Goal: Task Accomplishment & Management: Complete application form

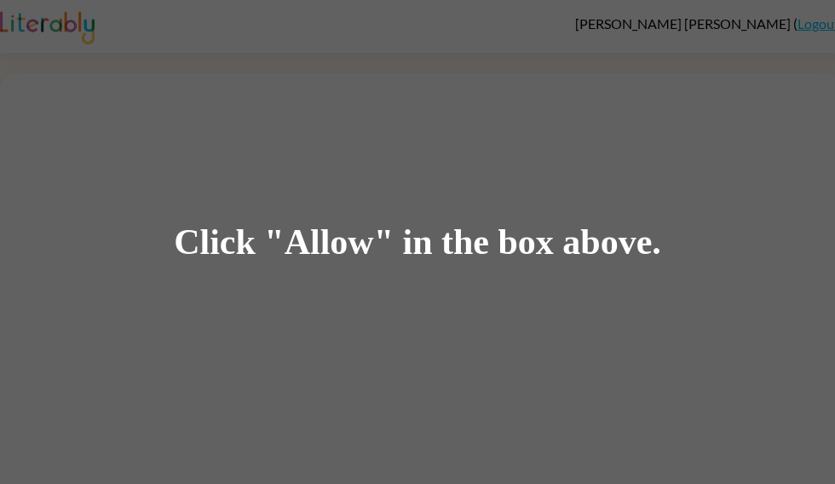
scroll to position [72, 0]
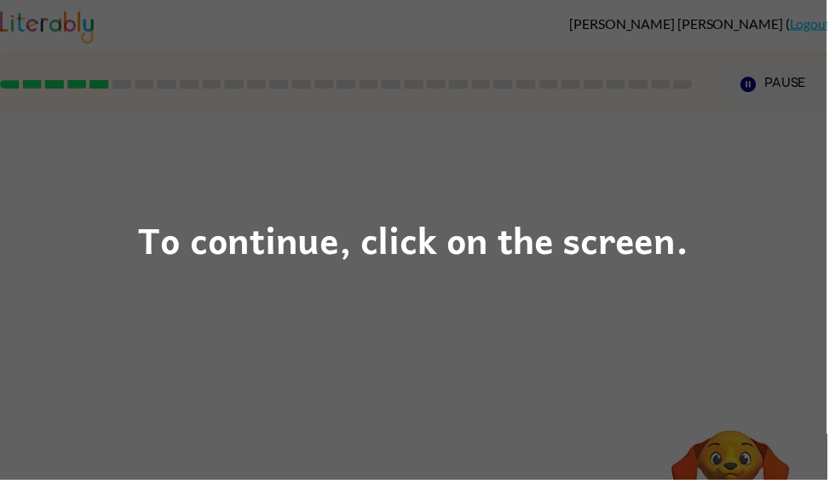
click at [567, 254] on div "To continue, click on the screen." at bounding box center [418, 242] width 556 height 58
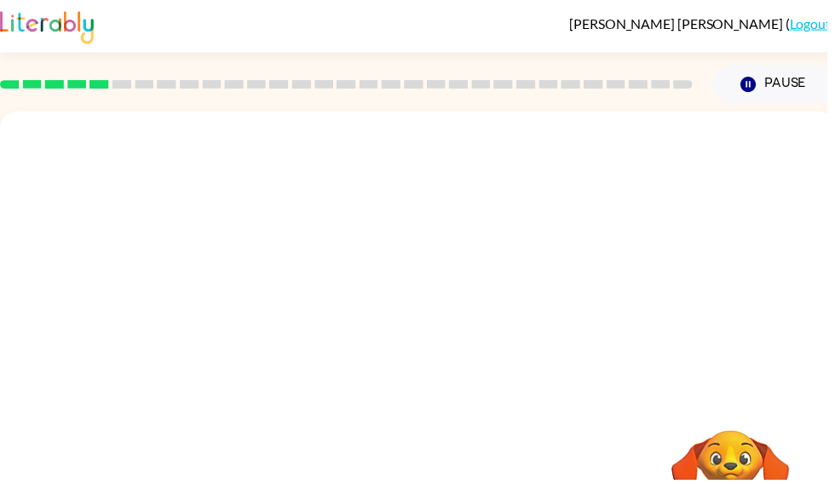
click at [567, 254] on div at bounding box center [422, 255] width 844 height 286
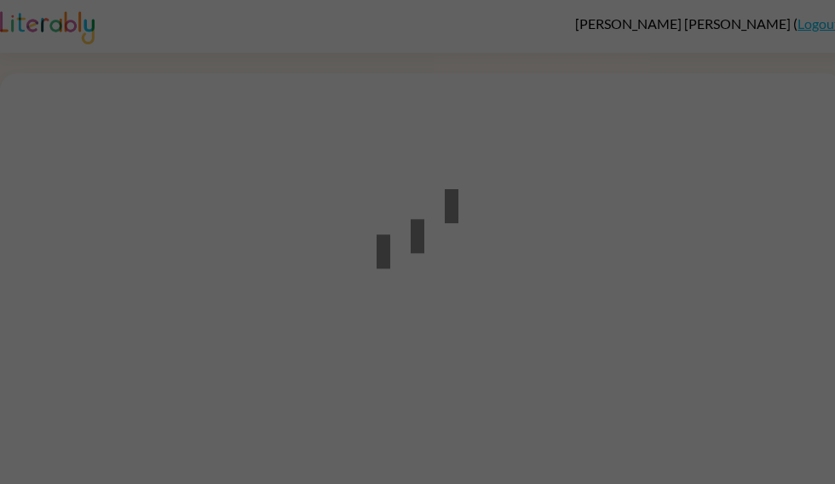
scroll to position [1, 0]
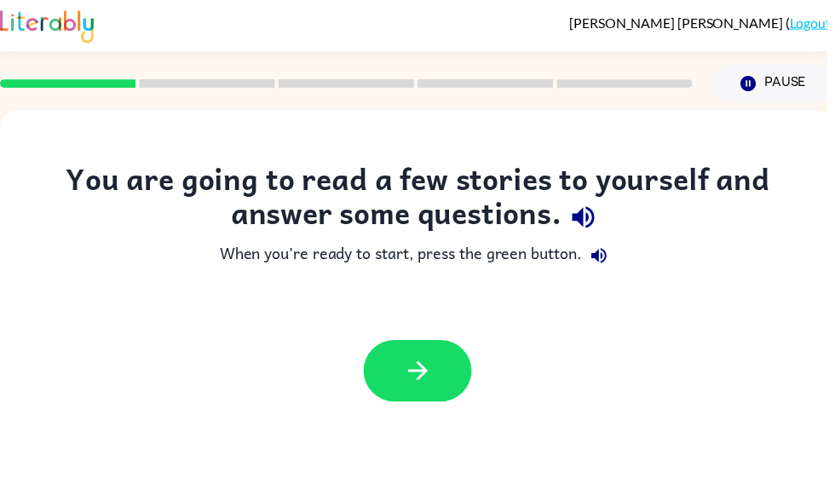
click at [391, 383] on button "button" at bounding box center [421, 374] width 109 height 62
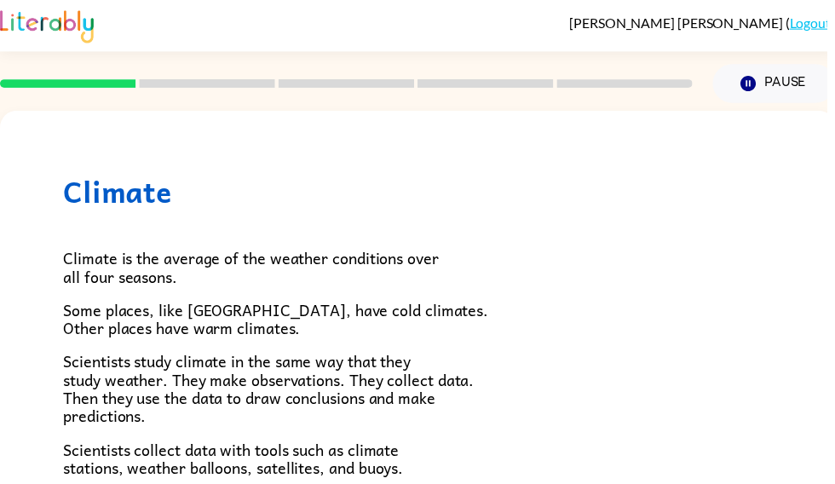
click at [441, 367] on span "Scientists study climate in the same way that they study weather. They make obs…" at bounding box center [271, 392] width 415 height 80
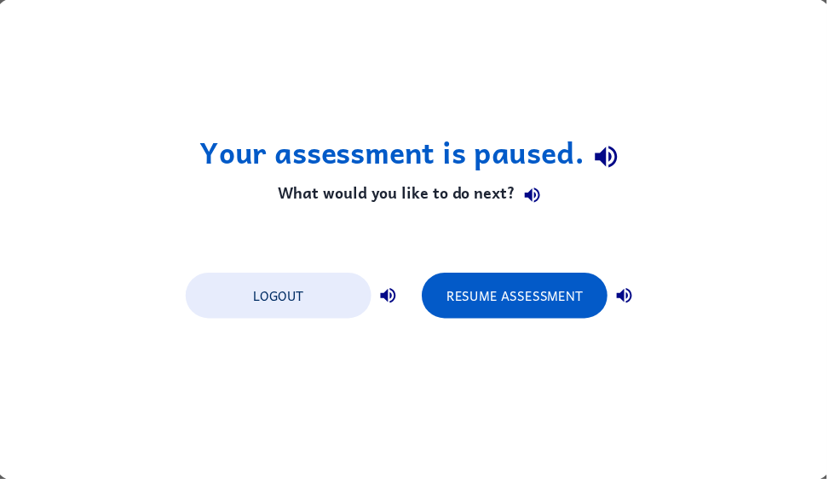
scroll to position [0, 0]
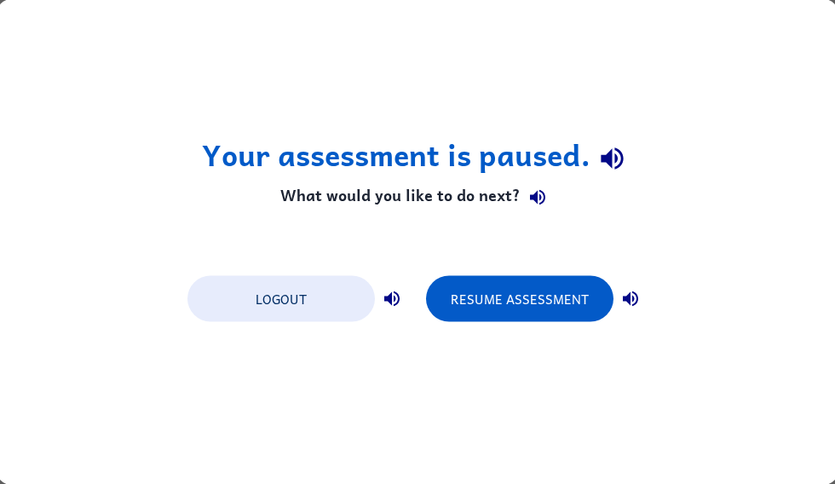
click at [269, 303] on button "Logout" at bounding box center [280, 299] width 187 height 46
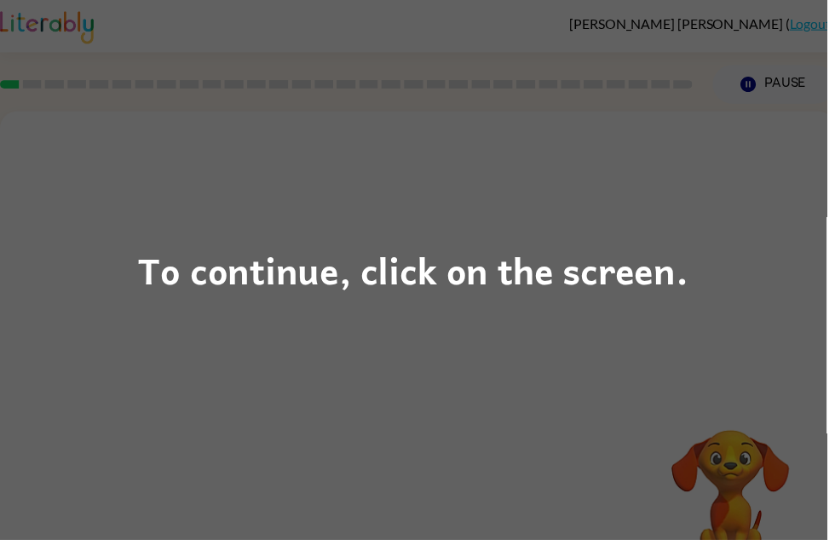
click at [430, 331] on div "To continue, click on the screen." at bounding box center [417, 272] width 835 height 545
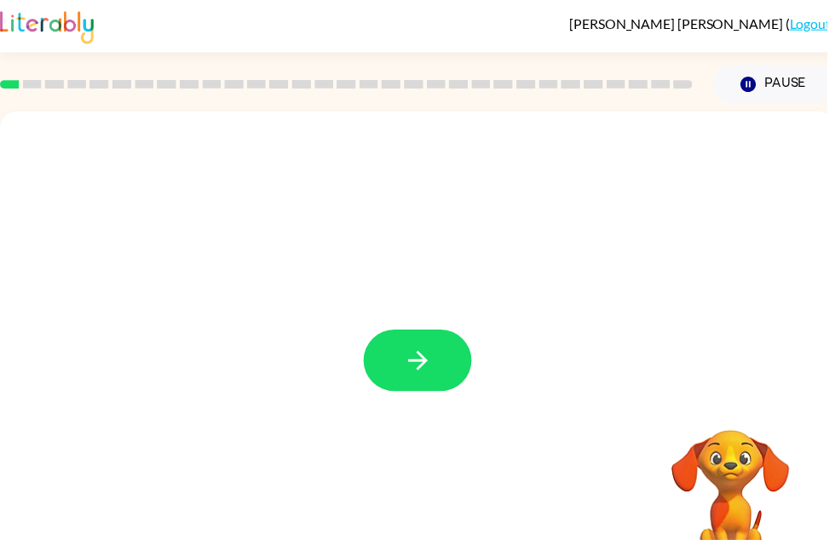
click at [447, 360] on button "button" at bounding box center [421, 364] width 109 height 62
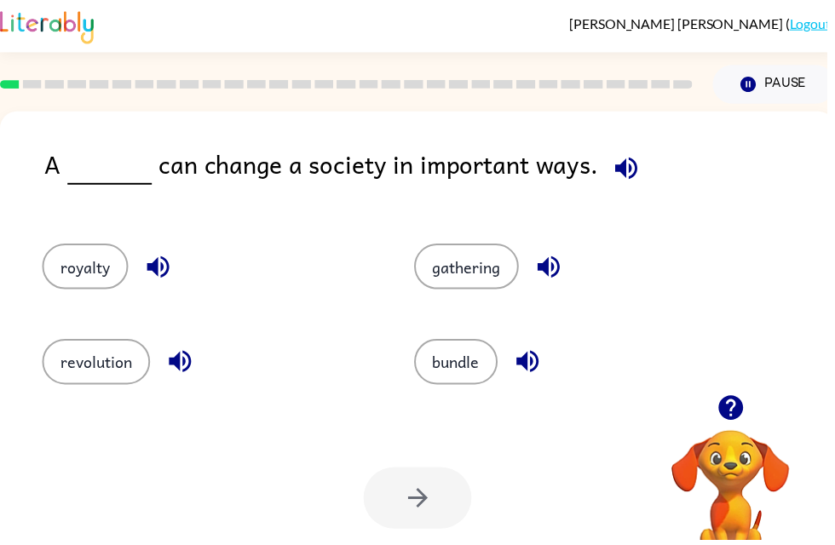
click at [565, 267] on icon "button" at bounding box center [554, 270] width 22 height 22
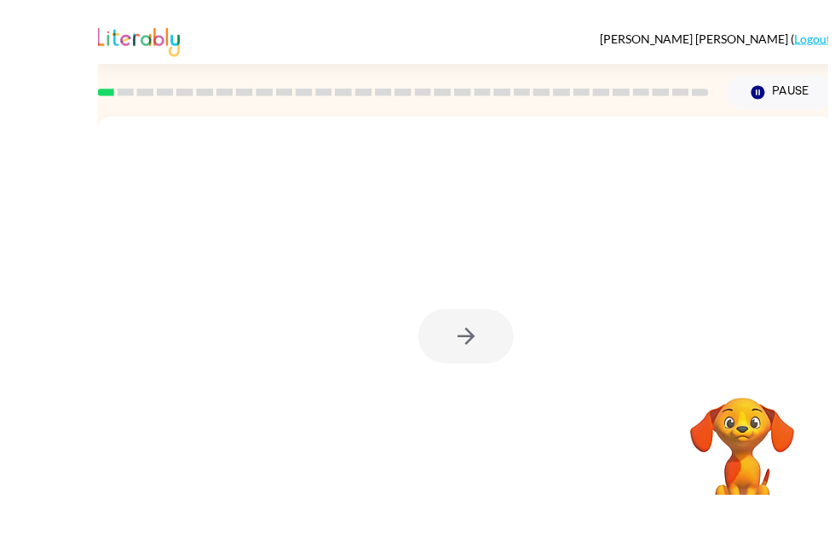
scroll to position [9, 0]
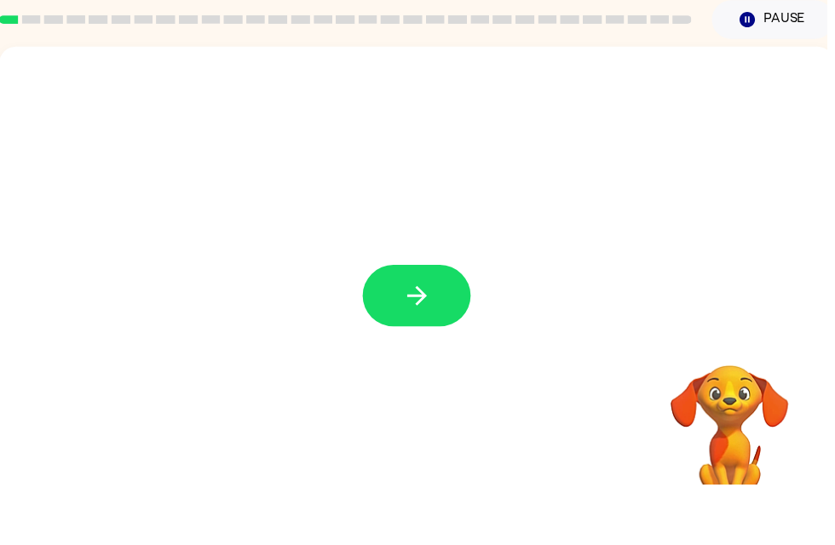
click at [468, 324] on div at bounding box center [420, 355] width 109 height 62
click at [441, 324] on button "button" at bounding box center [420, 355] width 109 height 62
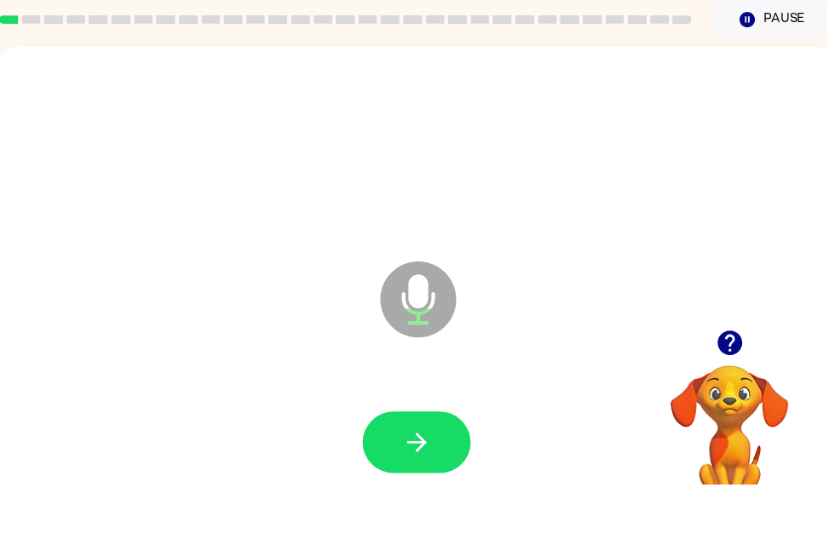
click at [437, 472] on button "button" at bounding box center [420, 503] width 109 height 62
click at [435, 488] on icon "button" at bounding box center [422, 503] width 30 height 30
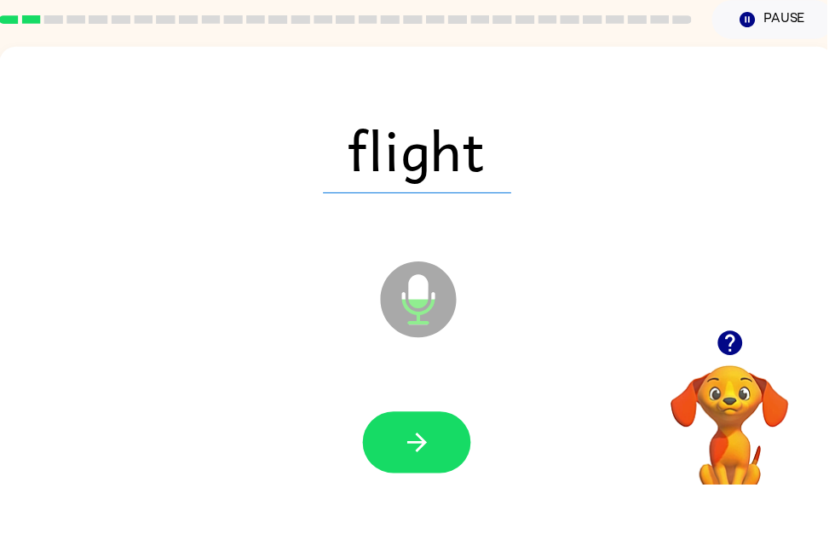
click at [434, 488] on icon "button" at bounding box center [422, 503] width 30 height 30
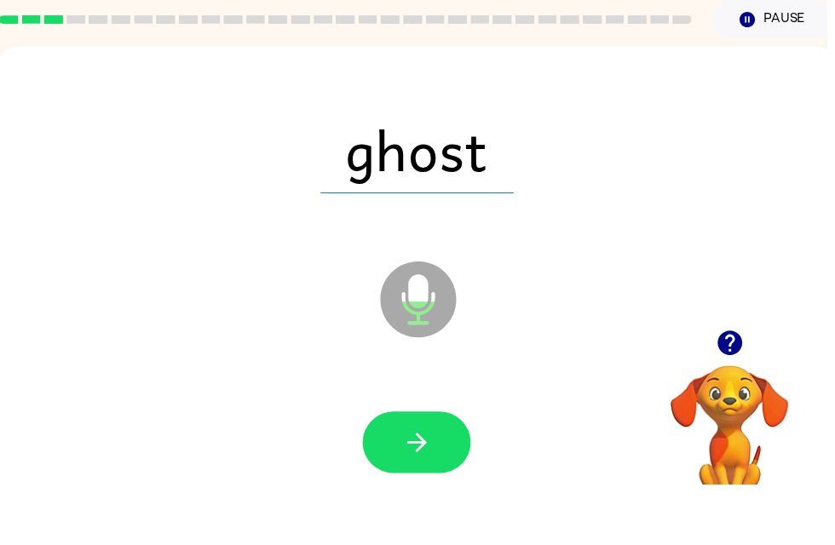
click at [446, 472] on button "button" at bounding box center [420, 503] width 109 height 62
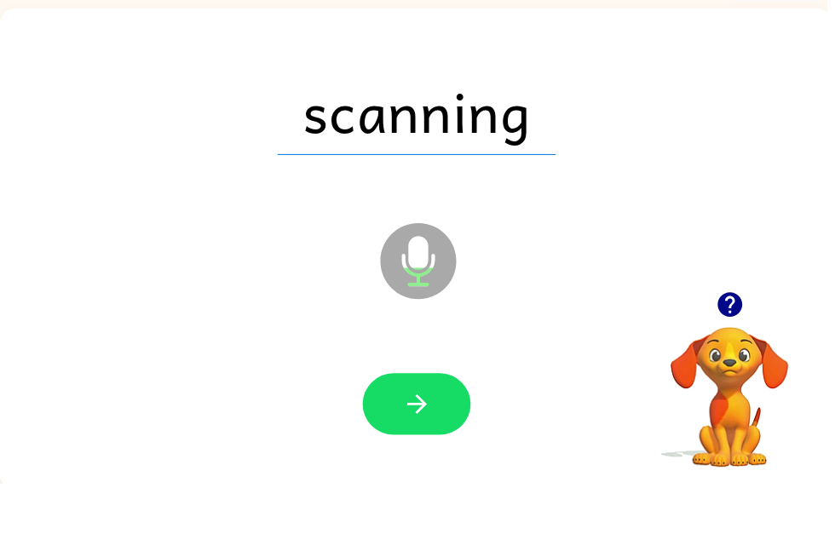
scroll to position [47, 0]
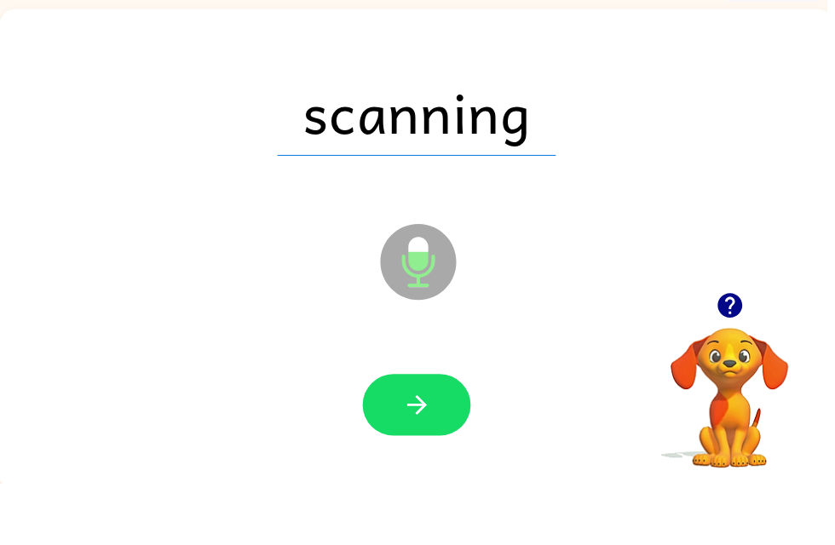
click at [441, 435] on button "button" at bounding box center [420, 466] width 109 height 62
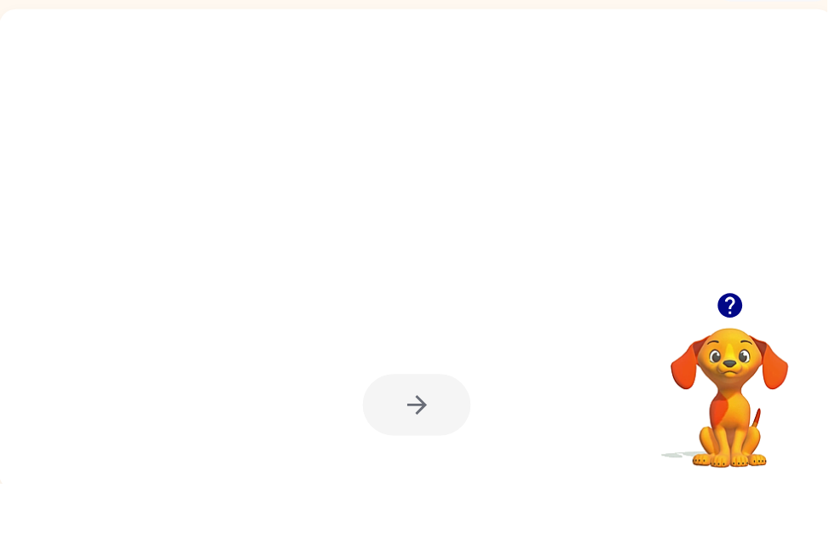
click at [742, 353] on icon "button" at bounding box center [736, 365] width 25 height 25
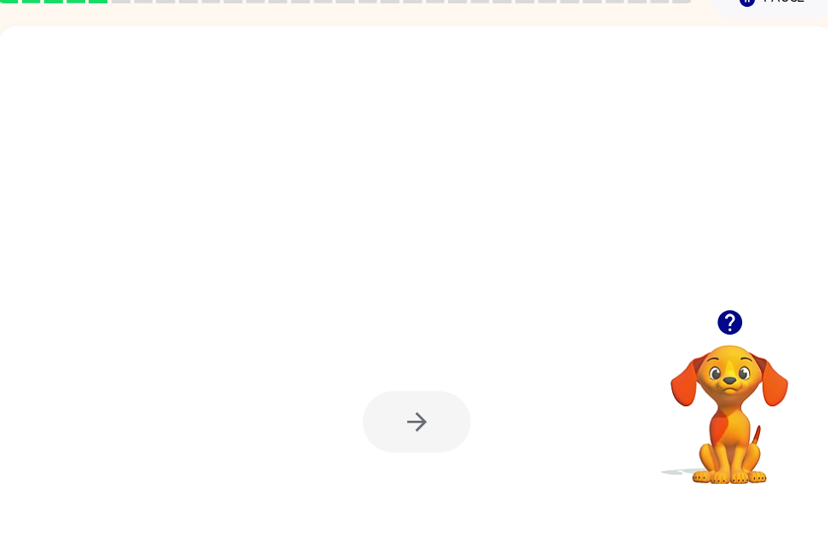
scroll to position [30, 0]
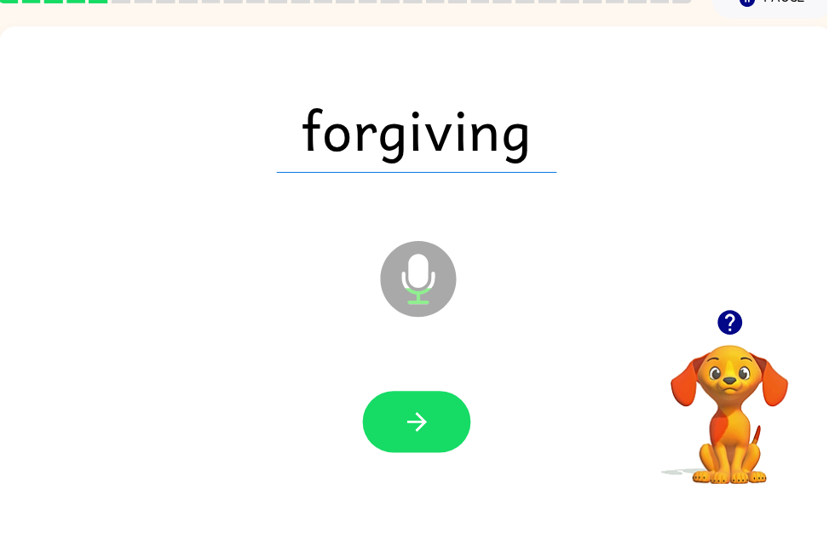
click at [435, 468] on icon "button" at bounding box center [422, 483] width 30 height 30
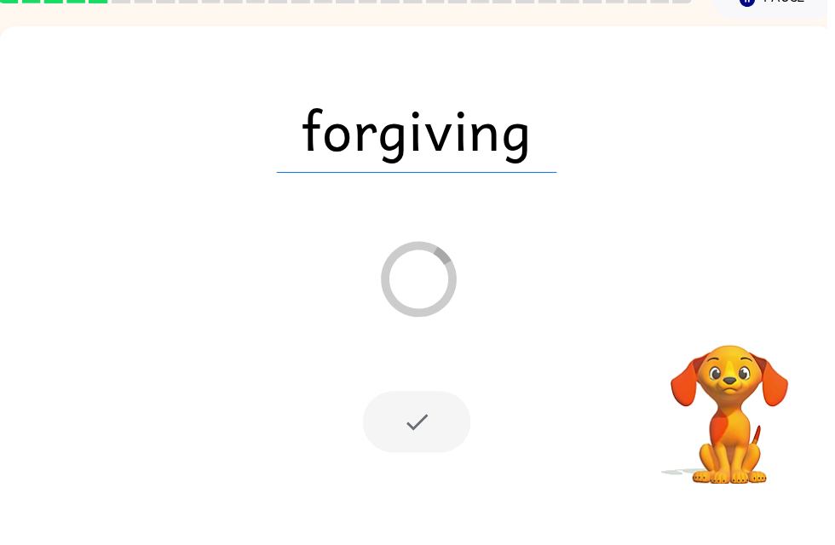
click at [834, 309] on div "forgiving Loader Your response is being sent to our graders" at bounding box center [421, 326] width 844 height 487
click at [741, 385] on video "Your browser must support playing .mp4 files to use Literably. Please try using…" at bounding box center [737, 463] width 170 height 170
click at [729, 395] on video "Your browser must support playing .mp4 files to use Literably. Please try using…" at bounding box center [737, 463] width 170 height 170
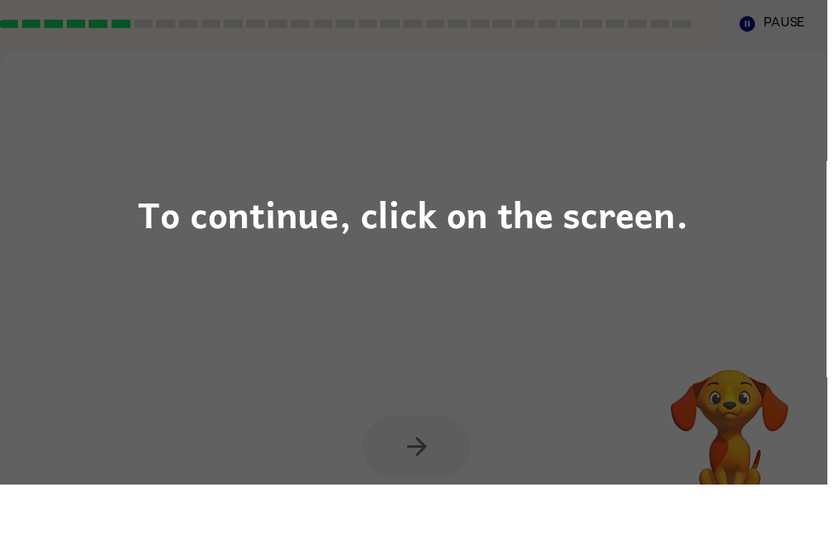
scroll to position [55, 0]
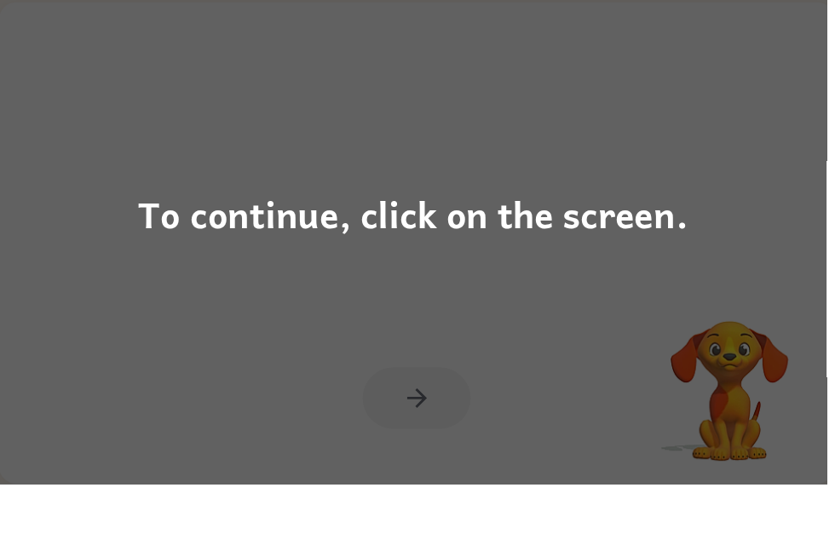
click at [411, 244] on div "To continue, click on the screen." at bounding box center [418, 273] width 556 height 58
click at [672, 244] on div "To continue, click on the screen." at bounding box center [418, 273] width 556 height 58
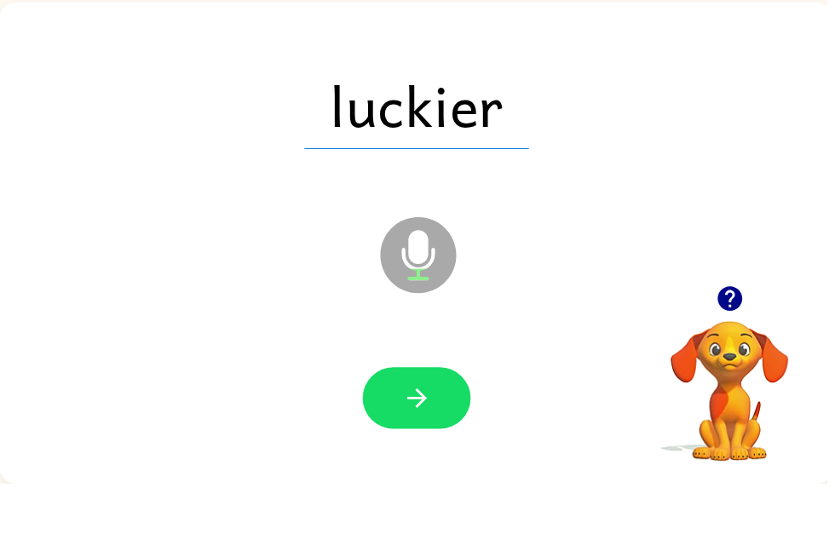
click at [424, 449] on icon "button" at bounding box center [421, 459] width 20 height 20
click at [441, 428] on button "button" at bounding box center [420, 459] width 109 height 62
click at [446, 428] on button "button" at bounding box center [420, 459] width 109 height 62
click at [448, 428] on button "button" at bounding box center [420, 459] width 109 height 62
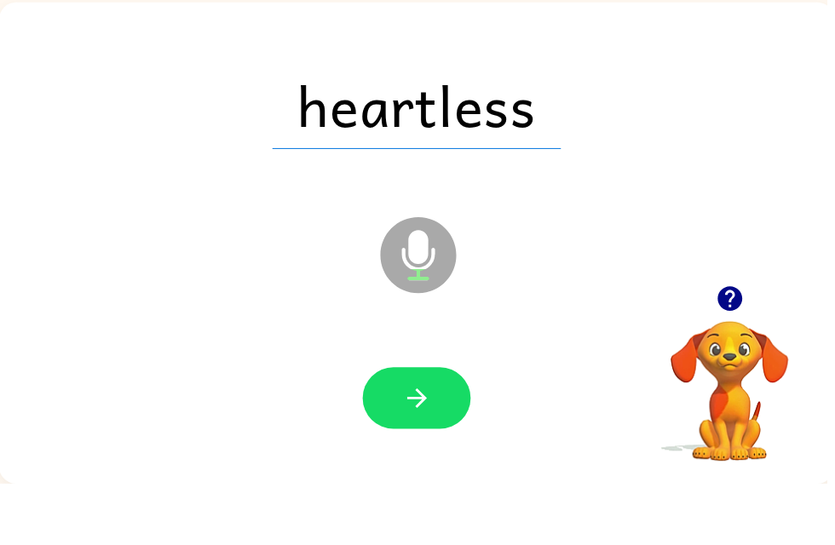
click at [447, 428] on button "button" at bounding box center [420, 459] width 109 height 62
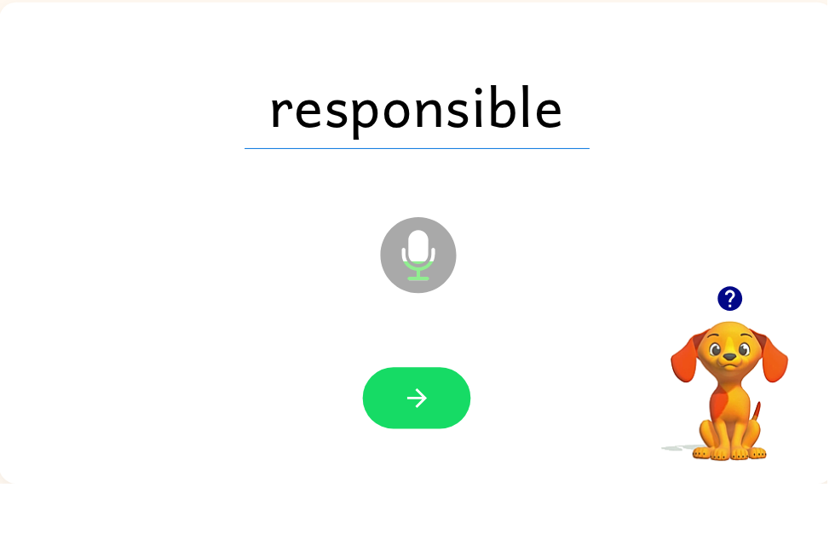
click at [441, 451] on div at bounding box center [421, 459] width 810 height 140
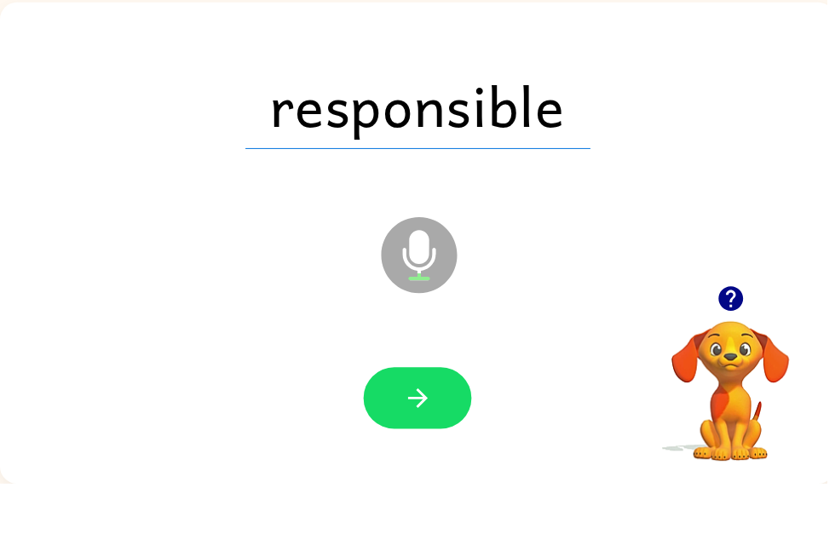
scroll to position [0, 0]
click at [432, 444] on icon "button" at bounding box center [422, 459] width 30 height 30
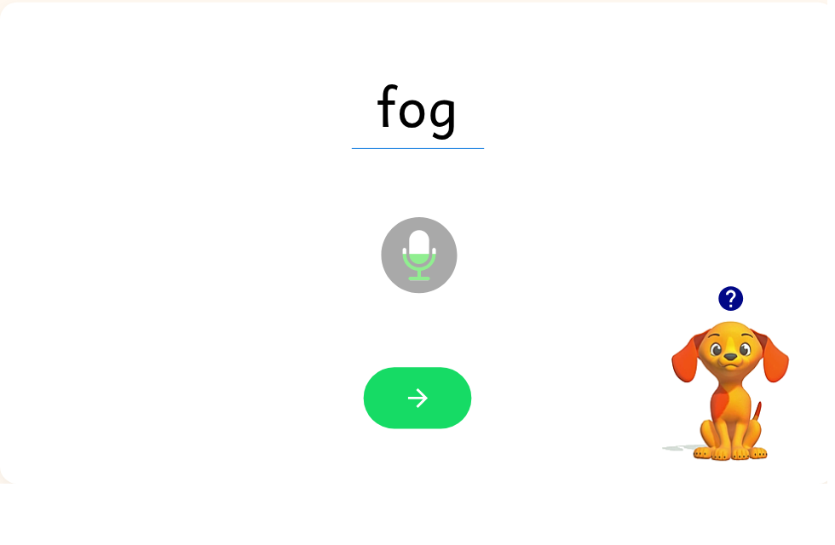
click at [444, 428] on button "button" at bounding box center [421, 459] width 109 height 62
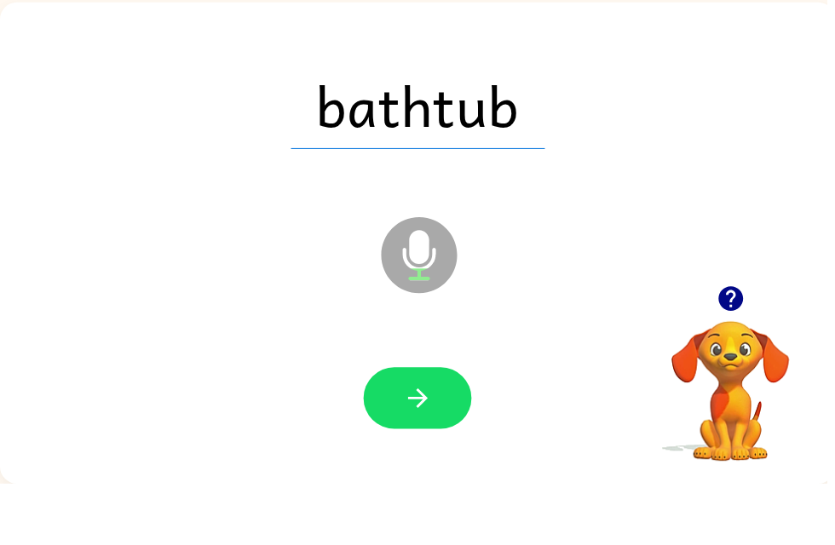
click at [447, 428] on button "button" at bounding box center [421, 459] width 109 height 62
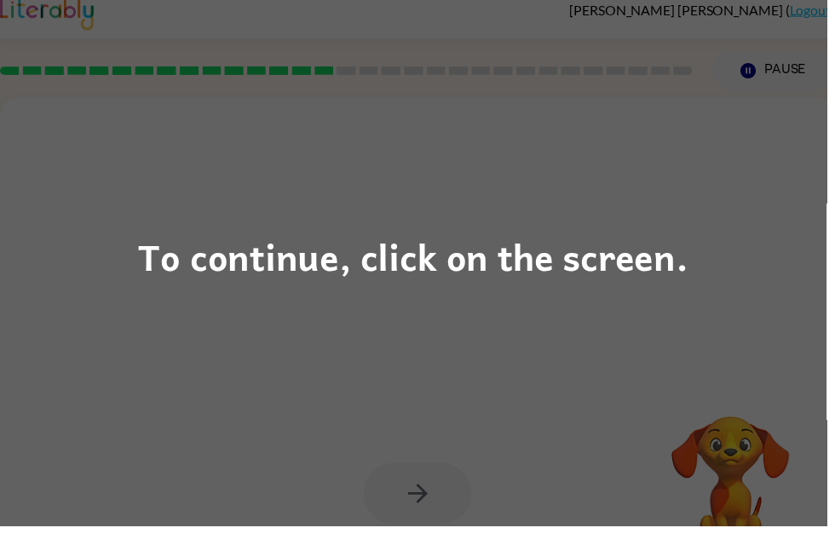
scroll to position [55, 0]
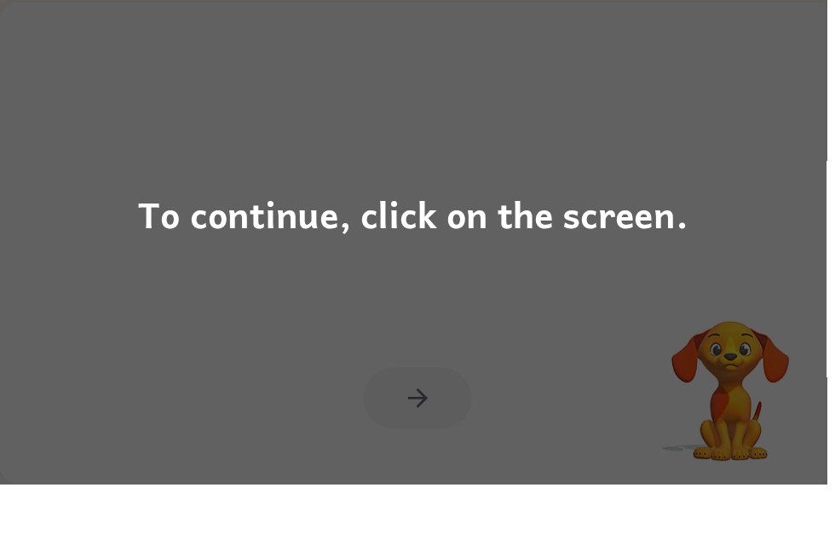
click at [551, 257] on div "To continue, click on the screen." at bounding box center [417, 272] width 835 height 545
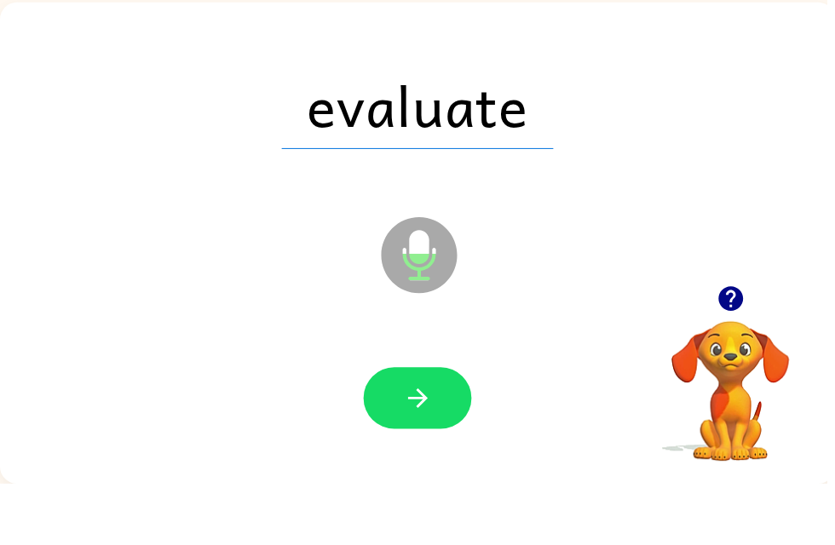
click at [439, 428] on button "button" at bounding box center [421, 459] width 109 height 62
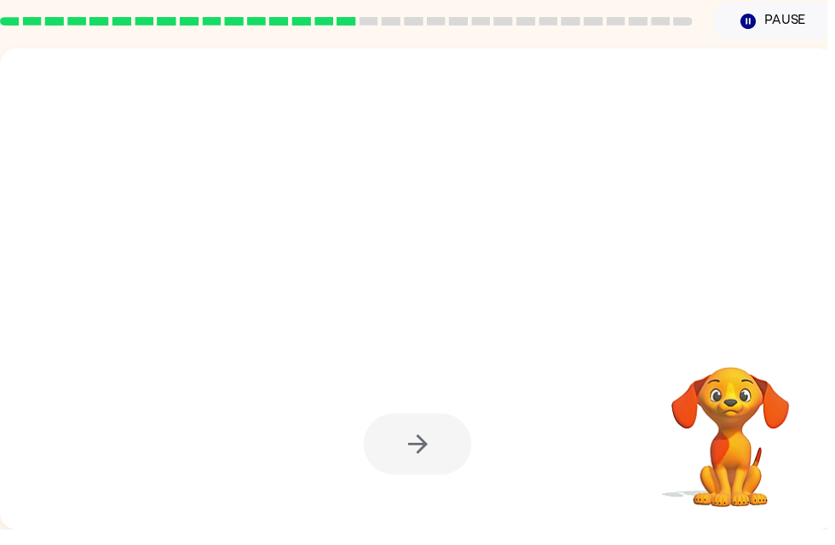
scroll to position [24, 0]
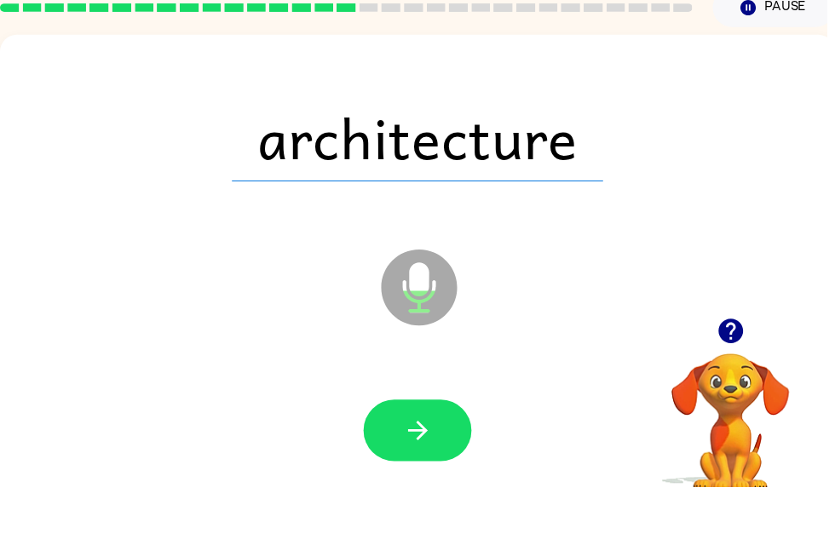
click at [448, 458] on button "button" at bounding box center [421, 489] width 109 height 62
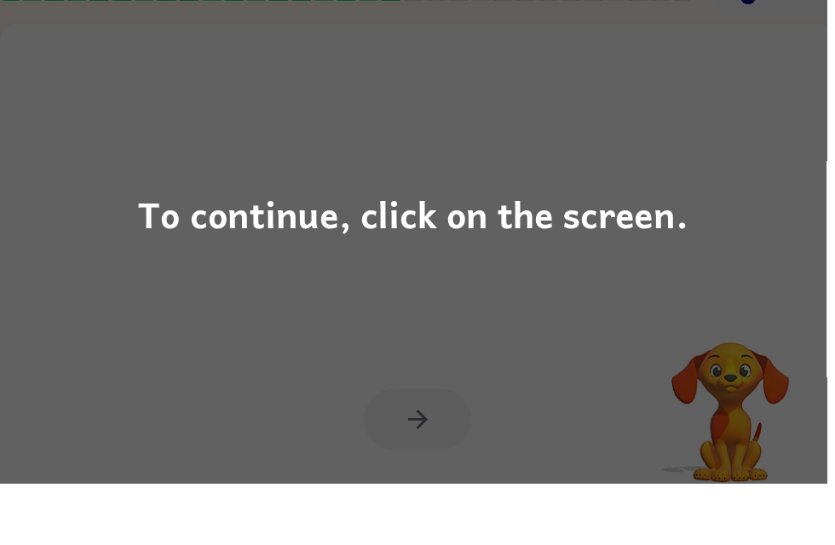
scroll to position [55, 0]
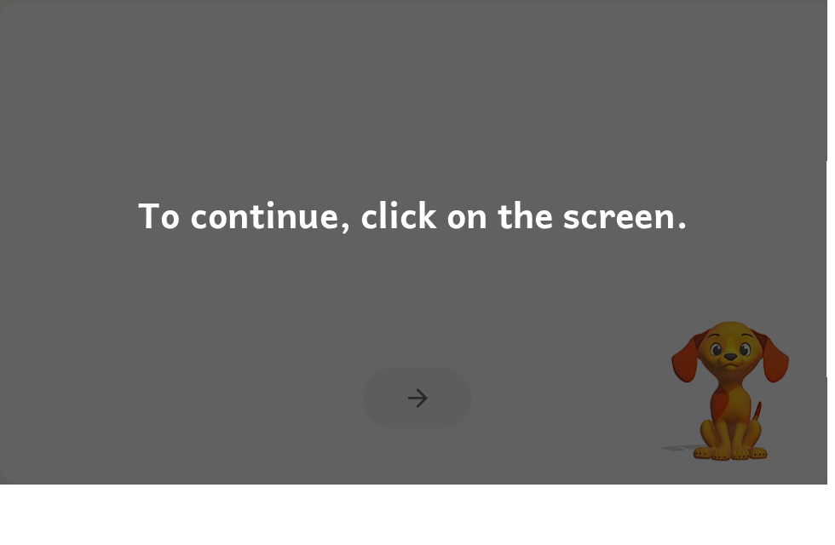
click at [262, 244] on div "To continue, click on the screen." at bounding box center [418, 273] width 556 height 58
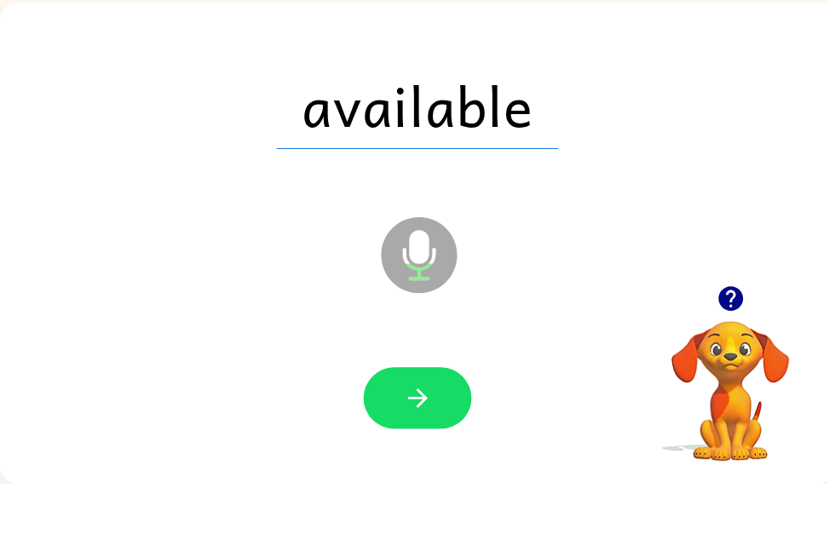
click at [408, 428] on button "button" at bounding box center [421, 459] width 109 height 62
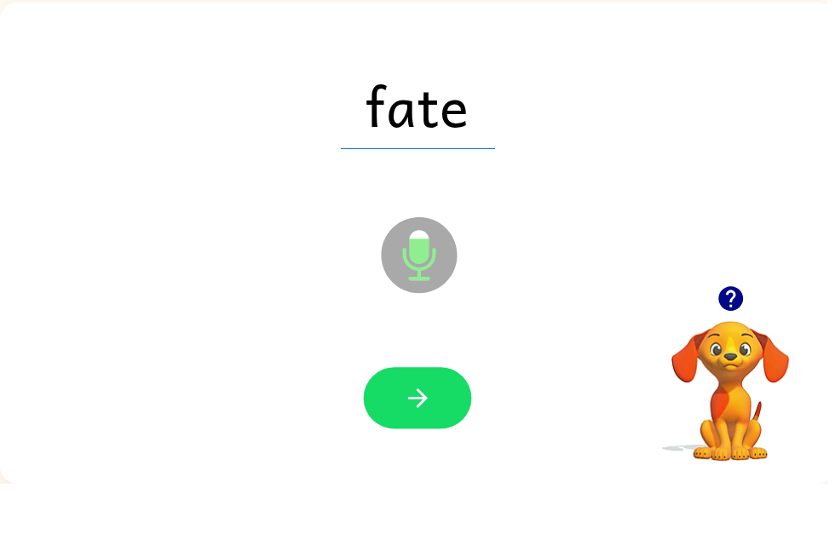
click at [432, 428] on button "button" at bounding box center [421, 459] width 109 height 62
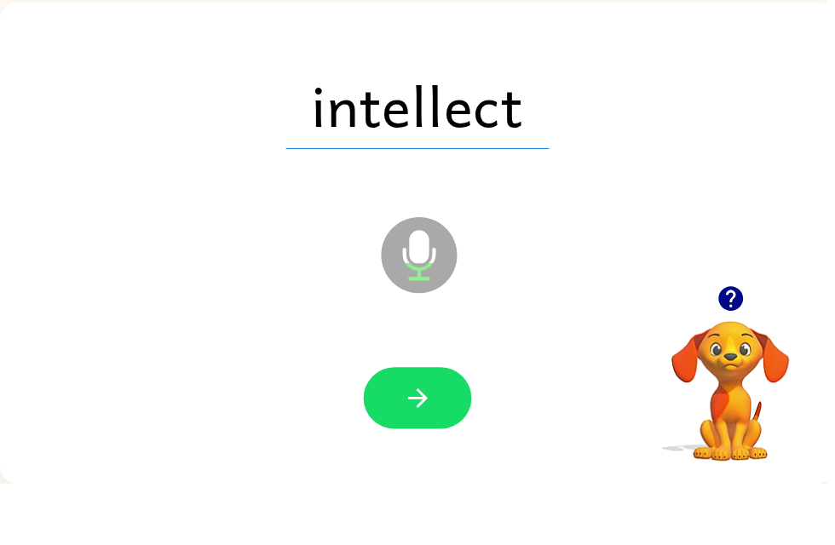
click at [448, 428] on button "button" at bounding box center [421, 459] width 109 height 62
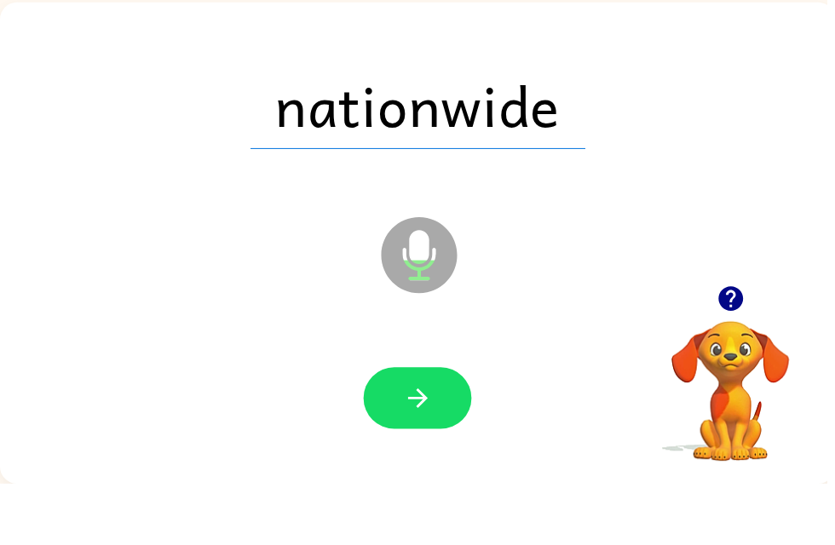
click at [444, 428] on button "button" at bounding box center [421, 459] width 109 height 62
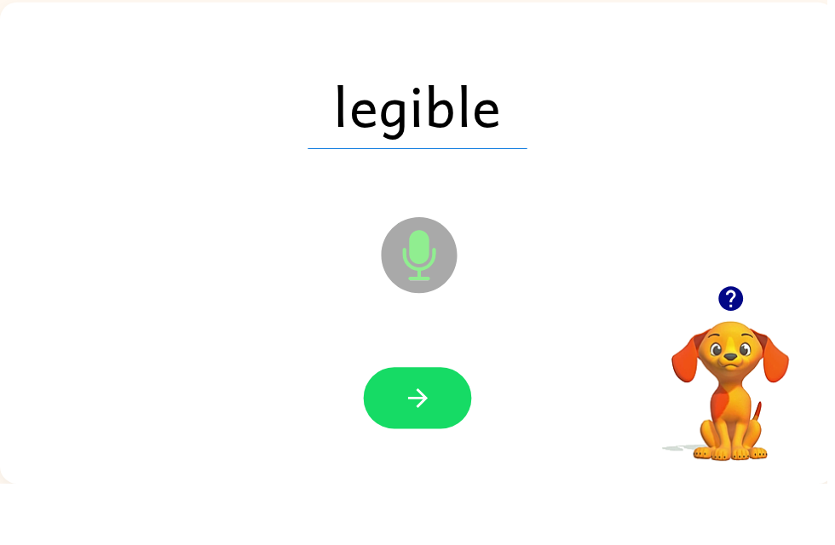
click at [435, 444] on icon "button" at bounding box center [422, 459] width 30 height 30
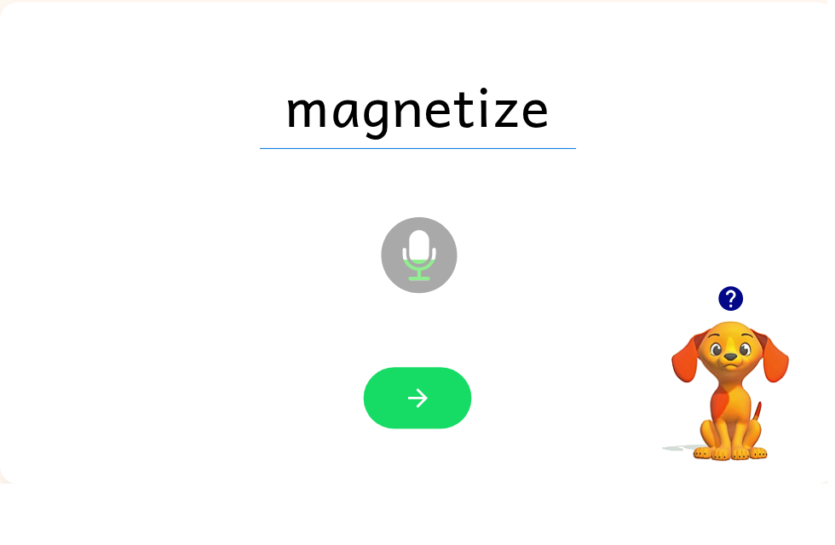
click at [417, 428] on button "button" at bounding box center [421, 459] width 109 height 62
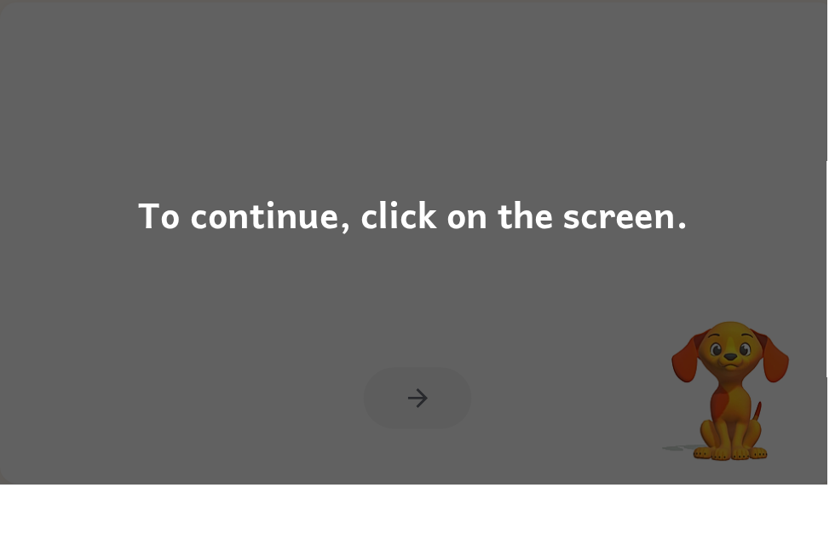
click at [449, 281] on div "To continue, click on the screen." at bounding box center [417, 272] width 835 height 545
click at [411, 244] on div "To continue, click on the screen." at bounding box center [418, 273] width 556 height 58
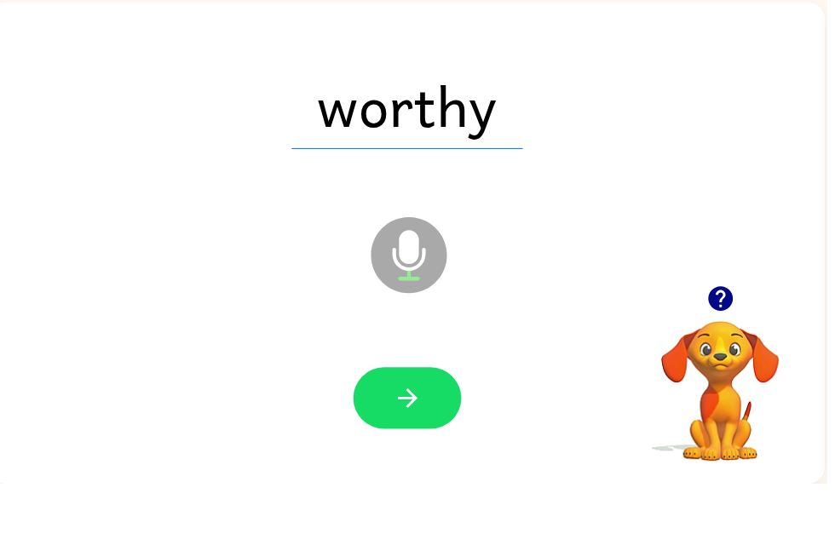
scroll to position [0, 10]
click at [410, 444] on icon "button" at bounding box center [412, 459] width 30 height 30
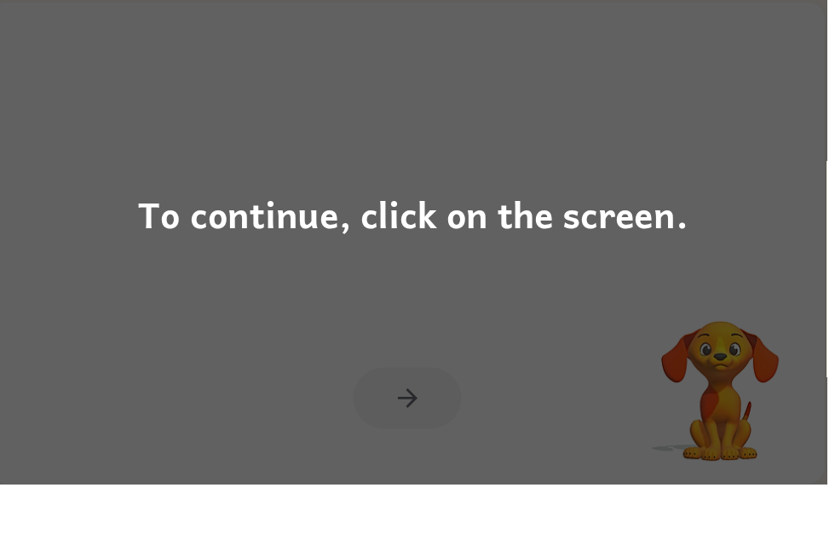
click at [341, 187] on div "To continue, click on the screen." at bounding box center [417, 272] width 835 height 545
click at [453, 244] on div "To continue, click on the screen." at bounding box center [418, 273] width 556 height 58
click at [368, 244] on div "To continue, click on the screen." at bounding box center [418, 273] width 556 height 58
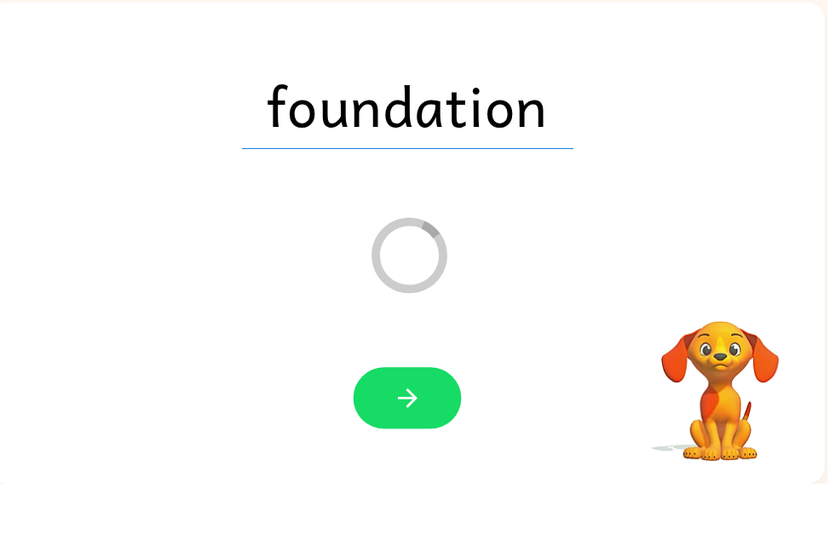
scroll to position [35, 0]
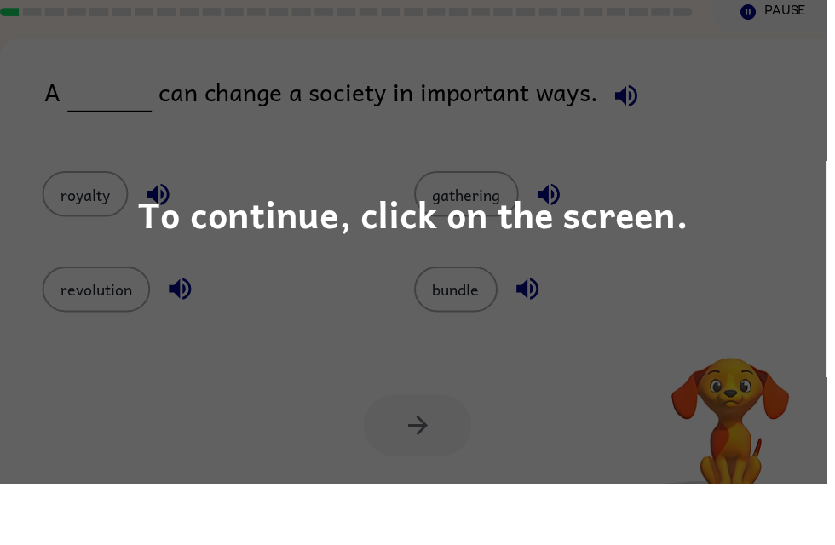
scroll to position [42, 0]
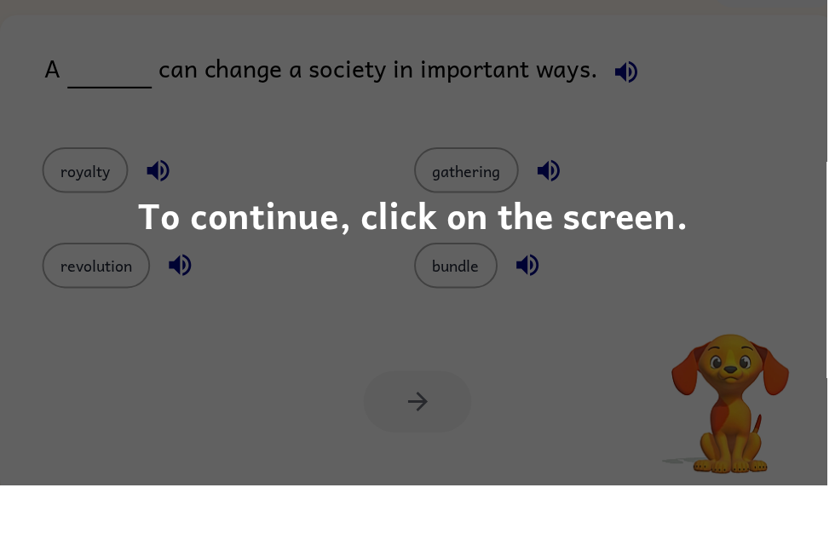
click at [589, 254] on div "To continue, click on the screen." at bounding box center [417, 272] width 835 height 545
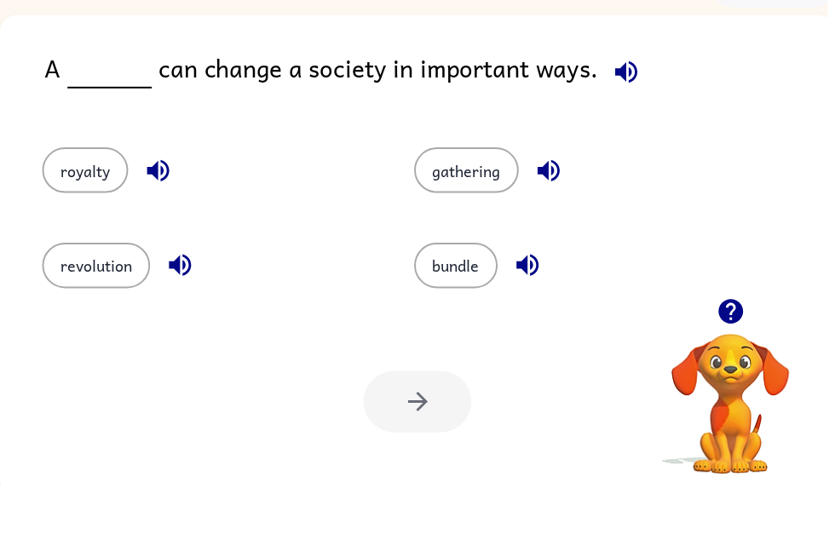
click at [623, 113] on icon "button" at bounding box center [633, 128] width 30 height 30
click at [635, 117] on icon "button" at bounding box center [632, 128] width 22 height 22
click at [623, 117] on icon "button" at bounding box center [632, 128] width 22 height 22
click at [631, 113] on icon "button" at bounding box center [633, 128] width 30 height 30
click at [162, 213] on icon "button" at bounding box center [160, 228] width 30 height 30
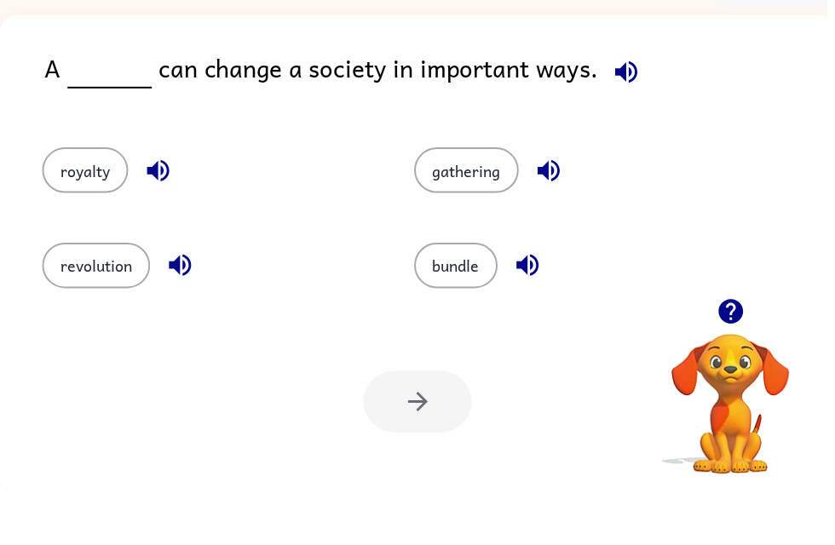
click at [618, 113] on icon "button" at bounding box center [633, 128] width 30 height 30
click at [162, 213] on icon "button" at bounding box center [160, 228] width 30 height 30
click at [632, 113] on icon "button" at bounding box center [633, 128] width 30 height 30
click at [162, 213] on icon "button" at bounding box center [160, 228] width 30 height 30
click at [175, 309] on icon "button" at bounding box center [182, 324] width 30 height 30
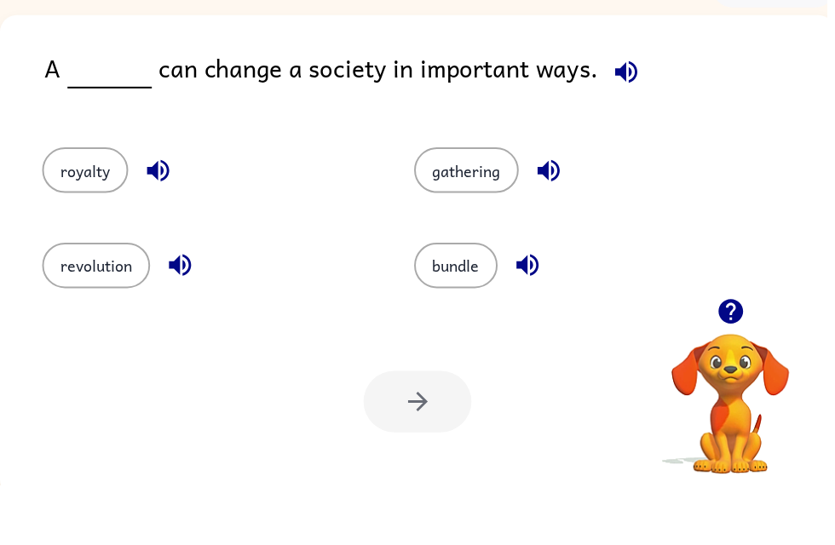
click at [604, 105] on span at bounding box center [629, 124] width 50 height 38
click at [546, 309] on icon "button" at bounding box center [533, 324] width 30 height 30
click at [112, 301] on button "revolution" at bounding box center [97, 324] width 109 height 46
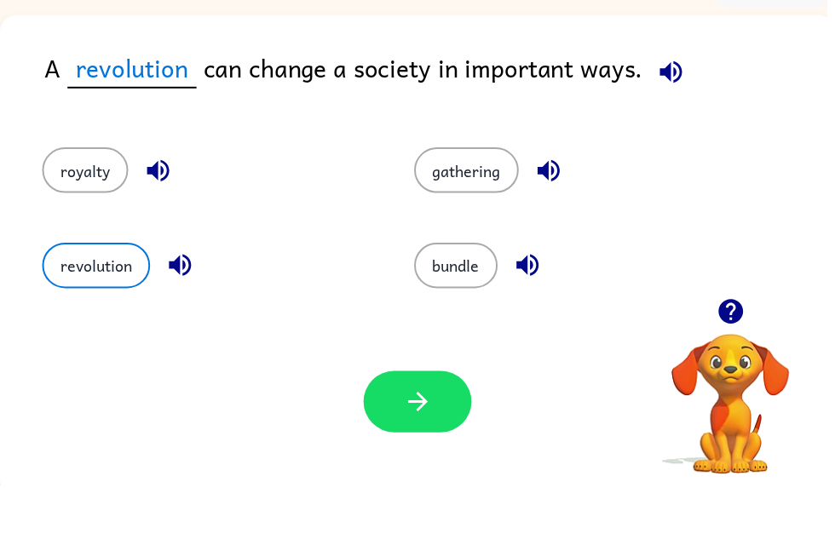
click at [100, 301] on button "revolution" at bounding box center [97, 324] width 109 height 46
click at [425, 452] on icon "button" at bounding box center [422, 462] width 20 height 20
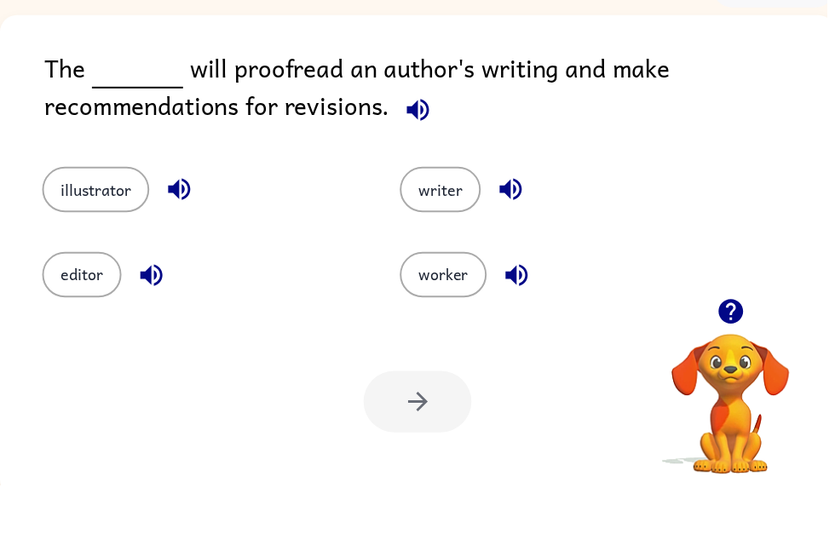
click at [428, 152] on icon "button" at bounding box center [422, 167] width 30 height 30
click at [181, 232] on icon "button" at bounding box center [181, 247] width 30 height 30
click at [124, 224] on button "illustrator" at bounding box center [97, 247] width 108 height 46
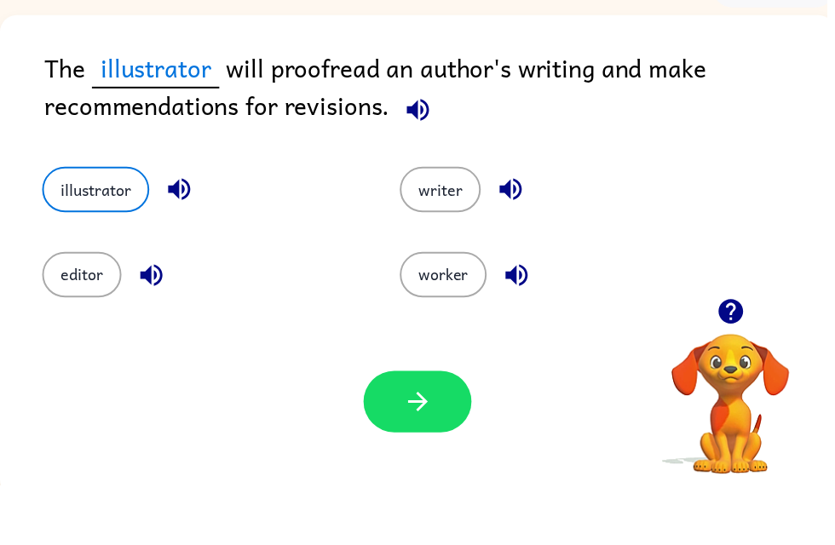
click at [440, 430] on button "button" at bounding box center [421, 461] width 109 height 62
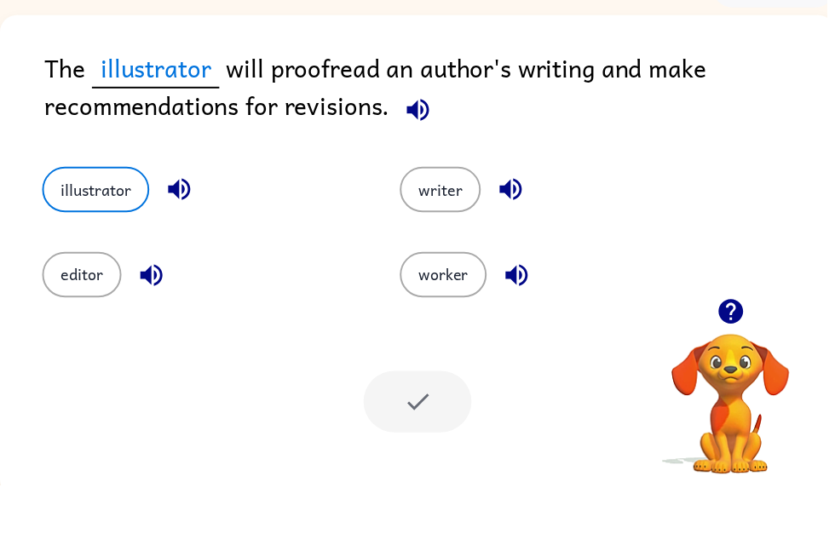
click at [426, 430] on div at bounding box center [421, 461] width 109 height 62
click at [87, 224] on button "illustrator" at bounding box center [97, 247] width 108 height 46
click at [437, 430] on div at bounding box center [421, 461] width 109 height 62
click at [174, 236] on icon "button" at bounding box center [181, 247] width 22 height 22
click at [178, 236] on icon "button" at bounding box center [181, 247] width 22 height 22
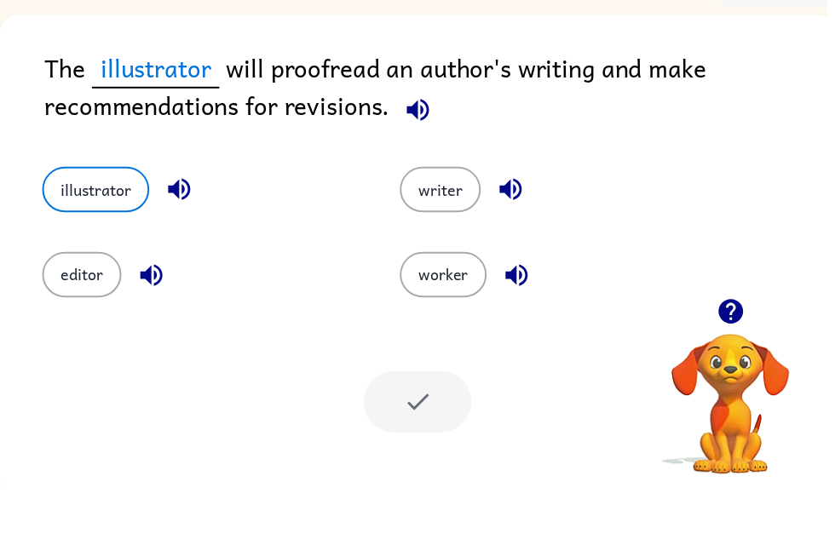
click at [186, 236] on icon "button" at bounding box center [181, 247] width 22 height 22
click at [422, 430] on div at bounding box center [421, 461] width 109 height 62
click at [459, 430] on div at bounding box center [421, 461] width 109 height 62
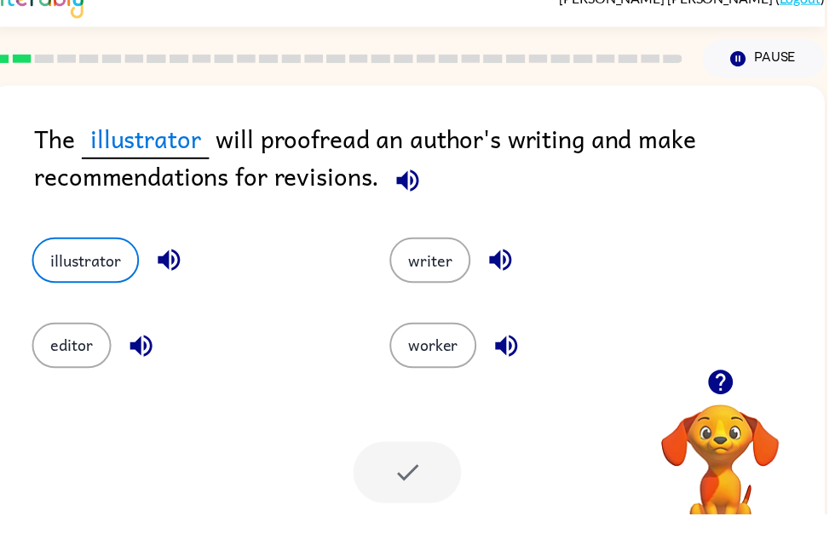
scroll to position [55, 0]
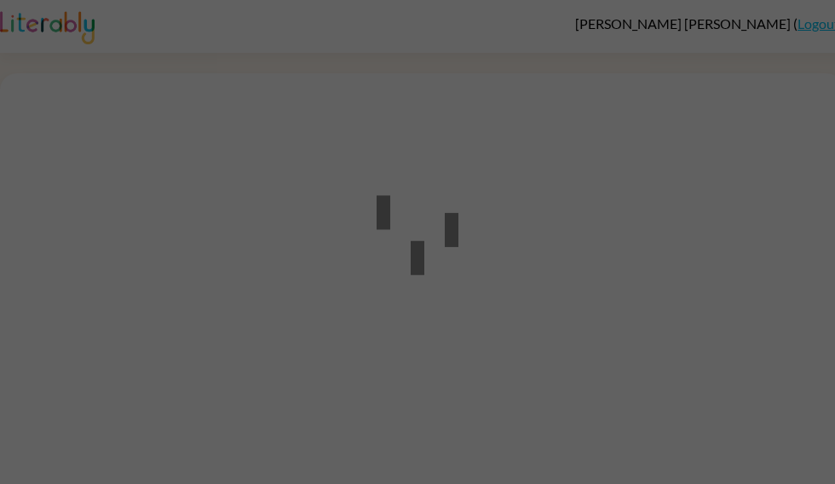
scroll to position [72, 0]
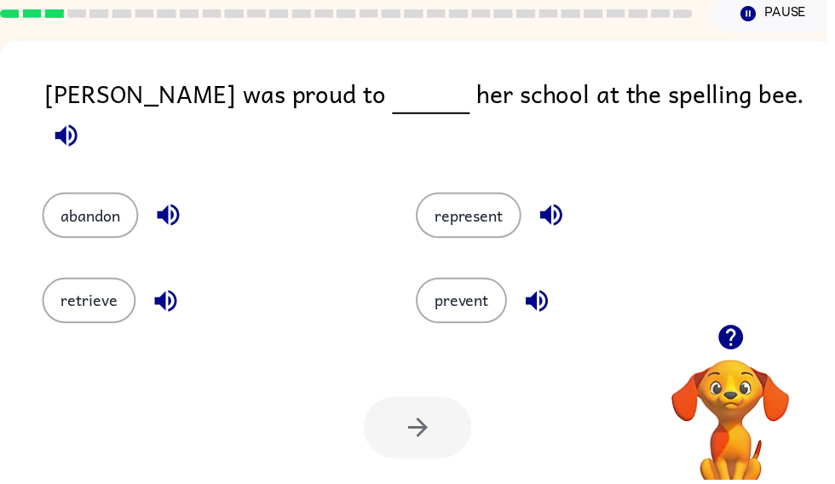
click at [89, 115] on button "button" at bounding box center [66, 136] width 43 height 43
click at [539, 305] on icon "button" at bounding box center [543, 304] width 30 height 30
click at [166, 311] on button "button" at bounding box center [167, 303] width 43 height 43
click at [171, 298] on icon "button" at bounding box center [168, 304] width 30 height 30
click at [182, 306] on icon "button" at bounding box center [168, 304] width 30 height 30
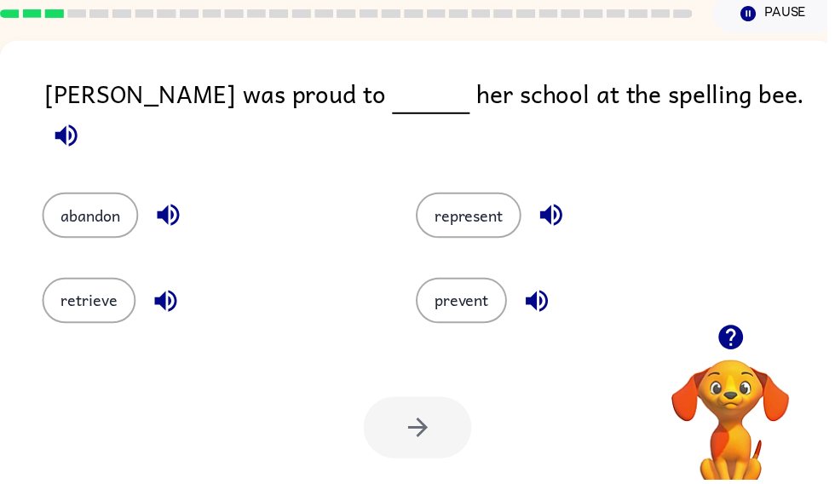
click at [165, 298] on icon "button" at bounding box center [167, 303] width 22 height 22
click at [274, 194] on div "abandon" at bounding box center [212, 217] width 338 height 46
click at [153, 216] on div "abandon" at bounding box center [212, 217] width 338 height 46
click at [168, 206] on icon "button" at bounding box center [170, 217] width 22 height 22
click at [158, 207] on icon "button" at bounding box center [170, 217] width 30 height 30
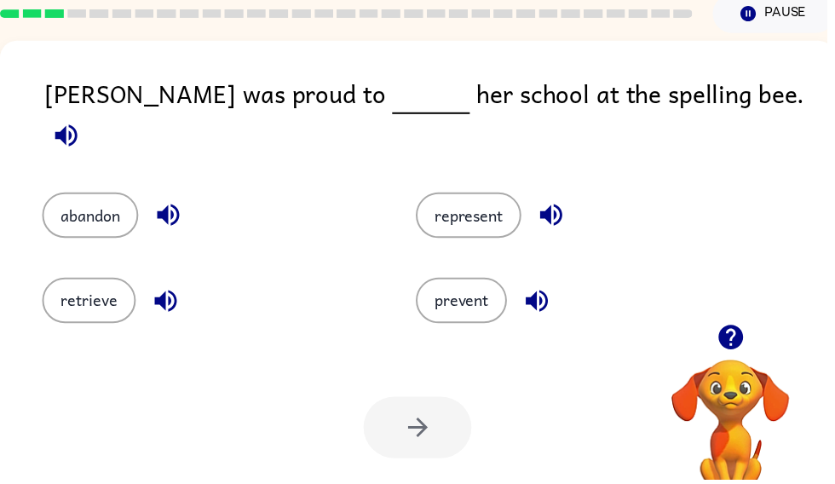
click at [169, 206] on icon "button" at bounding box center [170, 217] width 22 height 22
click at [172, 204] on icon "button" at bounding box center [170, 217] width 30 height 30
click at [564, 207] on icon "button" at bounding box center [556, 217] width 22 height 22
click at [504, 197] on button "represent" at bounding box center [473, 217] width 107 height 46
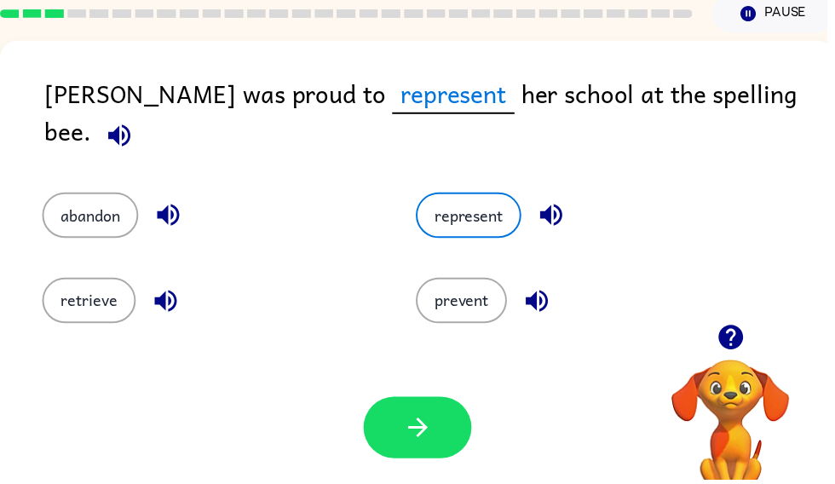
click at [411, 431] on icon "button" at bounding box center [422, 432] width 30 height 30
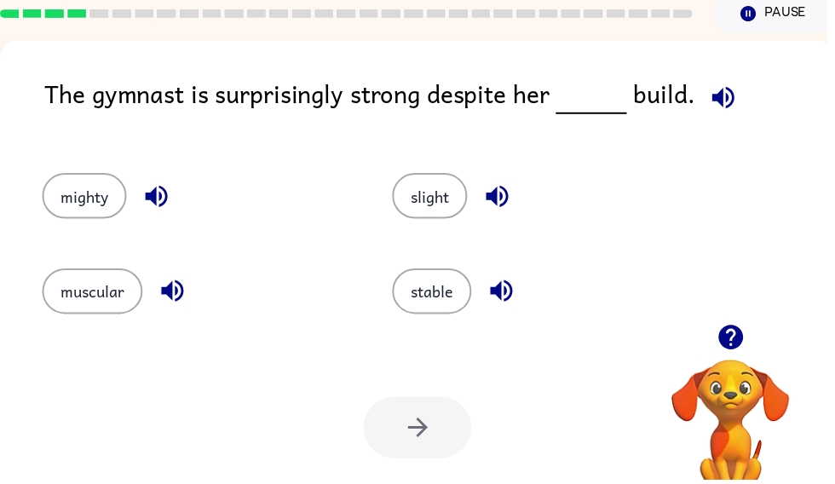
click at [722, 91] on icon "button" at bounding box center [731, 99] width 30 height 30
click at [513, 191] on icon "button" at bounding box center [502, 198] width 30 height 30
click at [503, 201] on icon "button" at bounding box center [502, 198] width 22 height 22
click at [504, 201] on icon "button" at bounding box center [502, 198] width 22 height 22
click at [505, 202] on icon "button" at bounding box center [502, 198] width 30 height 30
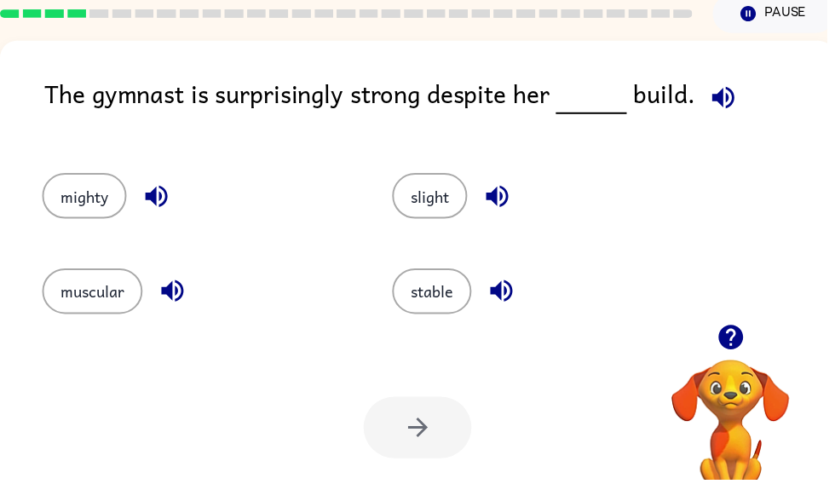
click at [500, 199] on icon "button" at bounding box center [502, 198] width 22 height 22
click at [500, 296] on icon "button" at bounding box center [506, 294] width 22 height 22
click at [435, 193] on button "slight" at bounding box center [434, 198] width 76 height 46
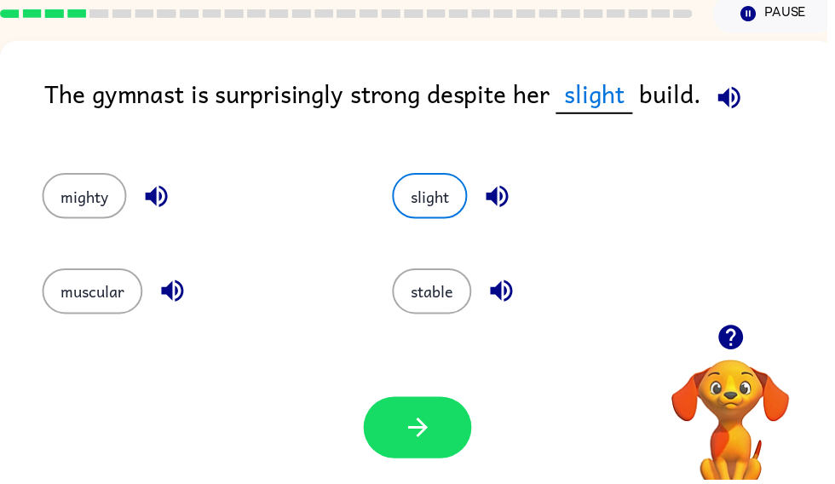
click at [155, 206] on icon "button" at bounding box center [158, 198] width 30 height 30
click at [172, 298] on icon "button" at bounding box center [174, 294] width 22 height 22
click at [493, 305] on button "button" at bounding box center [506, 293] width 43 height 43
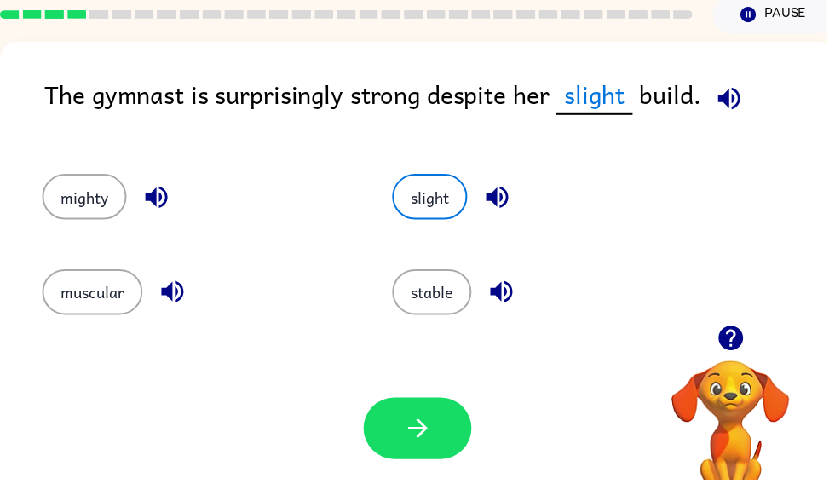
scroll to position [71, 0]
click at [498, 205] on icon "button" at bounding box center [502, 199] width 30 height 30
click at [500, 213] on icon "button" at bounding box center [502, 199] width 30 height 30
click at [501, 199] on icon "button" at bounding box center [502, 199] width 22 height 22
click at [513, 199] on icon "button" at bounding box center [502, 199] width 30 height 30
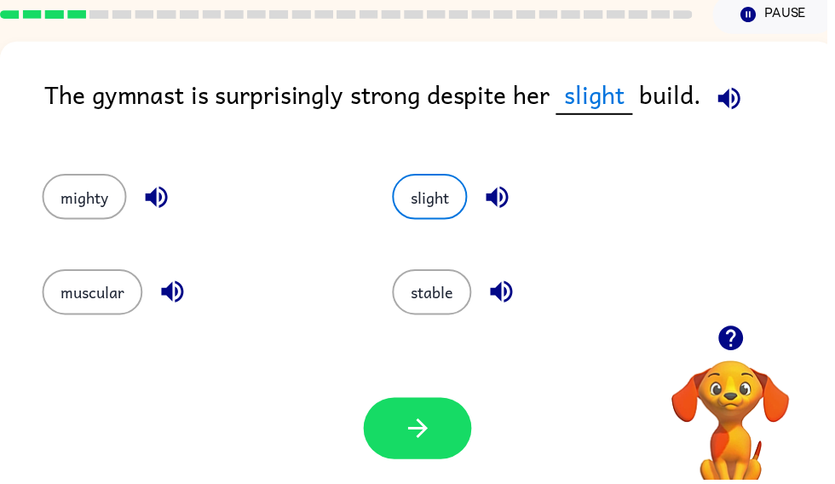
click at [404, 440] on button "button" at bounding box center [421, 432] width 109 height 62
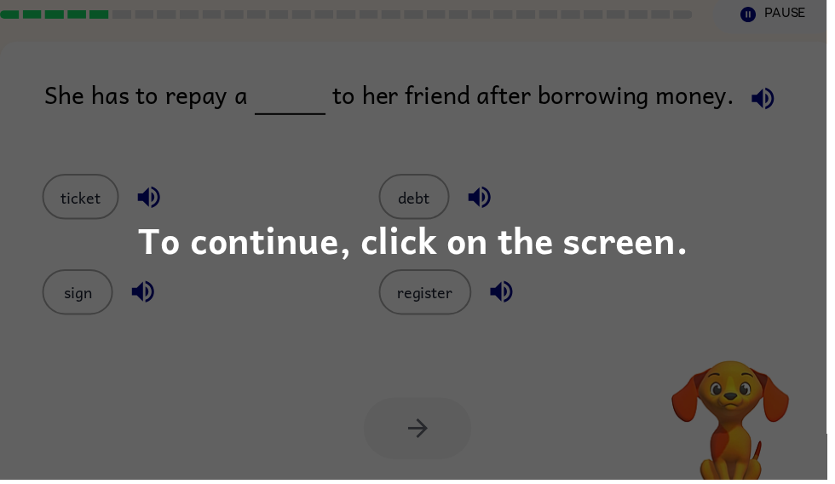
scroll to position [73, 0]
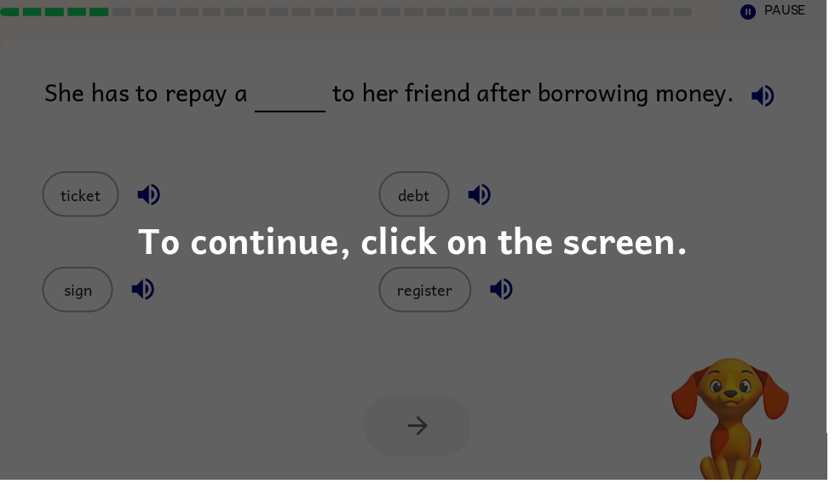
click at [551, 244] on div "To continue, click on the screen." at bounding box center [418, 242] width 556 height 58
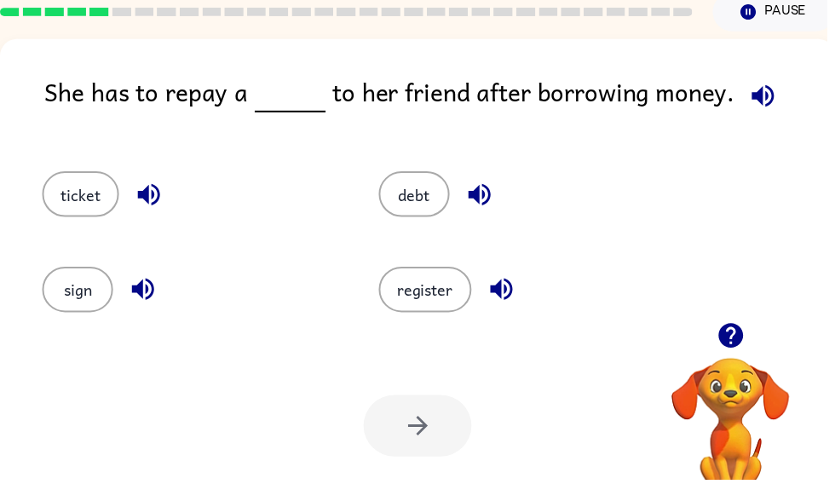
click at [759, 112] on icon "button" at bounding box center [771, 97] width 30 height 30
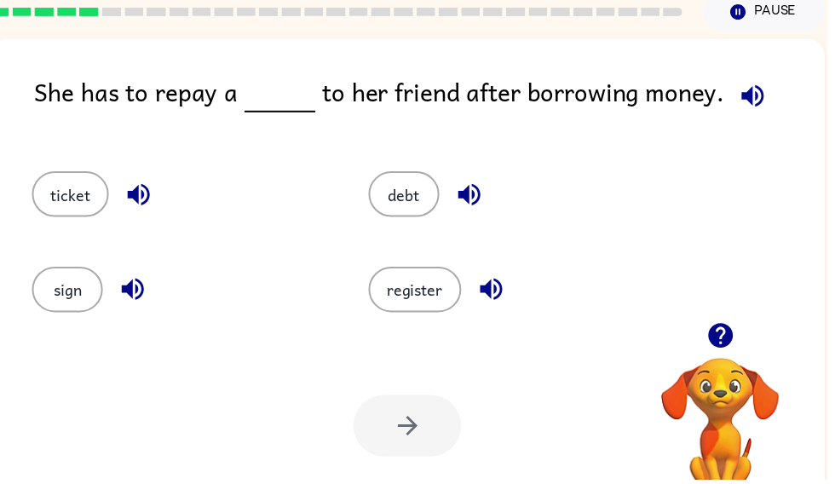
scroll to position [0, 10]
click at [484, 294] on icon "button" at bounding box center [497, 292] width 30 height 30
click at [424, 202] on button "debt" at bounding box center [408, 196] width 72 height 46
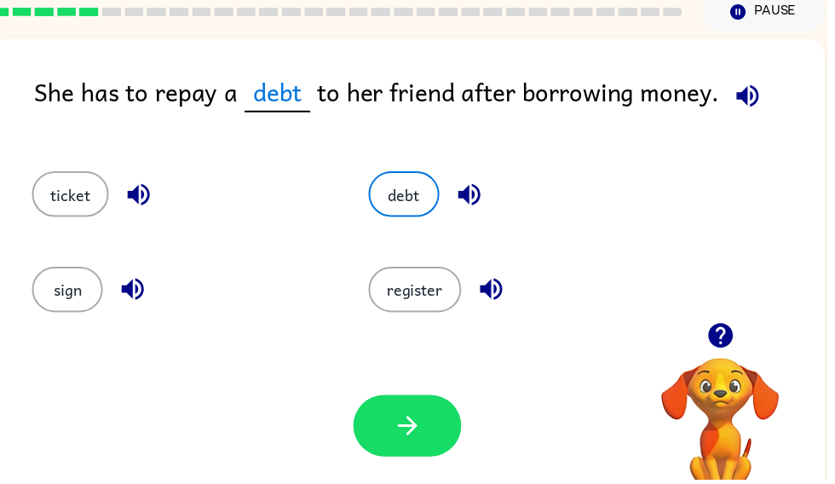
click at [473, 199] on icon "button" at bounding box center [474, 197] width 22 height 22
click at [131, 204] on icon "button" at bounding box center [140, 197] width 30 height 30
click at [119, 297] on icon "button" at bounding box center [134, 292] width 30 height 30
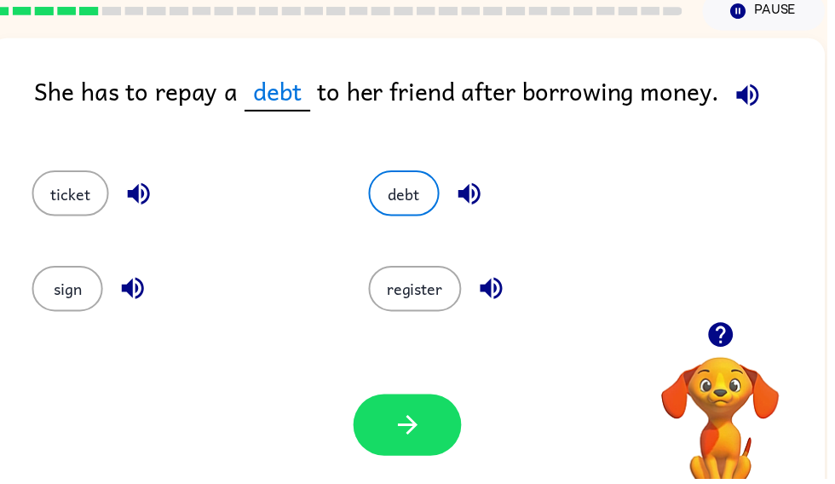
scroll to position [78, 0]
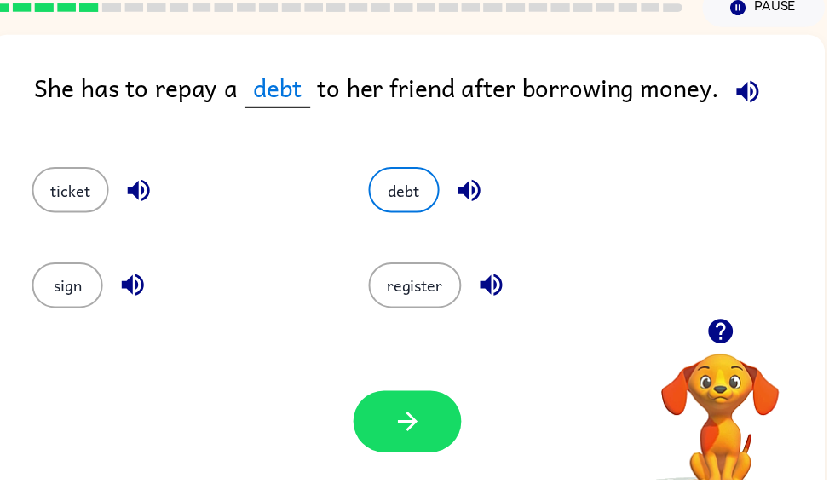
click at [398, 418] on icon "button" at bounding box center [412, 426] width 30 height 30
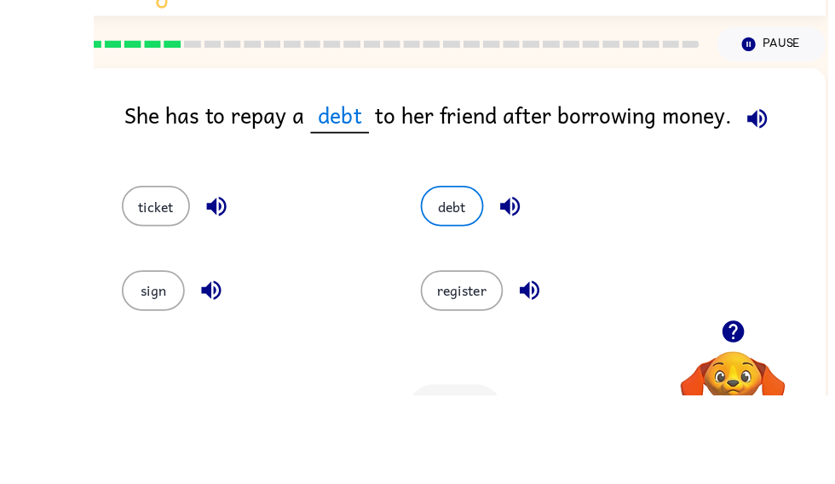
scroll to position [95, 0]
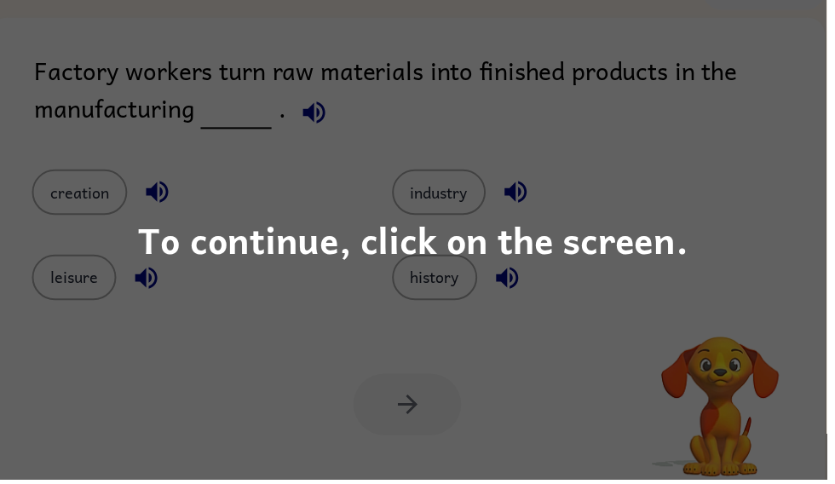
click at [508, 260] on div "To continue, click on the screen." at bounding box center [418, 242] width 556 height 58
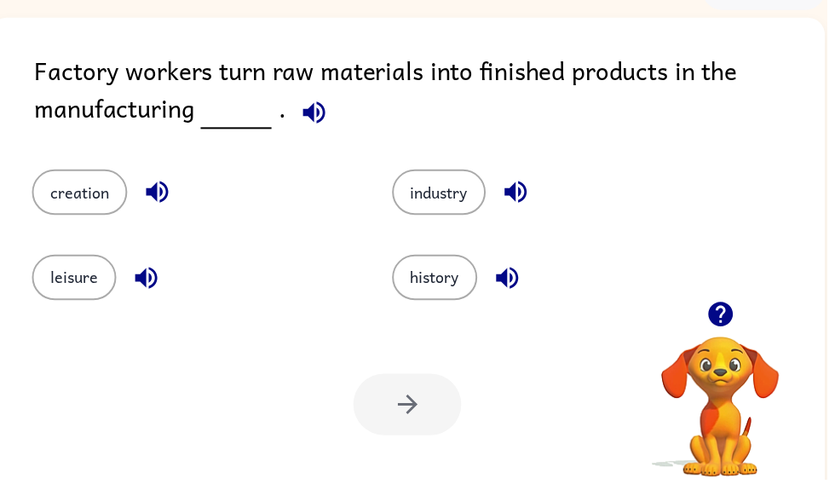
click at [317, 111] on icon "button" at bounding box center [318, 114] width 30 height 30
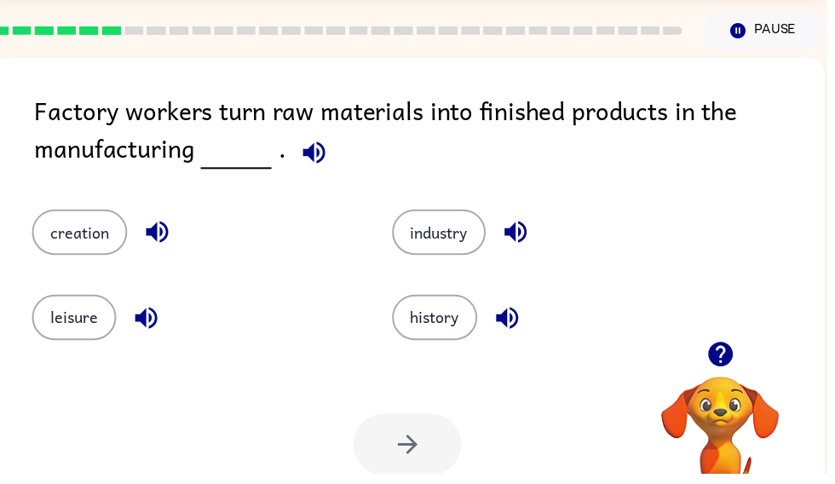
scroll to position [0, 0]
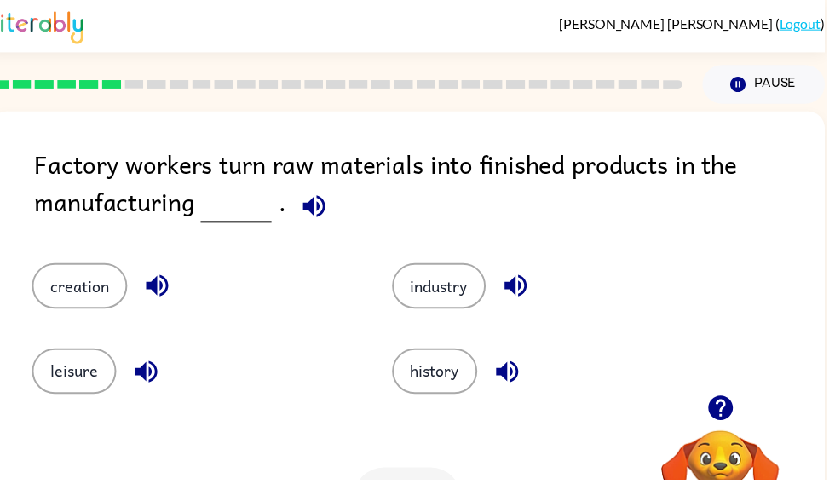
click at [457, 291] on button "industry" at bounding box center [443, 289] width 95 height 46
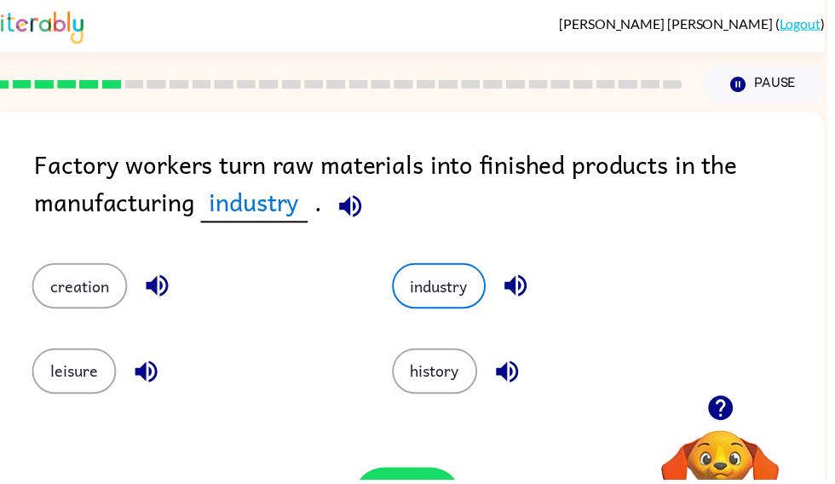
click at [451, 384] on button "history" at bounding box center [439, 375] width 86 height 46
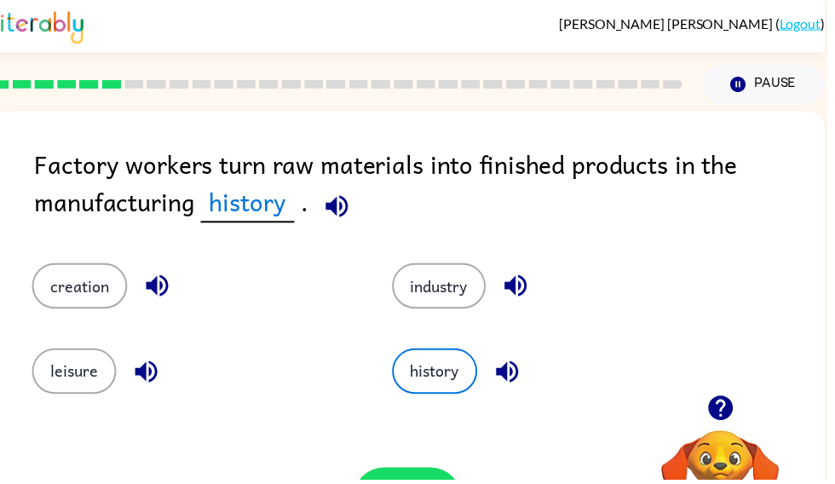
click at [735, 412] on icon "button" at bounding box center [727, 412] width 25 height 25
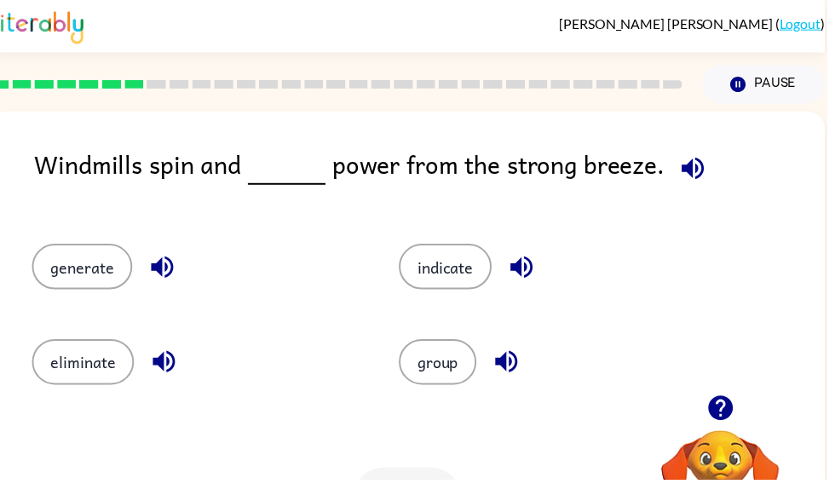
click at [67, 157] on div "Windmills spin and power from the strong breeze." at bounding box center [434, 180] width 799 height 66
click at [689, 172] on icon "button" at bounding box center [700, 170] width 22 height 22
click at [691, 166] on icon "button" at bounding box center [700, 170] width 22 height 22
click at [689, 171] on icon "button" at bounding box center [700, 170] width 22 height 22
click at [147, 284] on button "button" at bounding box center [163, 269] width 43 height 43
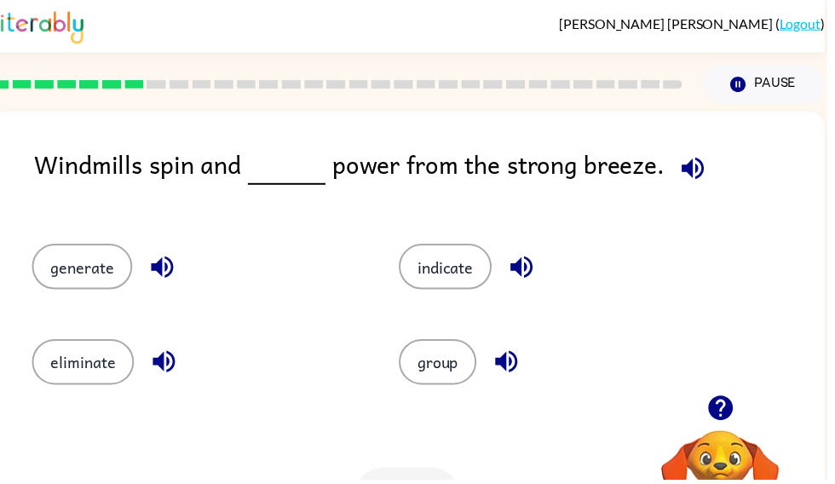
click at [709, 167] on button "button" at bounding box center [699, 169] width 43 height 43
click at [161, 272] on icon "button" at bounding box center [164, 270] width 22 height 22
click at [197, 206] on div "Windmills spin and power from the strong breeze." at bounding box center [434, 180] width 799 height 66
click at [93, 267] on button "generate" at bounding box center [82, 269] width 101 height 46
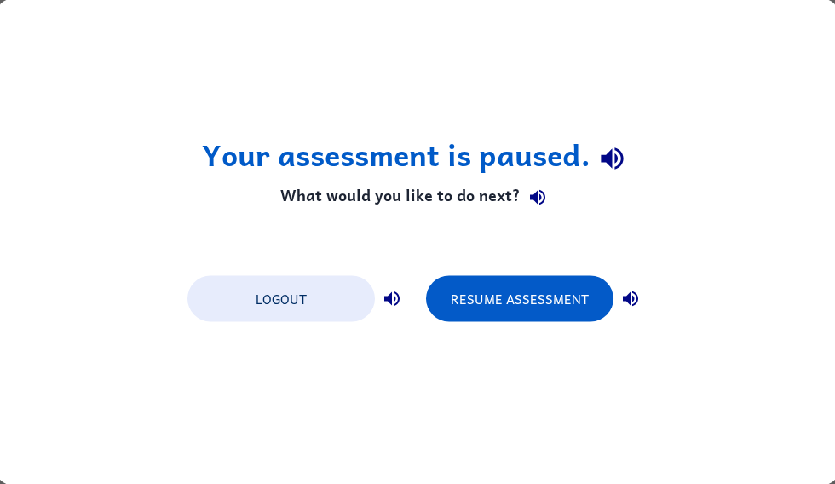
click at [527, 301] on button "Resume Assessment" at bounding box center [519, 299] width 187 height 46
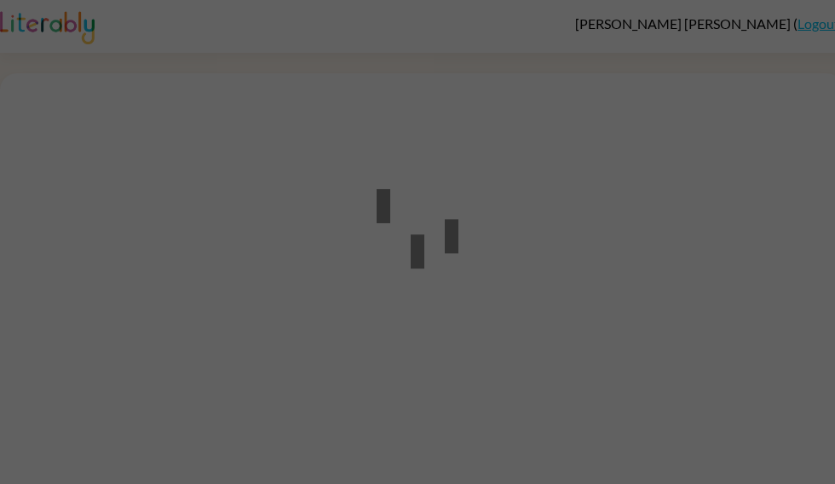
scroll to position [72, 0]
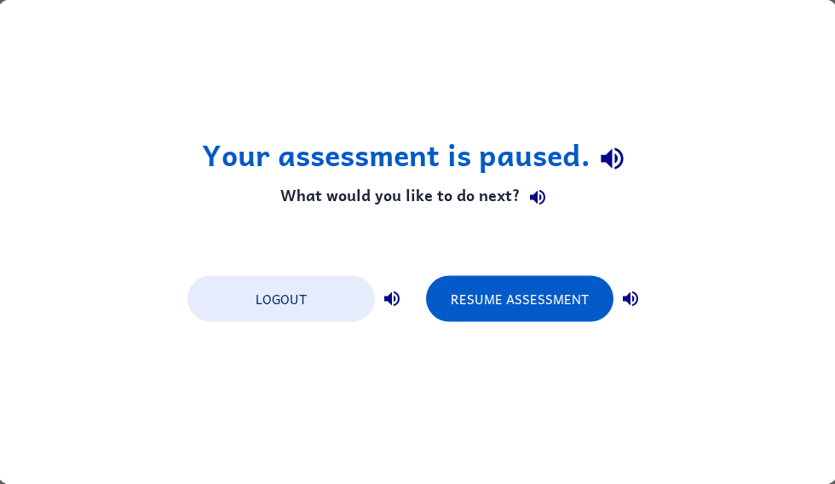
click at [485, 314] on button "Resume Assessment" at bounding box center [519, 299] width 187 height 46
click at [585, 300] on button "Resume Assessment" at bounding box center [519, 299] width 187 height 46
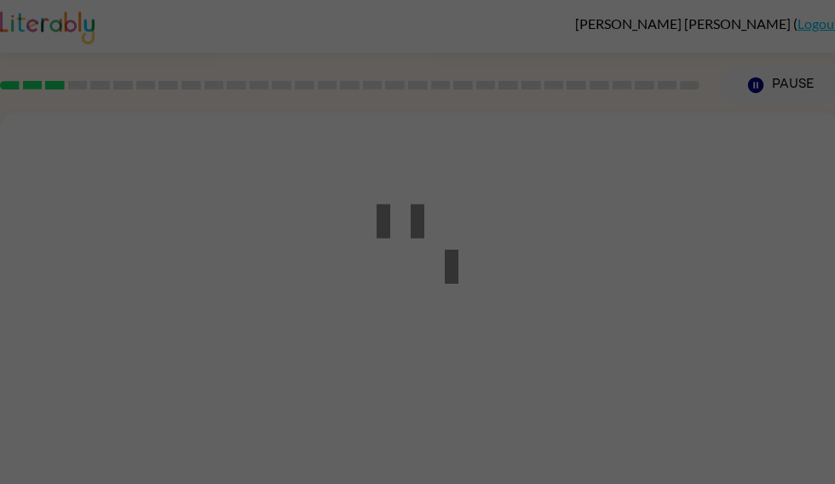
scroll to position [1, 0]
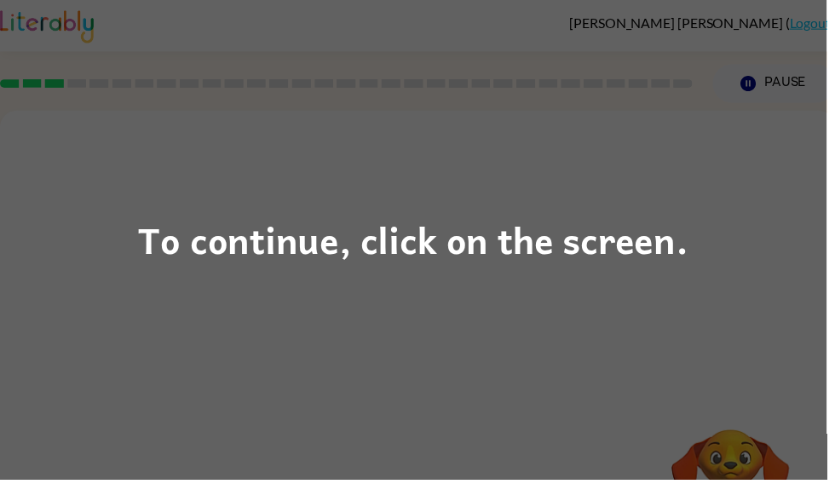
click at [236, 316] on div "To continue, click on the screen." at bounding box center [417, 242] width 835 height 484
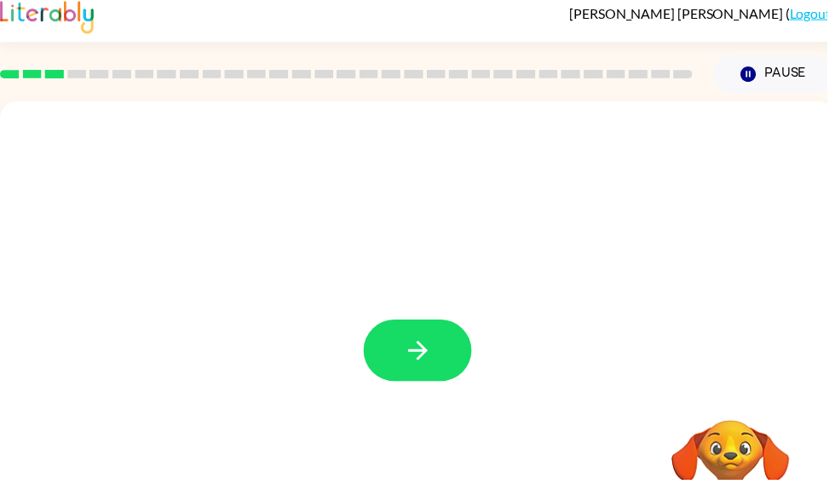
scroll to position [10, 0]
click at [406, 362] on button "button" at bounding box center [421, 354] width 109 height 62
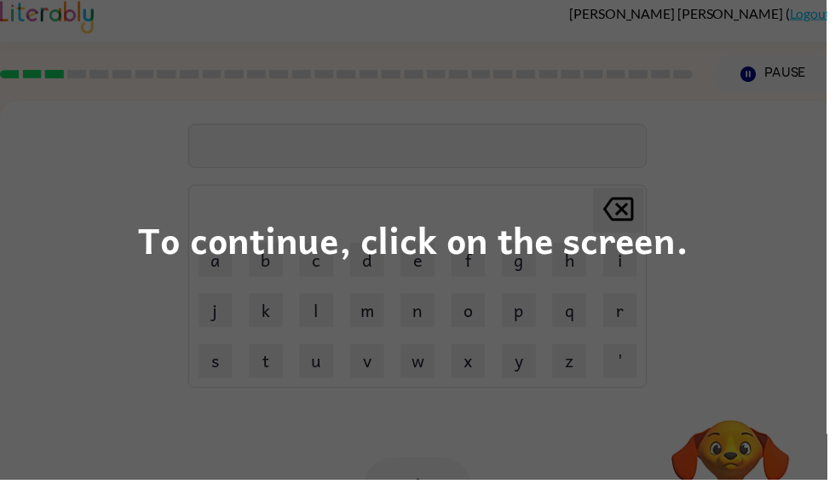
click at [502, 216] on div "To continue, click on the screen." at bounding box center [418, 242] width 556 height 58
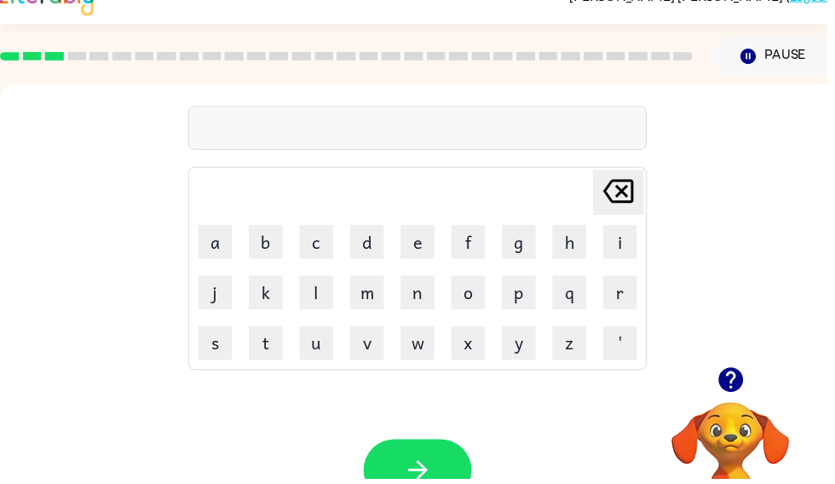
scroll to position [28, 0]
click at [729, 378] on icon "button" at bounding box center [737, 384] width 25 height 25
click at [224, 245] on button "a" at bounding box center [217, 245] width 34 height 34
click at [626, 207] on icon "[PERSON_NAME] last character input" at bounding box center [624, 193] width 41 height 41
click at [615, 196] on icon "[PERSON_NAME] last character input" at bounding box center [624, 193] width 41 height 41
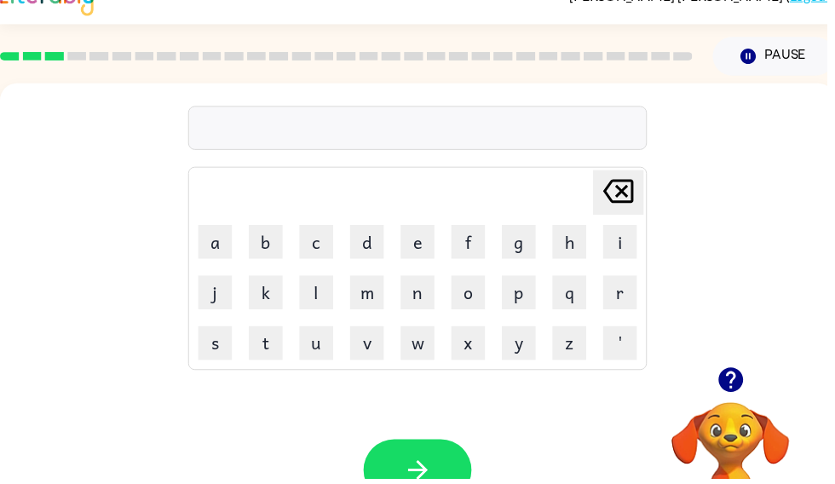
click at [627, 299] on button "r" at bounding box center [626, 296] width 34 height 34
click at [221, 292] on button "j" at bounding box center [217, 296] width 34 height 34
click at [638, 204] on icon "[PERSON_NAME] last character input" at bounding box center [624, 193] width 41 height 41
click at [627, 185] on icon "[PERSON_NAME] last character input" at bounding box center [624, 193] width 41 height 41
click at [642, 296] on button "r" at bounding box center [626, 296] width 34 height 34
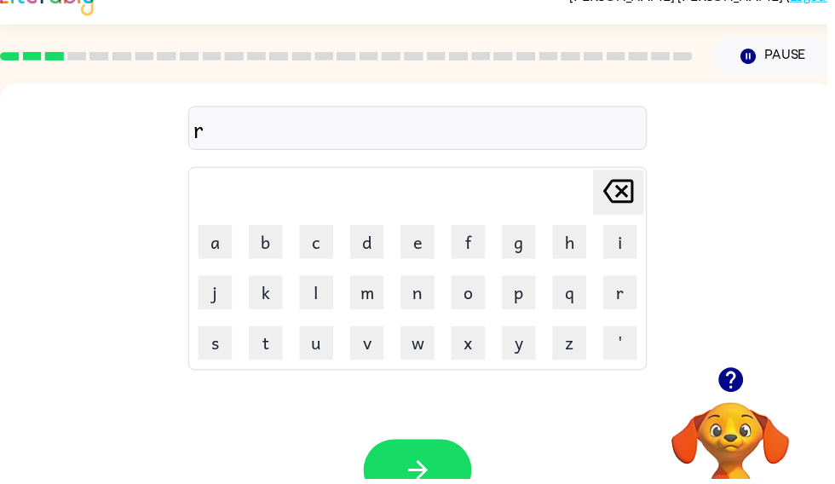
click at [231, 239] on button "a" at bounding box center [217, 245] width 34 height 34
click at [326, 303] on button "l" at bounding box center [320, 296] width 34 height 34
click at [422, 250] on button "e" at bounding box center [422, 245] width 34 height 34
click at [316, 346] on button "u" at bounding box center [320, 347] width 34 height 34
click at [0, 379] on html "[PERSON_NAME] ( Logout ) Pause Pause raleu Delete Delete last character input a…" at bounding box center [417, 271] width 835 height 599
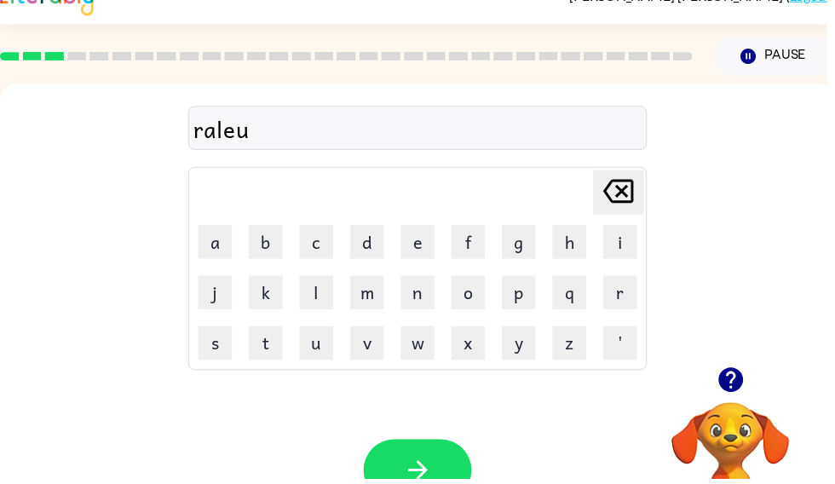
click at [439, 478] on button "button" at bounding box center [421, 475] width 109 height 62
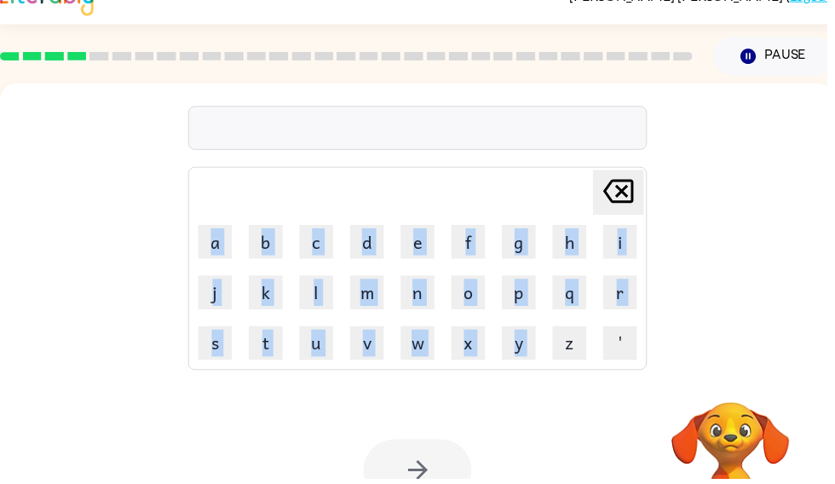
click at [476, 478] on div at bounding box center [421, 475] width 109 height 62
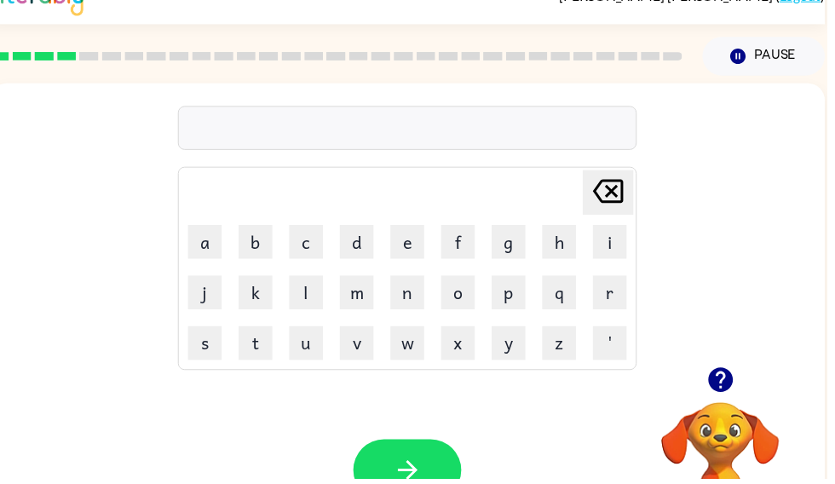
scroll to position [0, 10]
click at [476, 346] on button "x" at bounding box center [463, 347] width 34 height 34
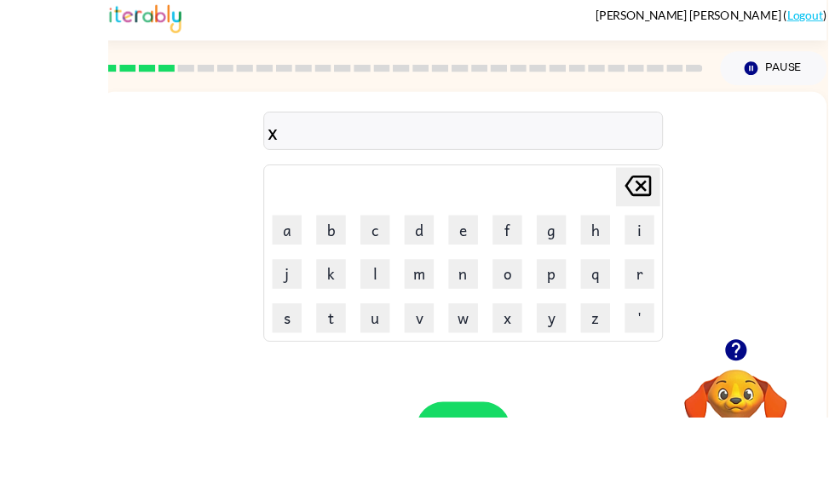
scroll to position [111, 0]
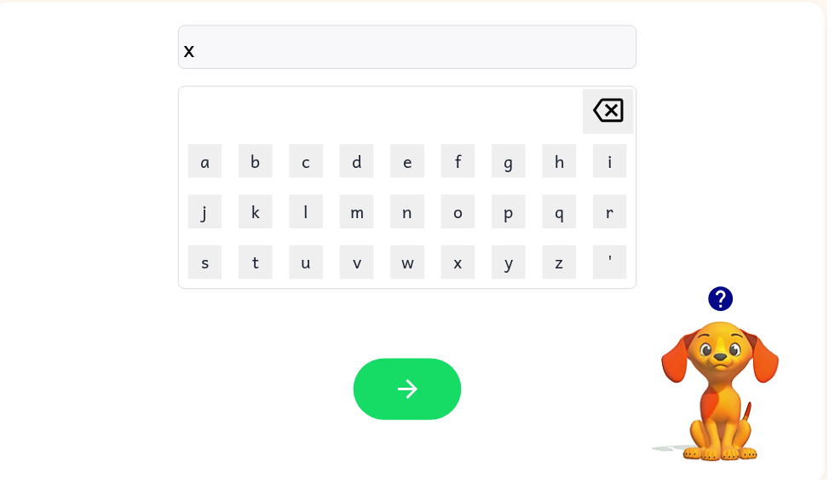
click at [625, 110] on icon at bounding box center [614, 111] width 31 height 24
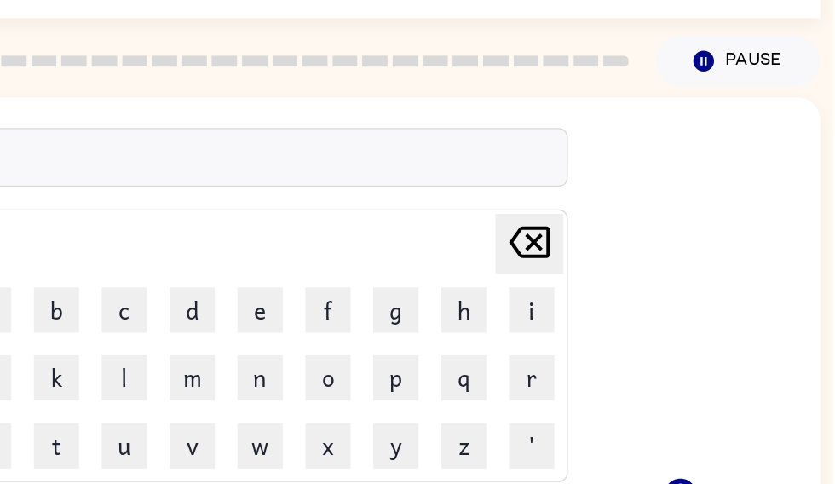
click at [591, 177] on icon at bounding box center [606, 182] width 31 height 24
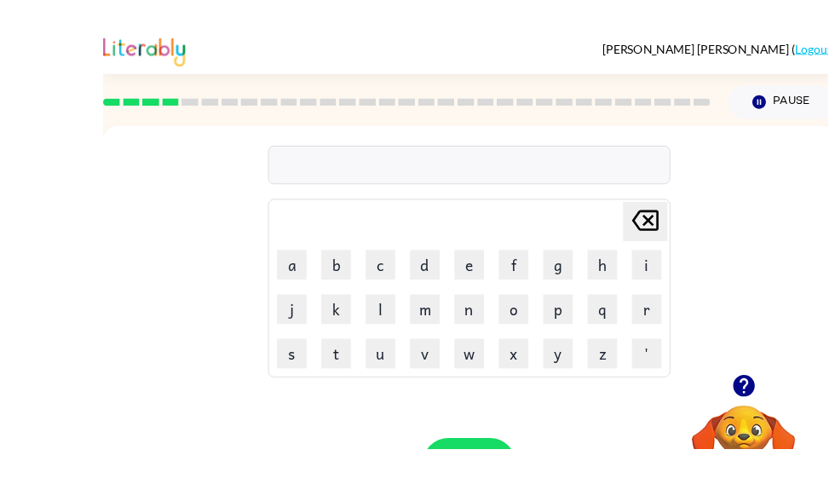
scroll to position [4, 0]
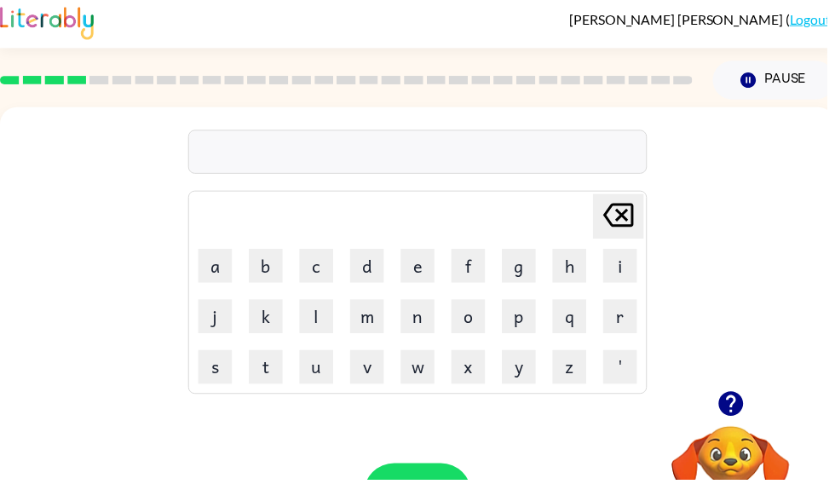
click at [617, 216] on icon "[PERSON_NAME] last character input" at bounding box center [624, 217] width 41 height 41
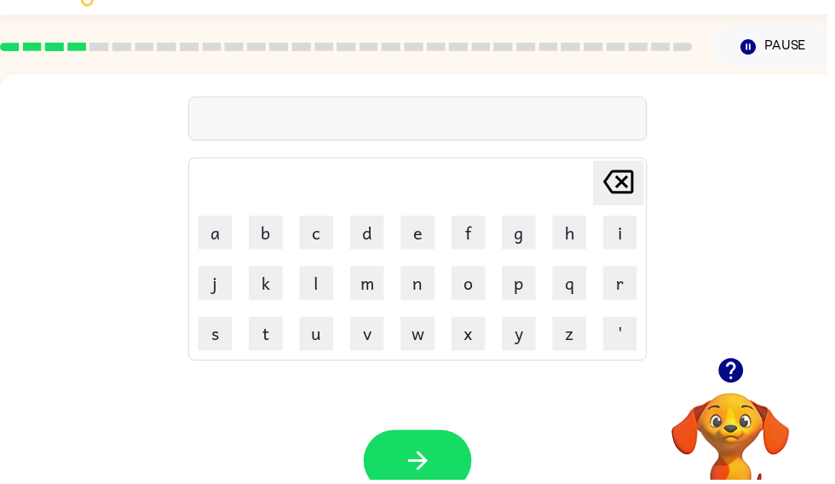
scroll to position [37, 0]
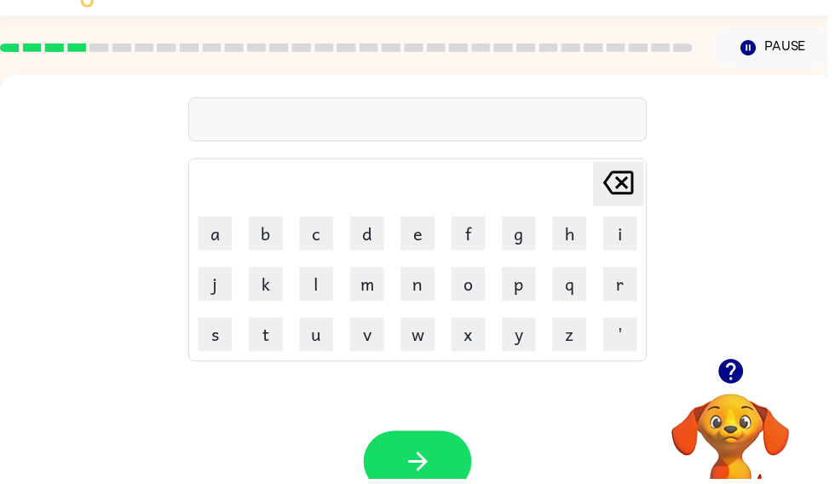
click at [217, 249] on button "a" at bounding box center [217, 236] width 34 height 34
click at [320, 294] on button "l" at bounding box center [320, 287] width 34 height 34
click at [424, 248] on button "e" at bounding box center [422, 236] width 34 height 34
click at [374, 287] on button "m" at bounding box center [371, 287] width 34 height 34
click at [217, 238] on button "a" at bounding box center [217, 236] width 34 height 34
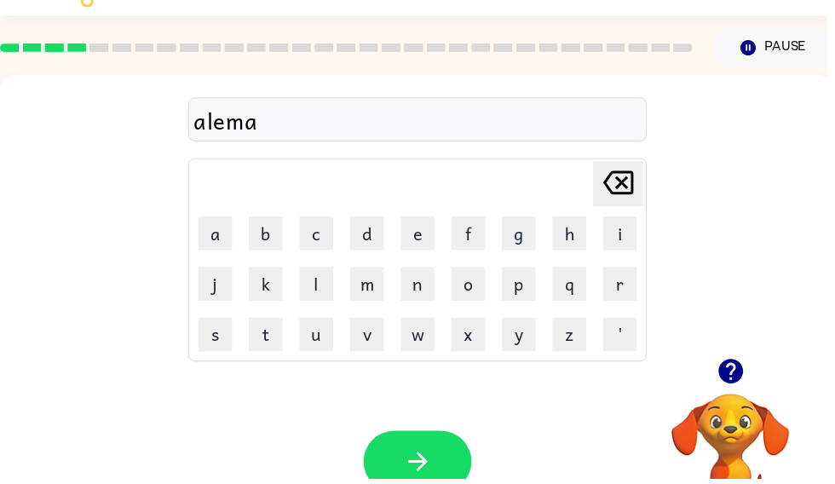
click at [265, 362] on table "[PERSON_NAME] last character input a b c d e f g h i j k l m n o p q r s t u v …" at bounding box center [422, 263] width 462 height 204
click at [262, 343] on button "t" at bounding box center [268, 338] width 34 height 34
click at [437, 461] on button "button" at bounding box center [421, 466] width 109 height 62
click at [735, 373] on icon "button" at bounding box center [737, 375] width 25 height 25
click at [734, 373] on icon "button" at bounding box center [737, 375] width 25 height 25
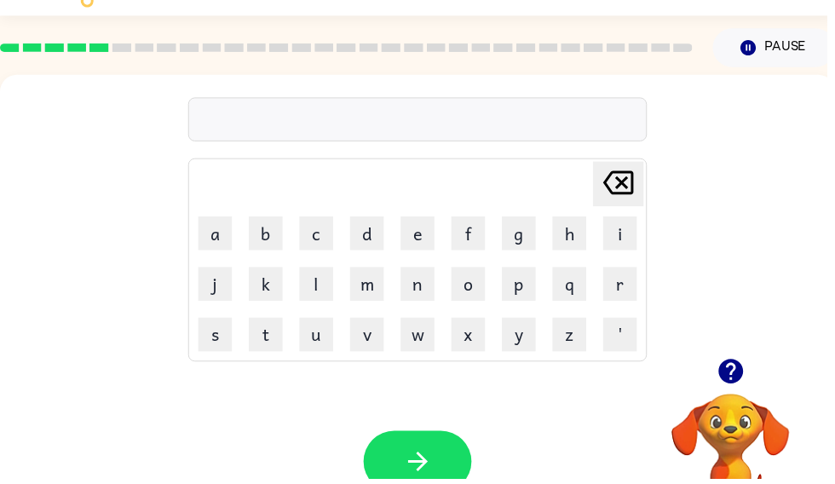
click at [834, 301] on div "[PERSON_NAME] last character input a b c d e f g h i j k l m n o p q r s t u v …" at bounding box center [422, 219] width 844 height 286
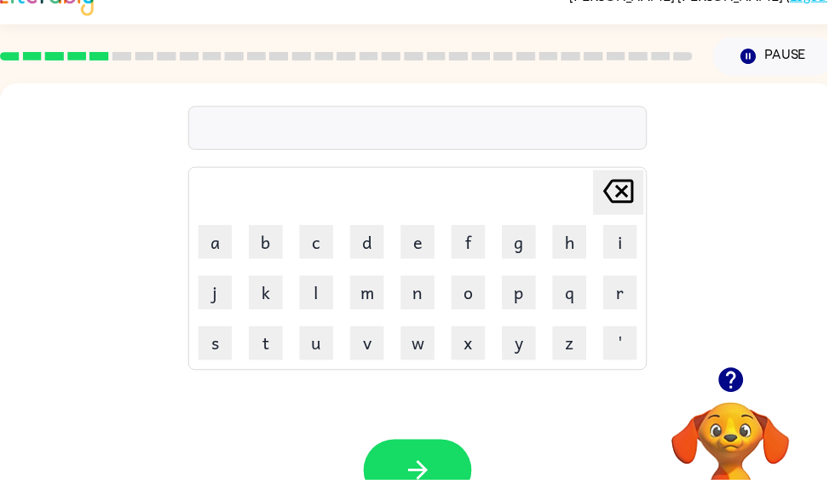
scroll to position [0, 0]
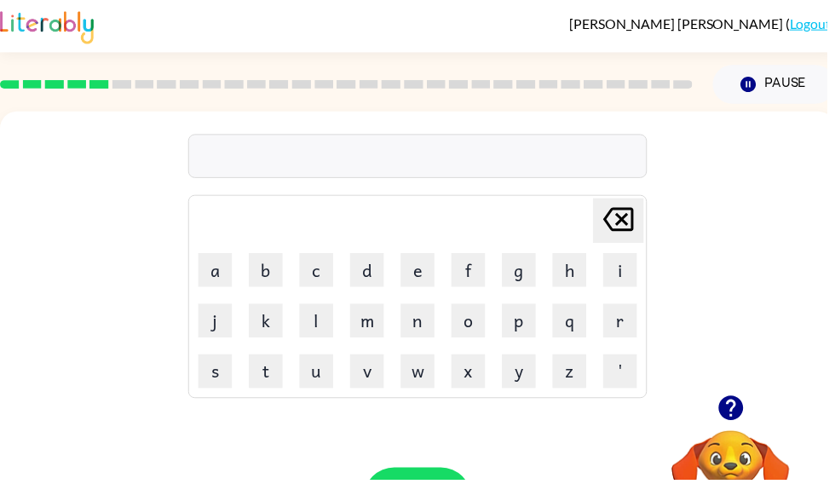
click at [735, 400] on icon "button" at bounding box center [739, 412] width 30 height 30
click at [280, 263] on button "b" at bounding box center [268, 273] width 34 height 34
click at [456, 334] on button "o" at bounding box center [473, 324] width 34 height 34
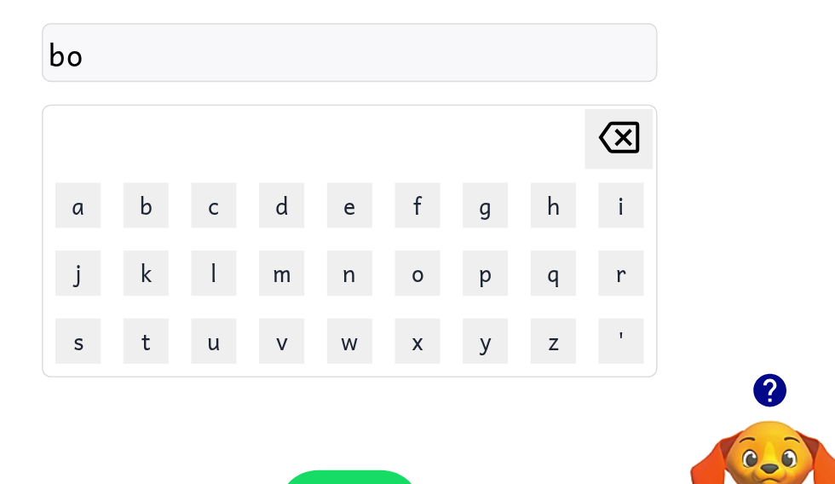
click at [456, 262] on button "o" at bounding box center [473, 279] width 34 height 34
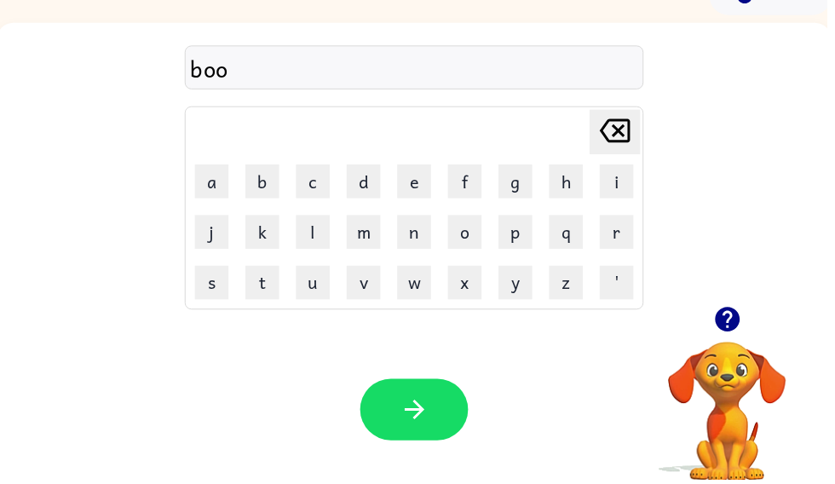
scroll to position [96, 0]
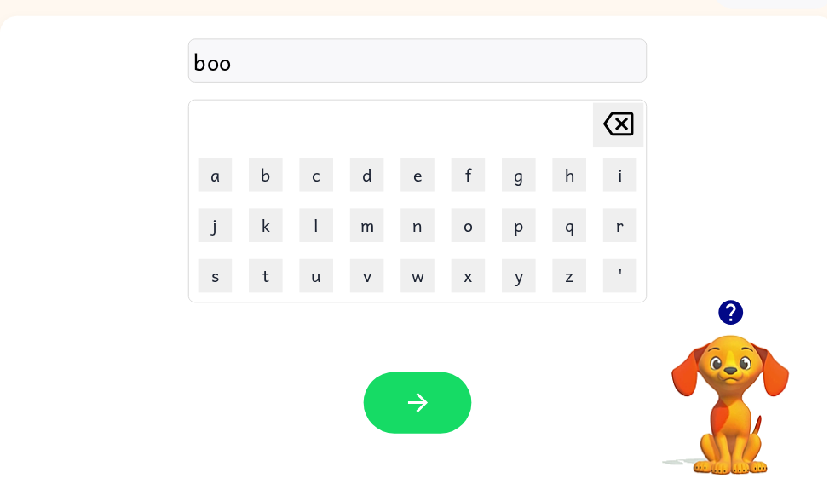
click at [285, 244] on button "k" at bounding box center [268, 228] width 34 height 34
click at [277, 285] on button "t" at bounding box center [268, 279] width 34 height 34
click at [625, 192] on button "i" at bounding box center [626, 176] width 34 height 34
click at [604, 136] on icon "[PERSON_NAME] last character input" at bounding box center [624, 125] width 41 height 41
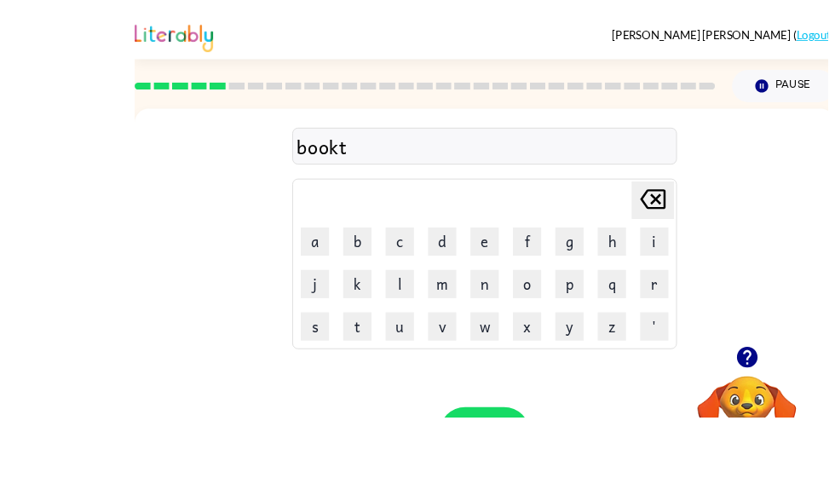
scroll to position [37, 0]
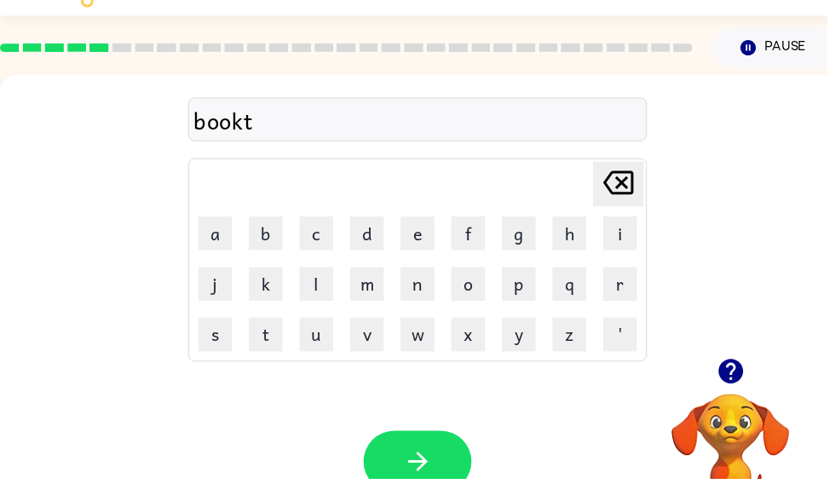
click at [617, 187] on icon "Delete Delete last character input" at bounding box center [624, 184] width 41 height 41
click at [626, 244] on button "i" at bounding box center [626, 236] width 34 height 34
click at [262, 338] on button "t" at bounding box center [268, 338] width 34 height 34
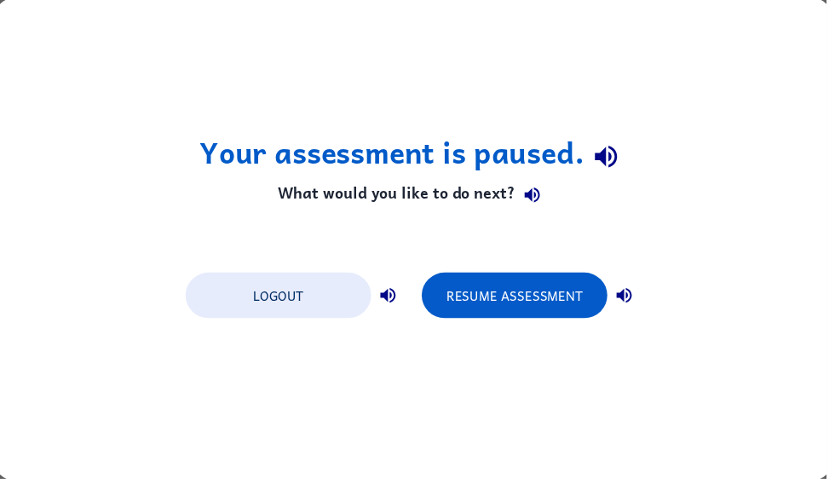
scroll to position [0, 0]
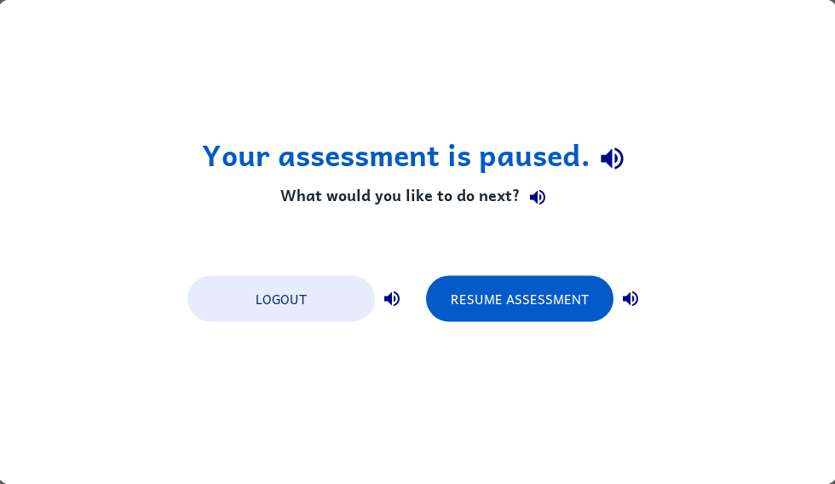
click at [507, 320] on button "Resume Assessment" at bounding box center [519, 299] width 187 height 46
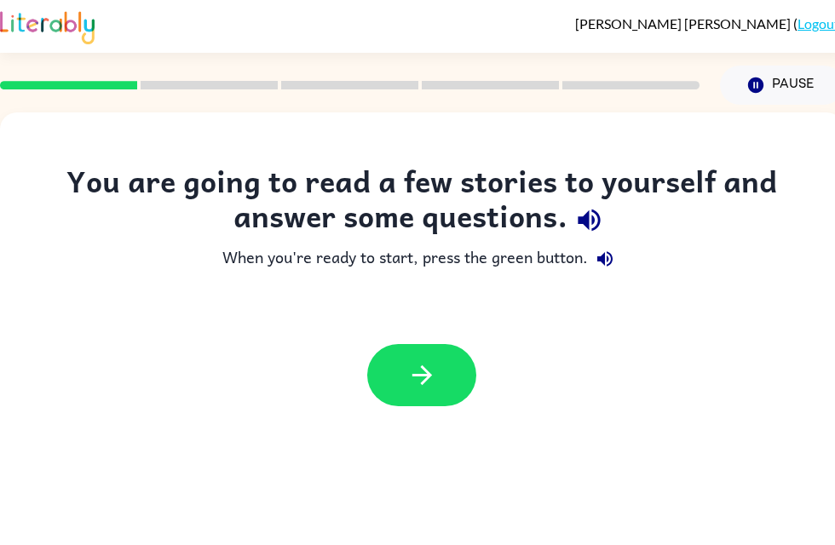
scroll to position [20, 0]
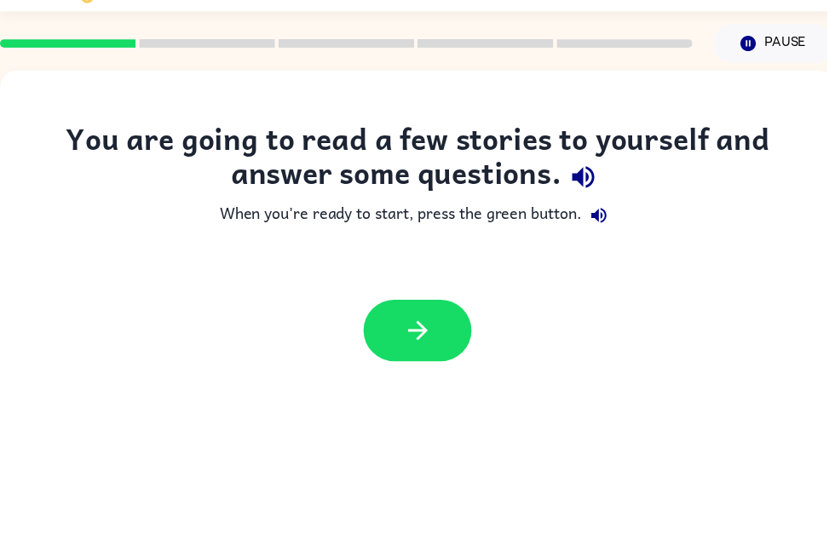
click at [432, 349] on icon "button" at bounding box center [422, 355] width 30 height 30
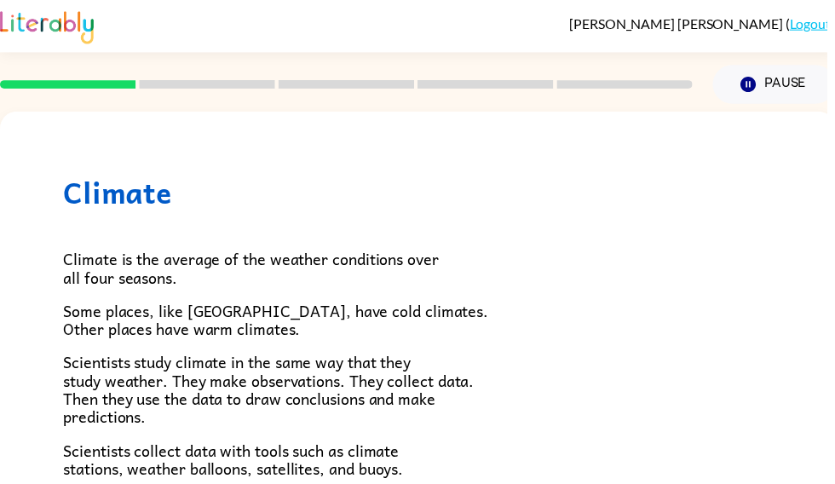
scroll to position [0, 0]
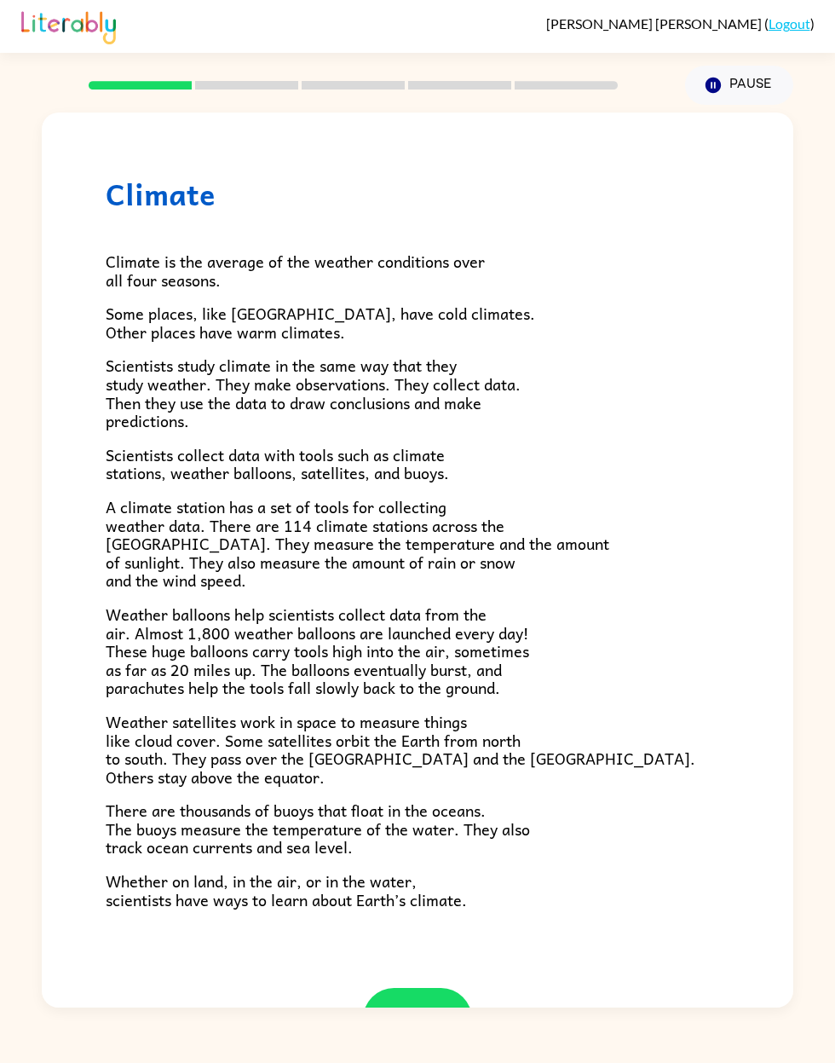
click at [424, 545] on button "button" at bounding box center [417, 1019] width 109 height 62
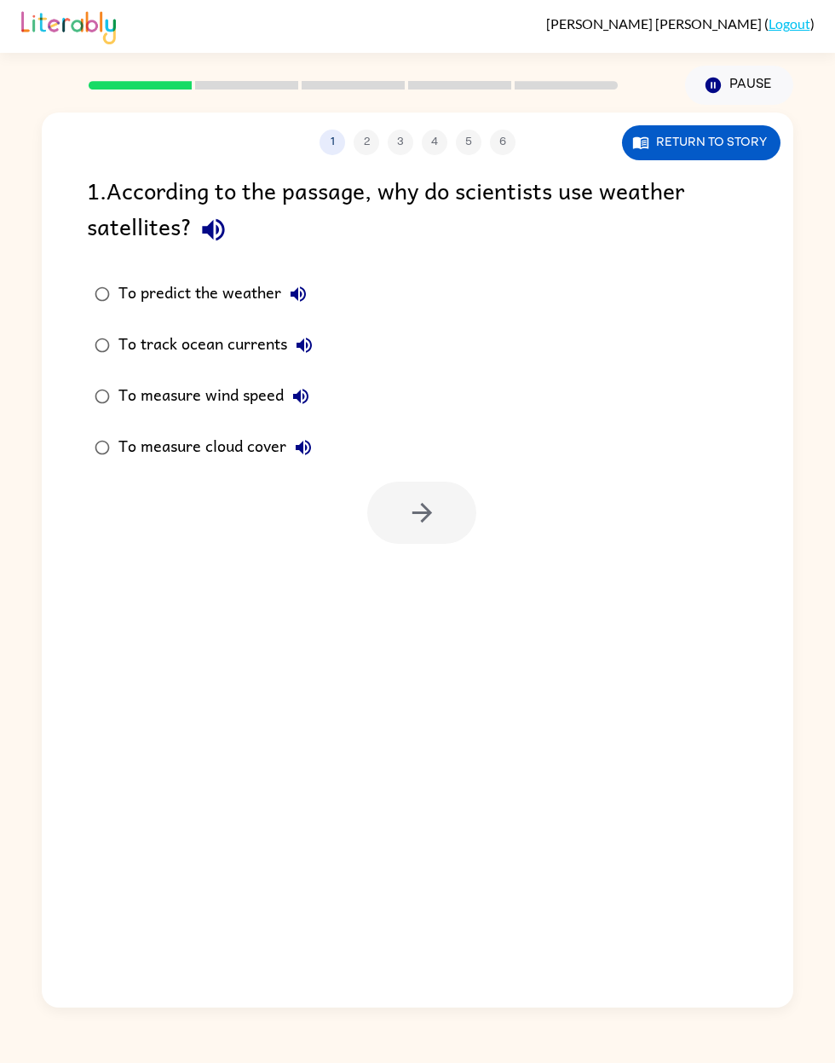
click at [729, 150] on button "Return to story" at bounding box center [701, 142] width 159 height 35
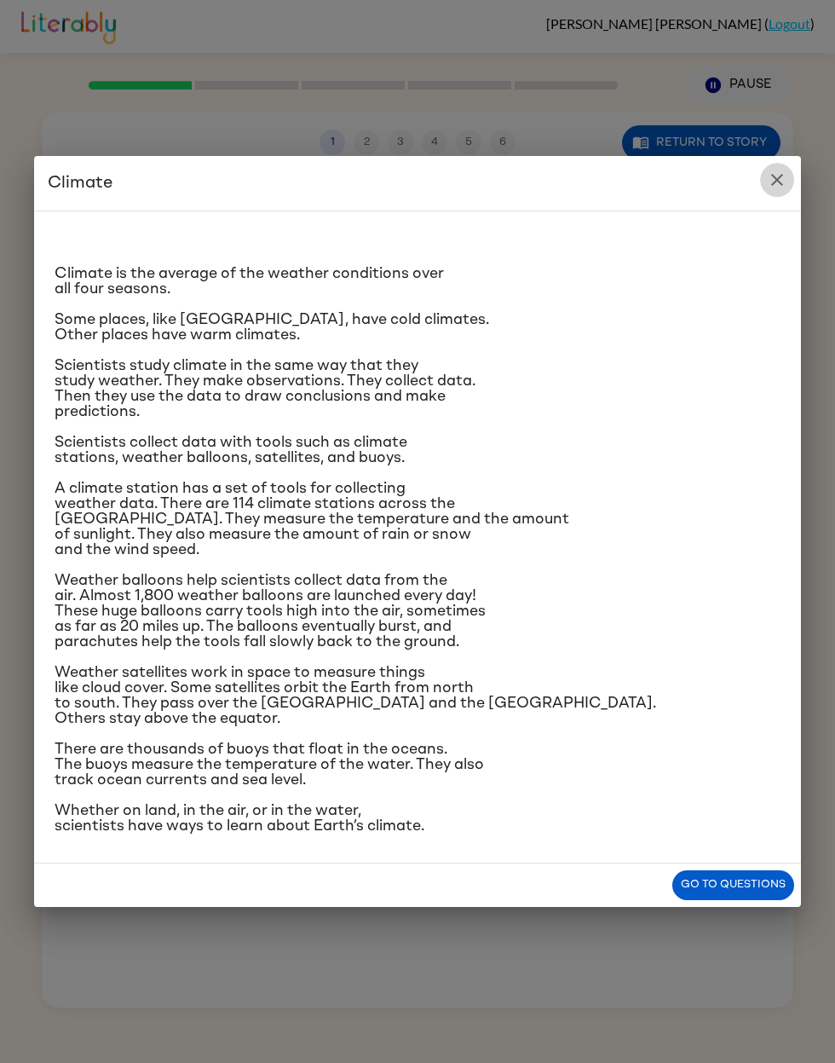
click at [776, 156] on h2 "Climate" at bounding box center [417, 183] width 767 height 55
click at [768, 170] on icon "close" at bounding box center [777, 180] width 20 height 20
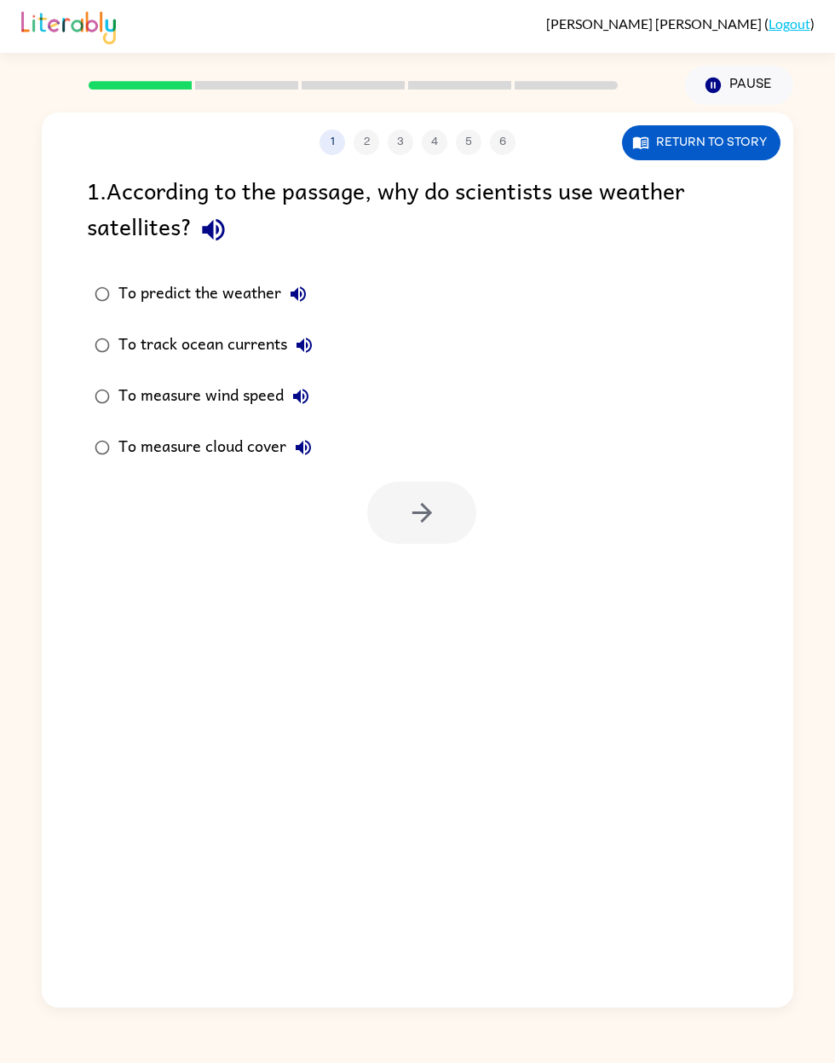
click at [784, 100] on button "Pause Pause" at bounding box center [739, 85] width 108 height 39
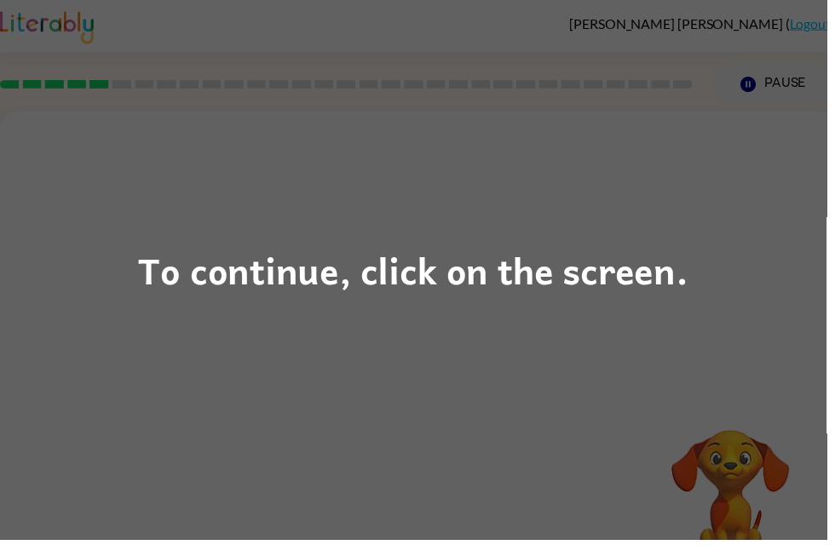
click at [488, 269] on div "To continue, click on the screen." at bounding box center [418, 273] width 556 height 58
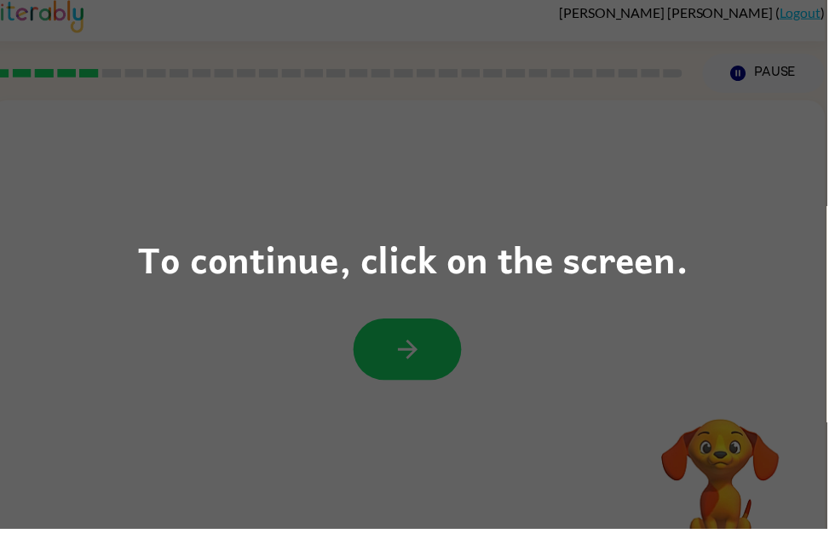
click at [463, 247] on div "To continue, click on the screen." at bounding box center [418, 273] width 556 height 58
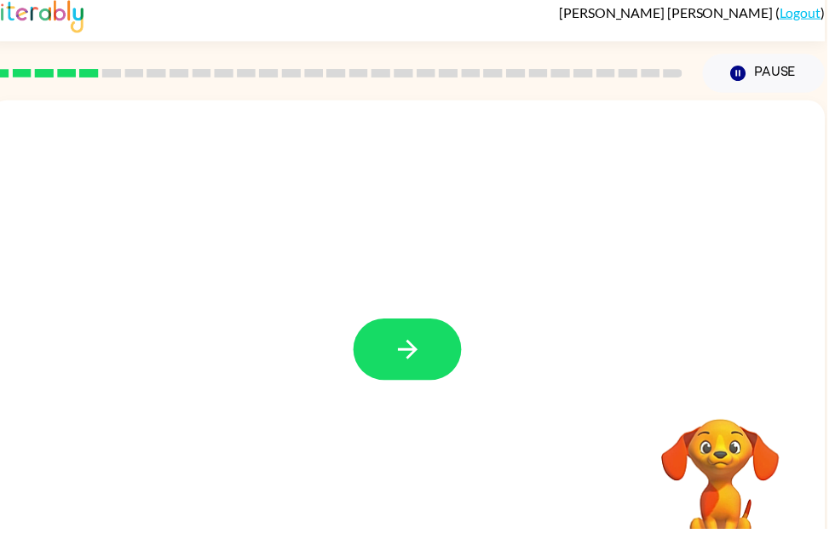
click at [493, 273] on div at bounding box center [412, 355] width 844 height 487
click at [407, 349] on icon "button" at bounding box center [412, 364] width 30 height 30
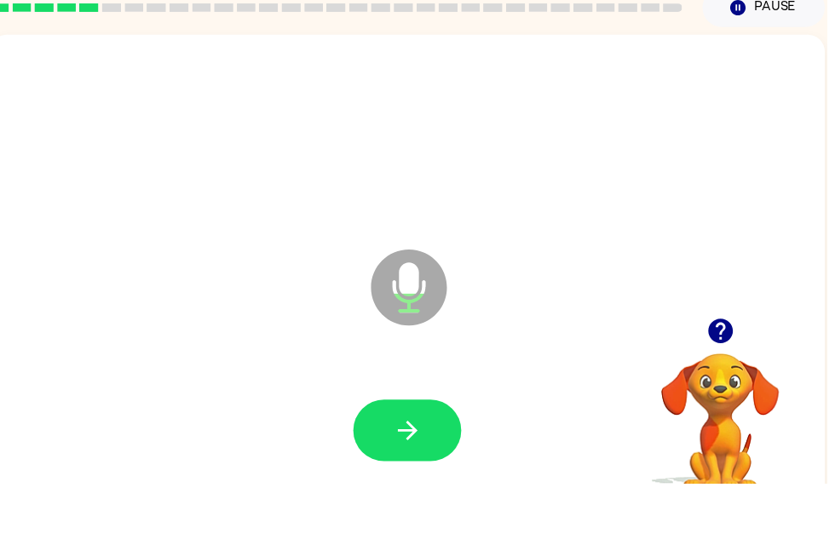
scroll to position [55, 0]
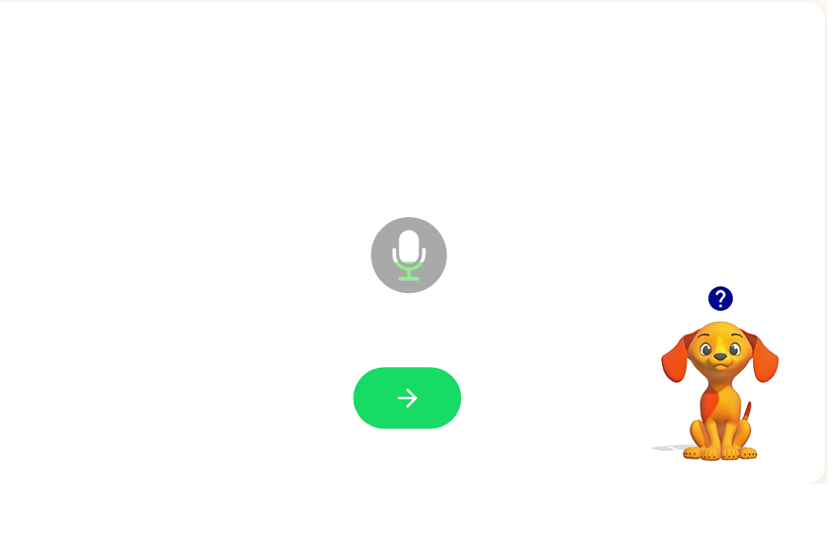
click at [426, 444] on icon "button" at bounding box center [412, 459] width 30 height 30
click at [723, 346] on icon "button" at bounding box center [727, 358] width 25 height 25
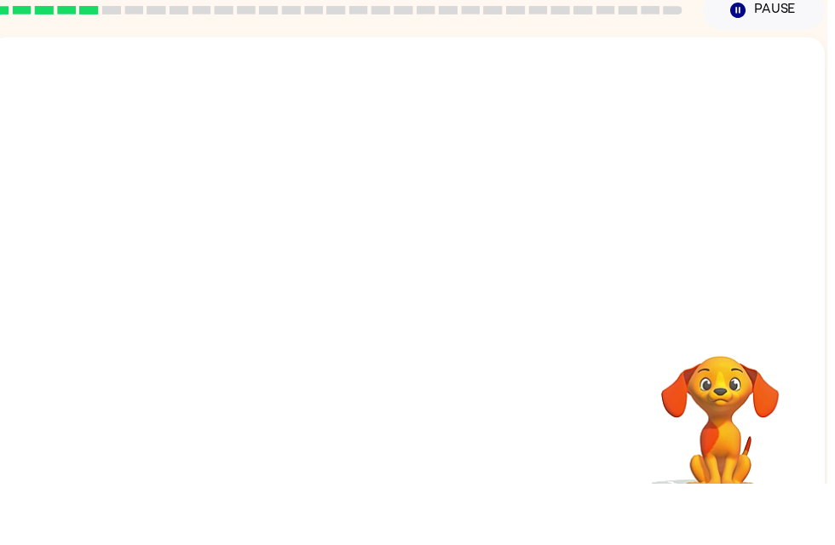
scroll to position [19, 0]
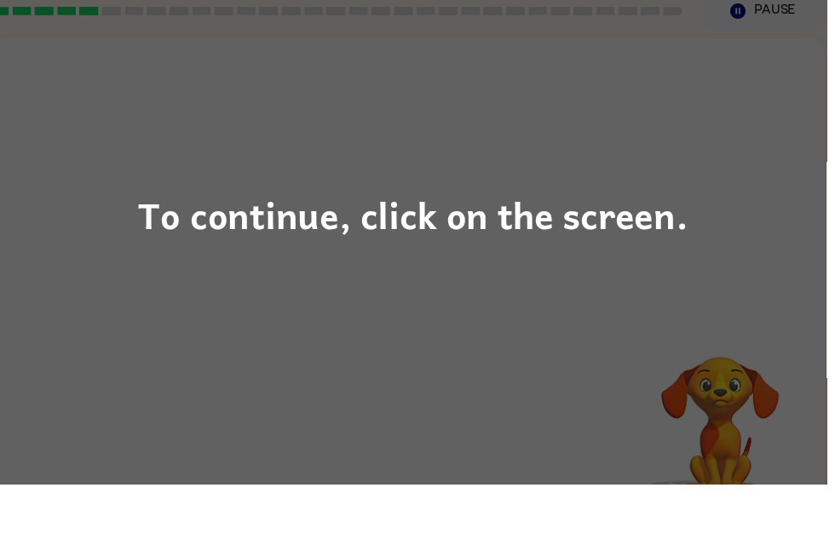
click at [695, 244] on div "To continue, click on the screen." at bounding box center [418, 273] width 556 height 58
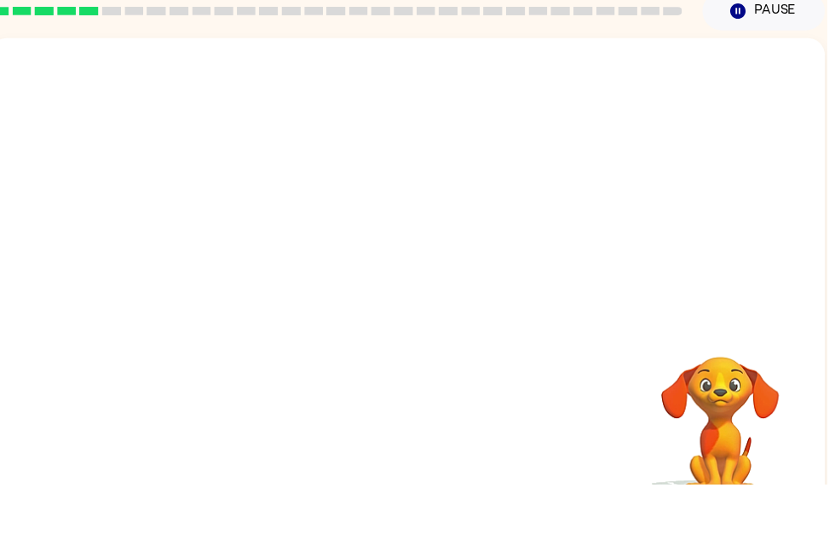
click at [834, 124] on div "[PERSON_NAME] ( Logout ) Pause Pause Your browser must support playing .mp4 fil…" at bounding box center [422, 280] width 844 height 599
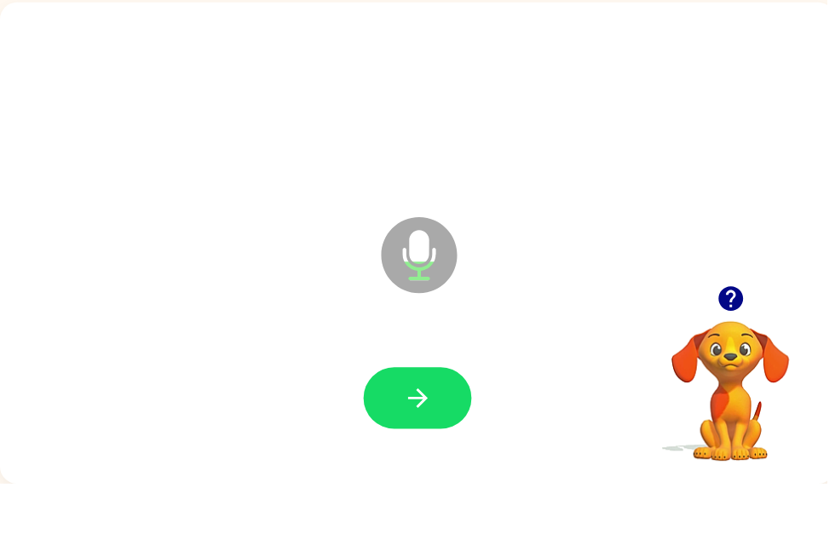
scroll to position [0, 2]
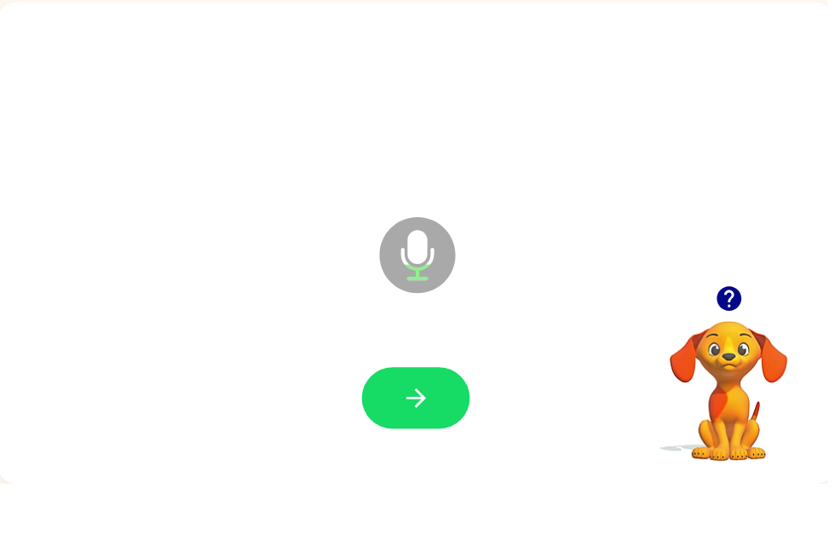
click at [428, 444] on icon "button" at bounding box center [421, 459] width 30 height 30
click at [734, 346] on icon "button" at bounding box center [736, 358] width 25 height 25
click at [441, 428] on button "button" at bounding box center [420, 459] width 109 height 62
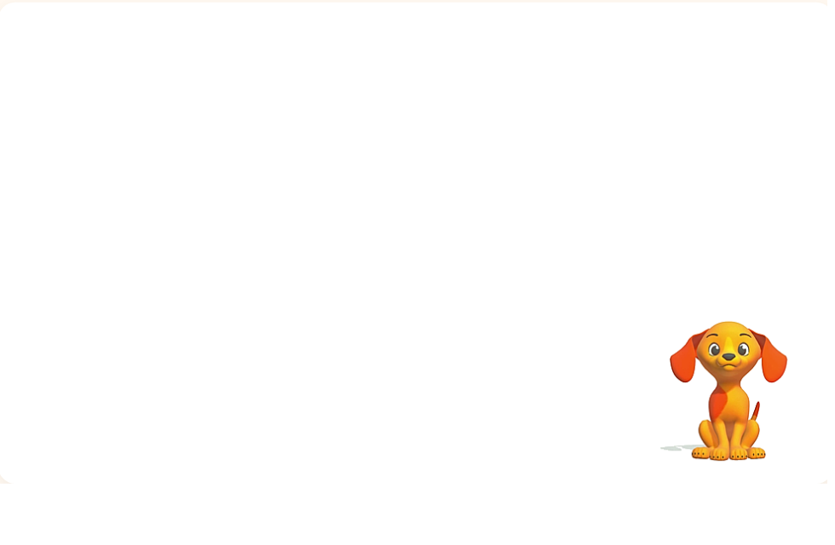
click at [418, 418] on div at bounding box center [420, 459] width 810 height 140
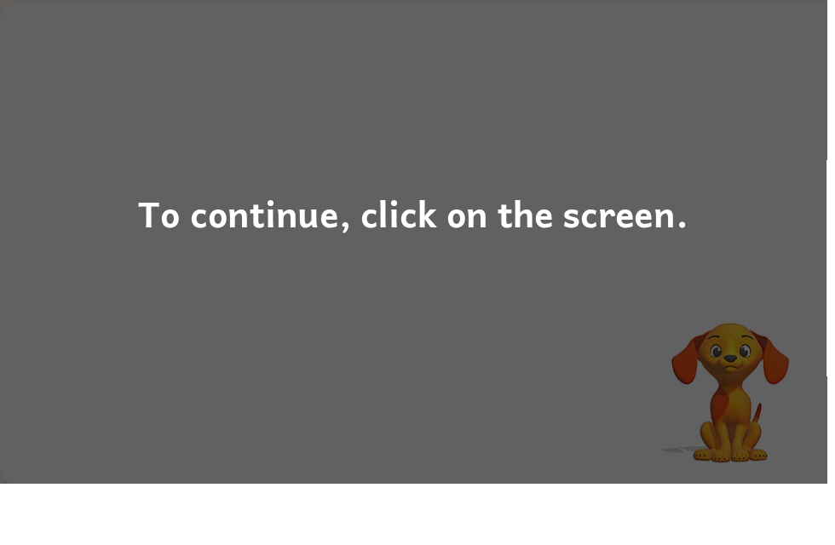
scroll to position [55, 0]
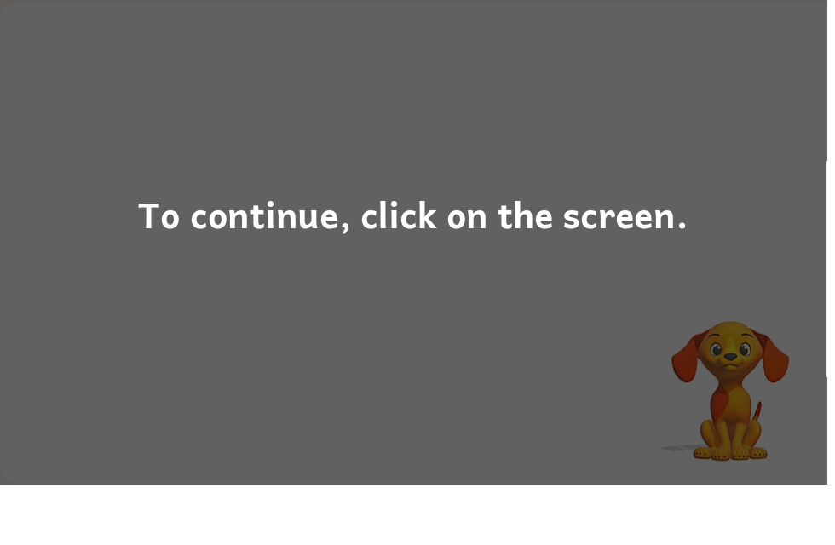
click at [593, 244] on div "To continue, click on the screen." at bounding box center [418, 273] width 556 height 58
click at [637, 244] on div "To continue, click on the screen." at bounding box center [418, 273] width 556 height 58
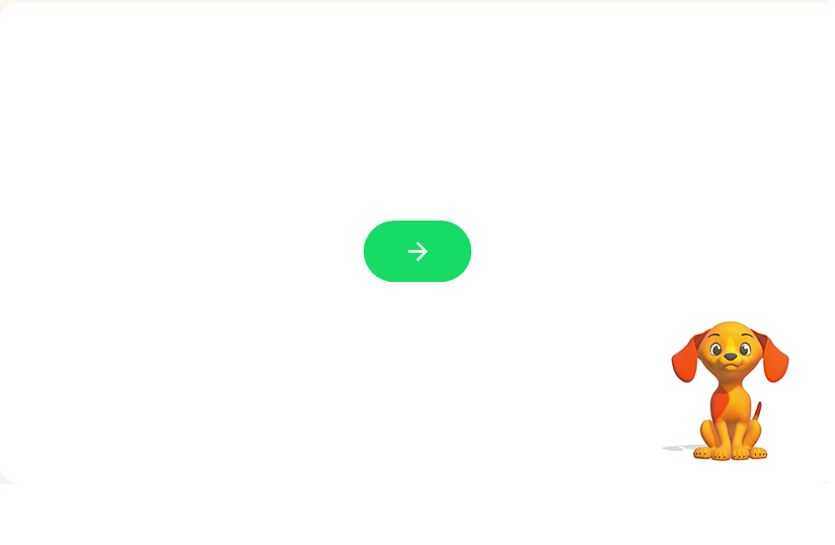
click at [451, 280] on button "button" at bounding box center [421, 311] width 109 height 62
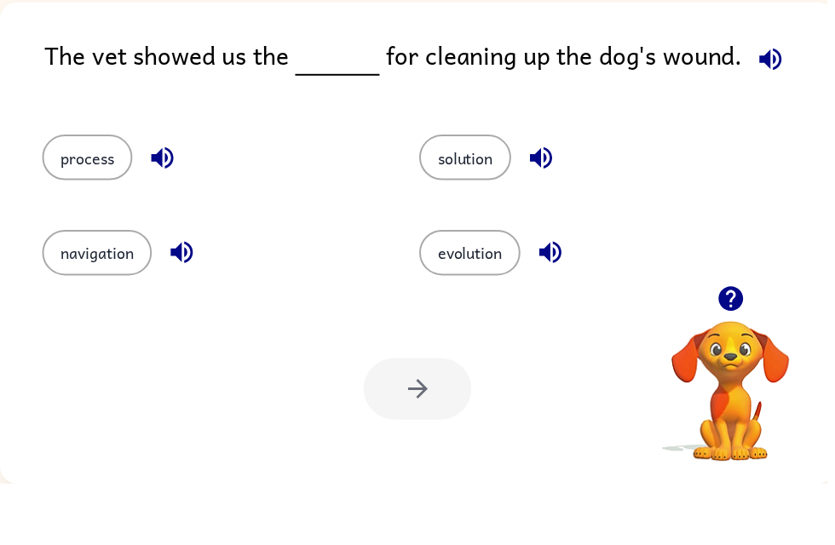
click at [777, 105] on icon "button" at bounding box center [778, 116] width 22 height 22
click at [782, 105] on icon "button" at bounding box center [778, 116] width 22 height 22
click at [757, 95] on button "button" at bounding box center [778, 116] width 43 height 43
click at [770, 101] on icon "button" at bounding box center [779, 116] width 30 height 30
click at [780, 101] on icon "button" at bounding box center [779, 116] width 30 height 30
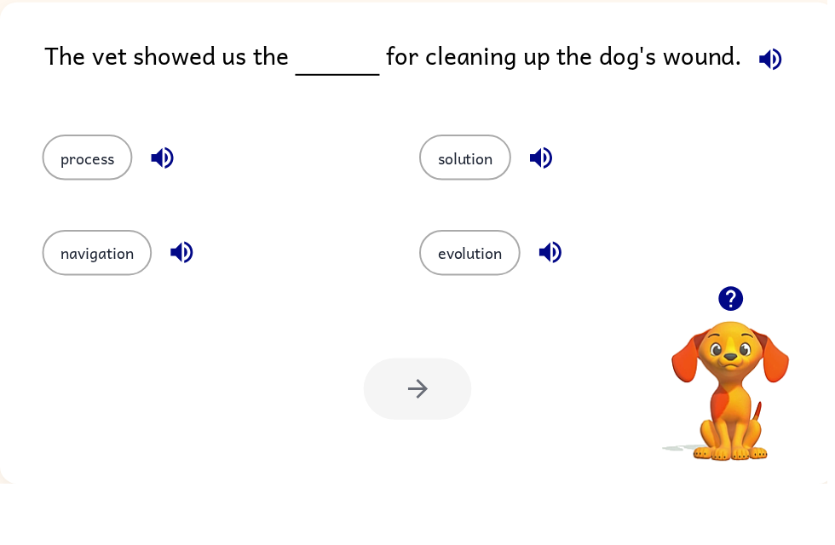
click at [769, 101] on icon "button" at bounding box center [779, 116] width 30 height 30
click at [556, 205] on icon "button" at bounding box center [546, 216] width 22 height 22
click at [490, 193] on button "solution" at bounding box center [470, 216] width 93 height 46
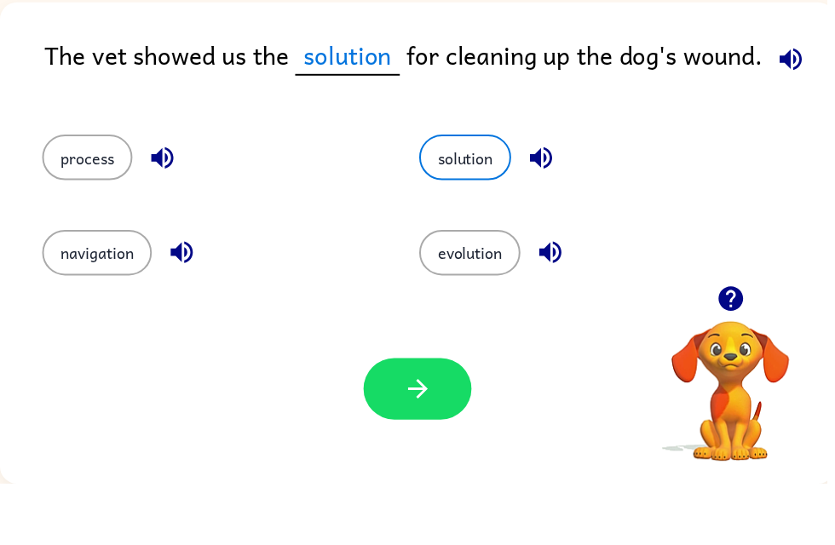
click at [132, 193] on button "process" at bounding box center [88, 216] width 91 height 46
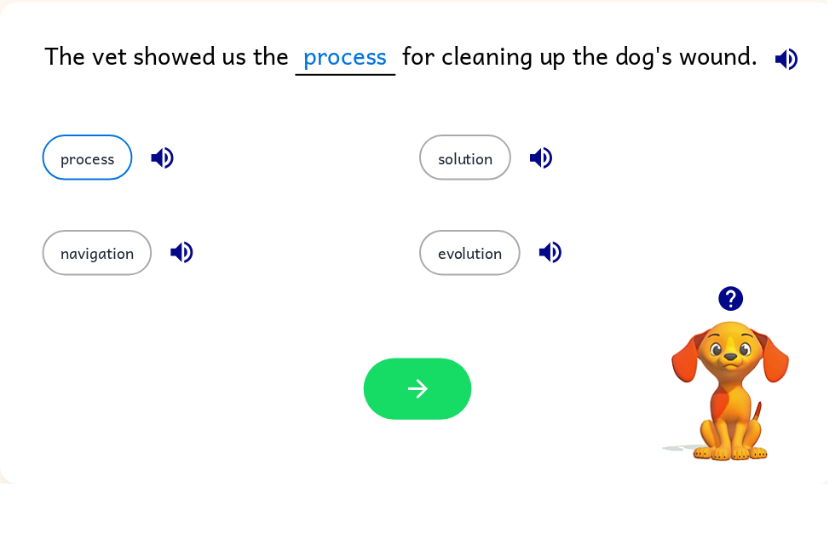
click at [173, 201] on icon "button" at bounding box center [164, 216] width 30 height 30
click at [89, 193] on button "process" at bounding box center [88, 216] width 91 height 46
click at [430, 435] on icon "button" at bounding box center [422, 450] width 30 height 30
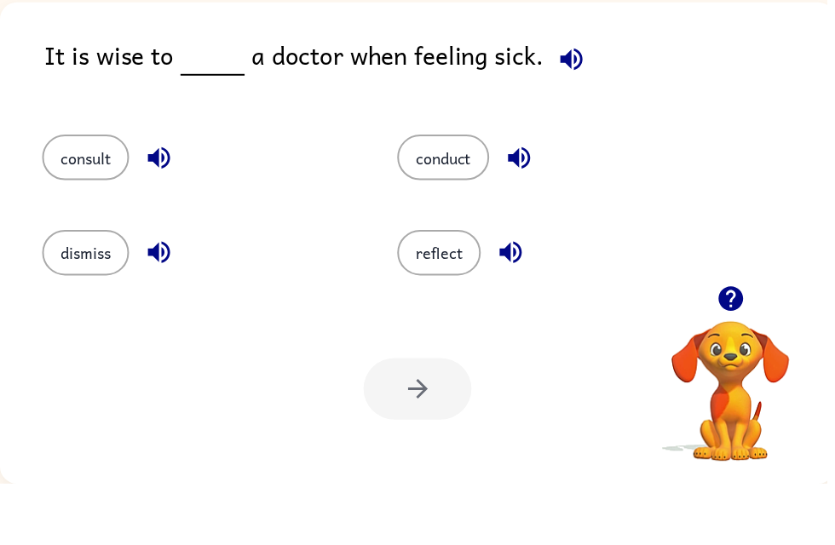
click at [566, 105] on icon "button" at bounding box center [577, 116] width 22 height 22
click at [152, 205] on icon "button" at bounding box center [160, 216] width 22 height 22
click at [160, 297] on icon "button" at bounding box center [161, 312] width 30 height 30
click at [520, 205] on icon "button" at bounding box center [524, 216] width 22 height 22
click at [518, 297] on icon "button" at bounding box center [516, 312] width 30 height 30
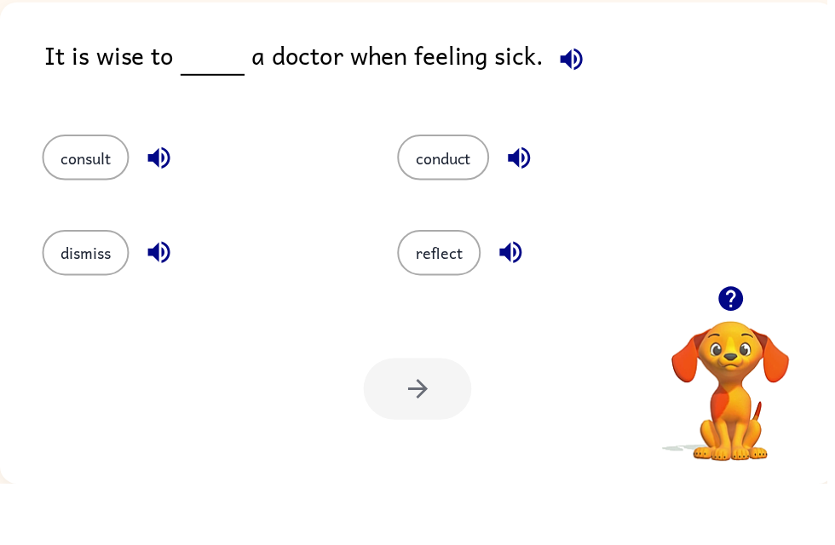
click at [465, 289] on button "reflect" at bounding box center [443, 312] width 84 height 46
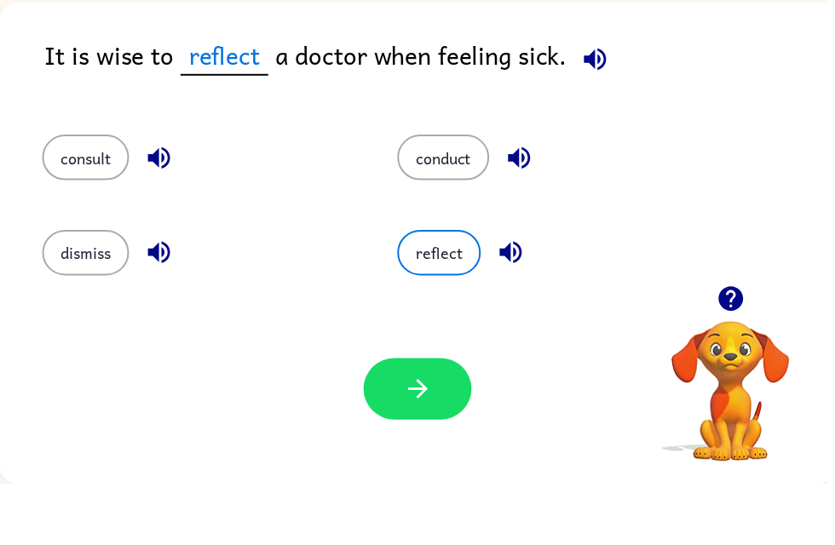
click at [437, 419] on button "button" at bounding box center [421, 449] width 109 height 62
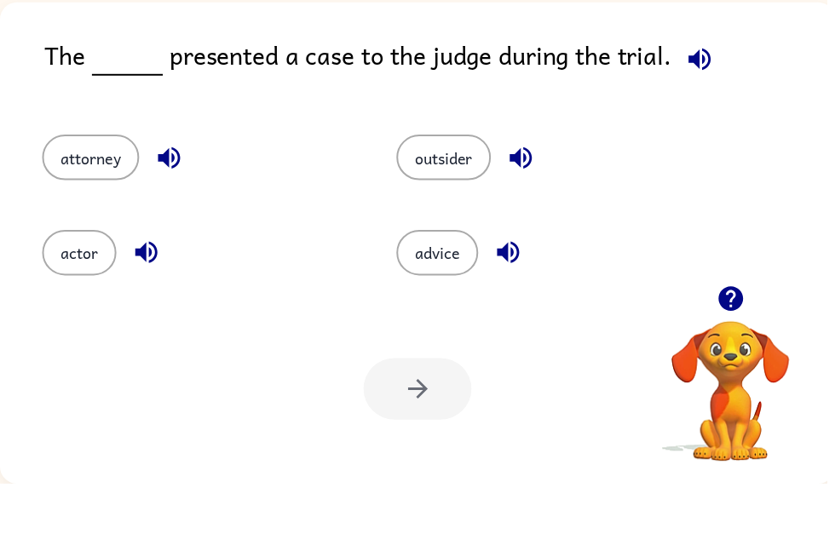
click at [721, 95] on button "button" at bounding box center [706, 116] width 43 height 43
click at [701, 101] on icon "button" at bounding box center [707, 116] width 30 height 30
click at [701, 105] on icon "button" at bounding box center [706, 116] width 22 height 22
click at [714, 101] on icon "button" at bounding box center [707, 116] width 30 height 30
click at [164, 201] on icon "button" at bounding box center [171, 216] width 30 height 30
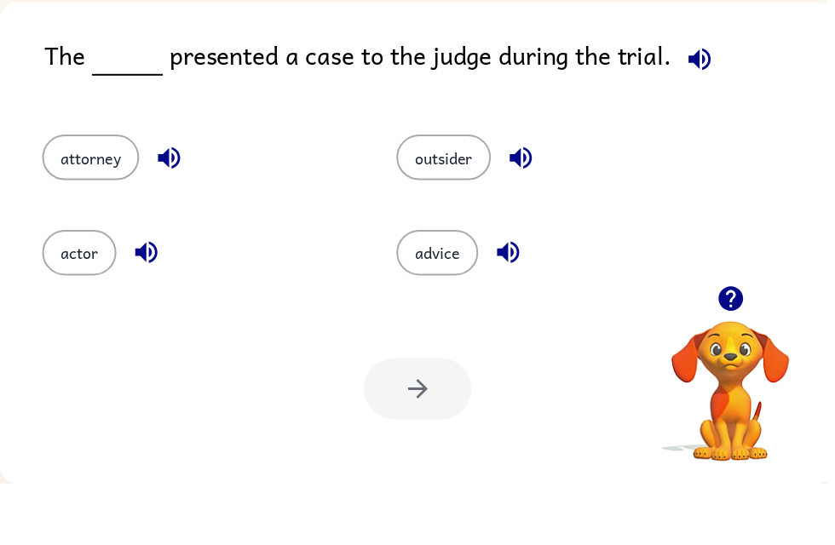
click at [118, 193] on button "attorney" at bounding box center [92, 216] width 98 height 46
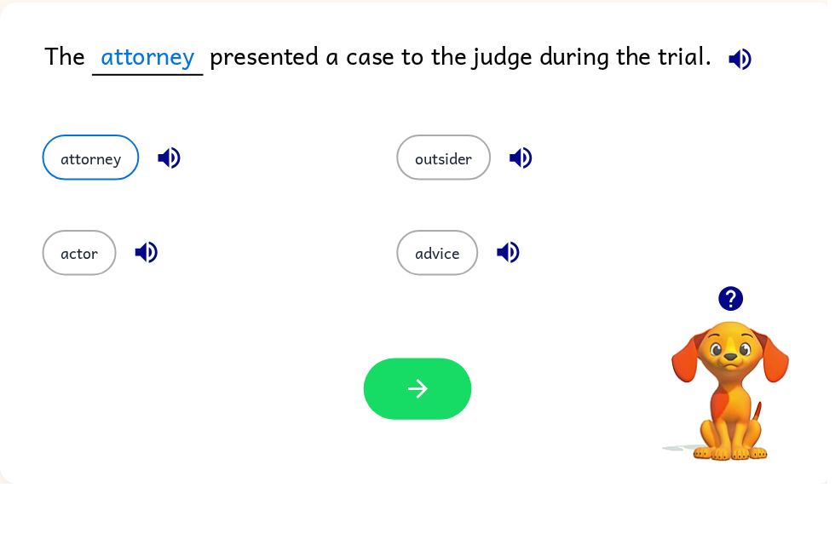
click at [464, 418] on button "button" at bounding box center [421, 449] width 109 height 62
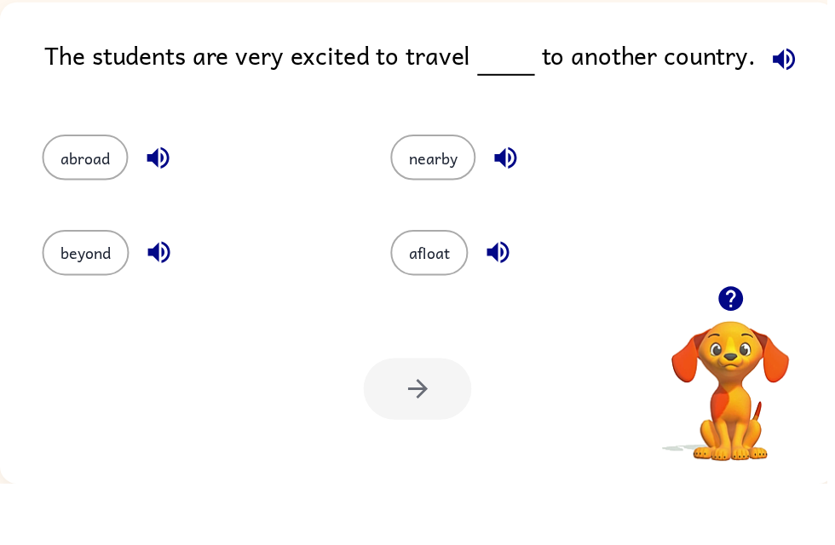
click at [781, 105] on icon "button" at bounding box center [792, 116] width 22 height 22
click at [2, 136] on div "The students are very excited to travel to another country. abroad nearby beyon…" at bounding box center [422, 302] width 844 height 487
click at [834, 93] on div "The students are very excited to travel to another country." at bounding box center [444, 126] width 799 height 66
click at [781, 105] on icon "button" at bounding box center [792, 116] width 22 height 22
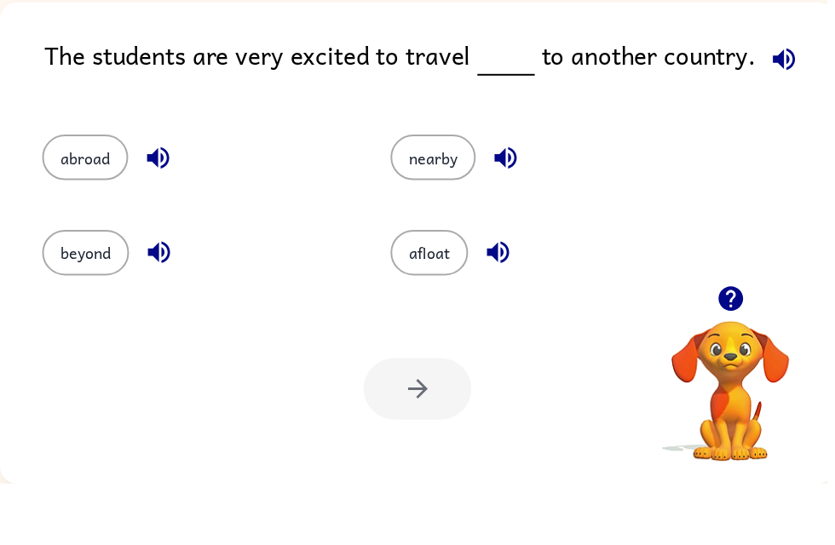
click at [168, 201] on icon "button" at bounding box center [160, 216] width 30 height 30
click at [73, 289] on button "beyond" at bounding box center [87, 312] width 88 height 46
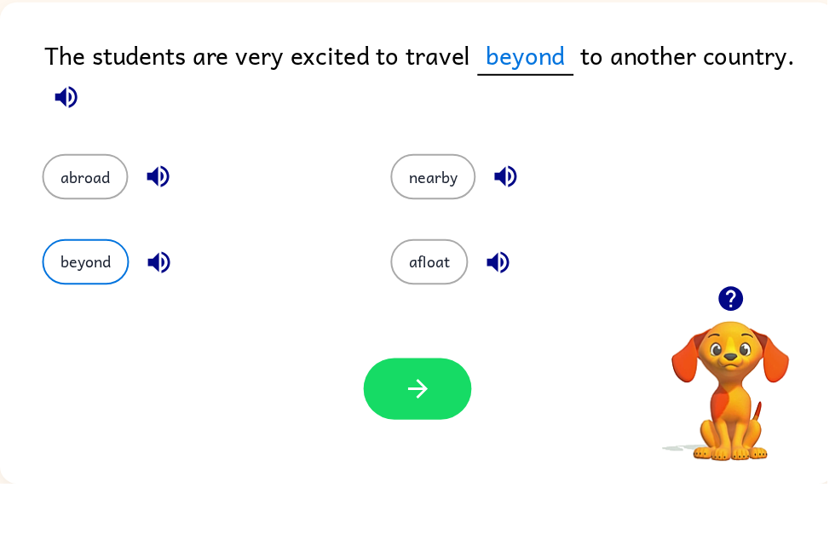
click at [165, 307] on icon "button" at bounding box center [161, 322] width 30 height 30
click at [488, 300] on button "button" at bounding box center [503, 321] width 43 height 43
click at [529, 212] on div "nearby" at bounding box center [551, 235] width 313 height 46
click at [506, 224] on icon "button" at bounding box center [510, 235] width 22 height 22
click at [422, 212] on button "nearby" at bounding box center [438, 235] width 86 height 46
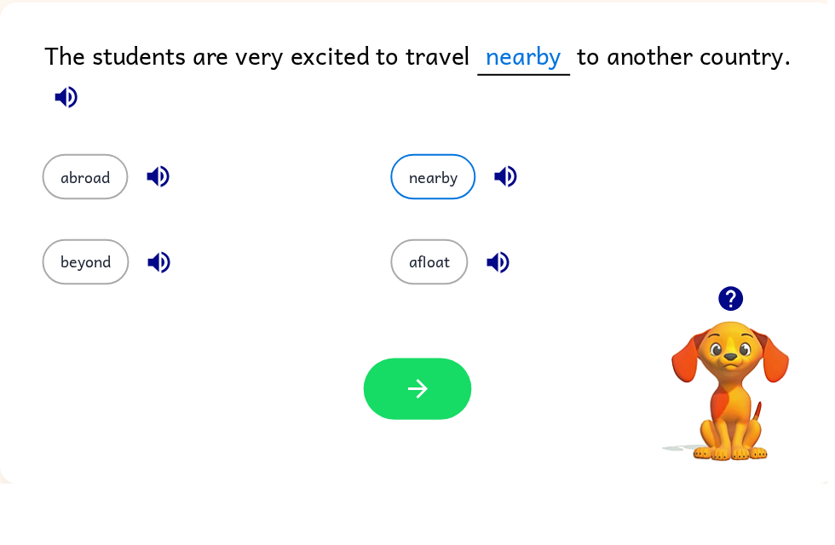
click at [447, 418] on button "button" at bounding box center [421, 449] width 109 height 62
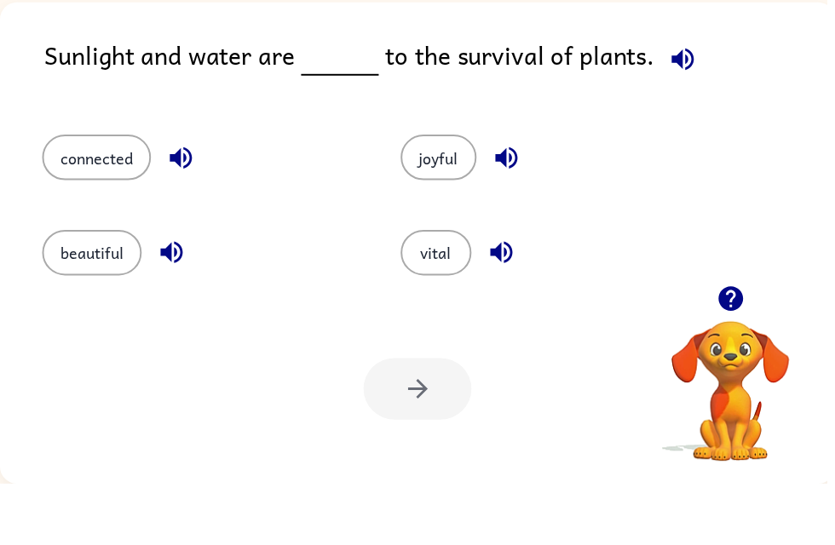
click at [684, 101] on icon "button" at bounding box center [690, 116] width 30 height 30
click at [689, 101] on icon "button" at bounding box center [690, 116] width 30 height 30
click at [454, 193] on button "joyful" at bounding box center [443, 216] width 77 height 46
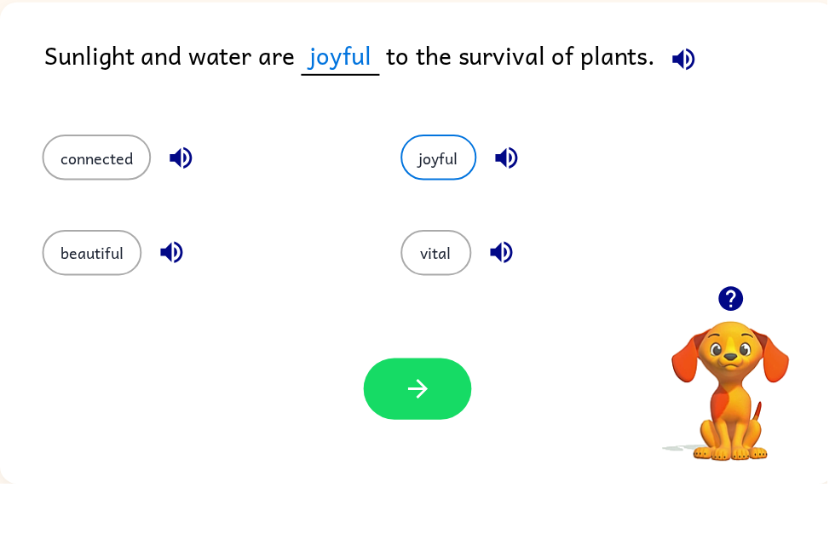
click at [441, 418] on button "button" at bounding box center [421, 449] width 109 height 62
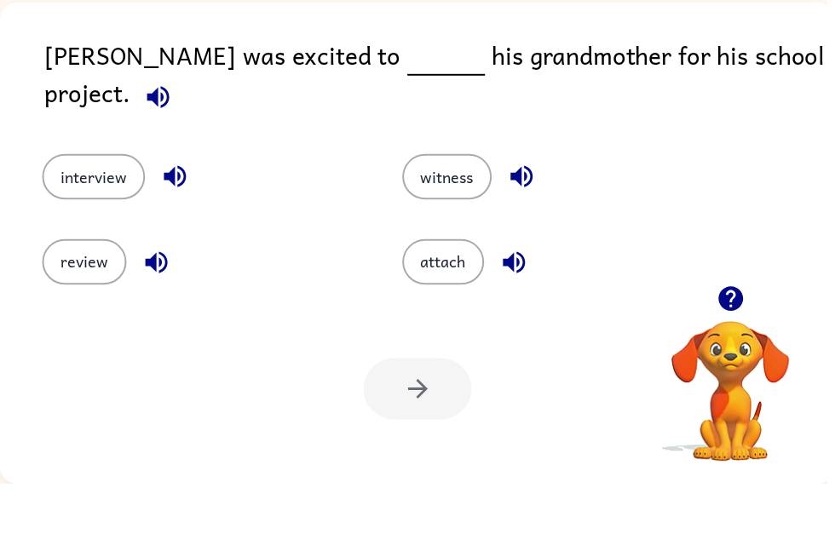
click at [417, 418] on div at bounding box center [421, 449] width 109 height 62
click at [456, 212] on button "witness" at bounding box center [452, 235] width 90 height 46
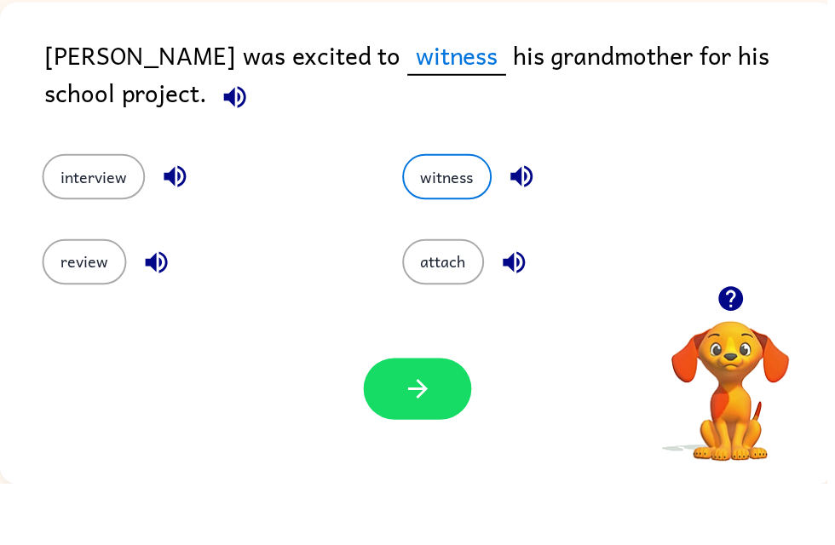
click at [424, 440] on icon "button" at bounding box center [422, 450] width 20 height 20
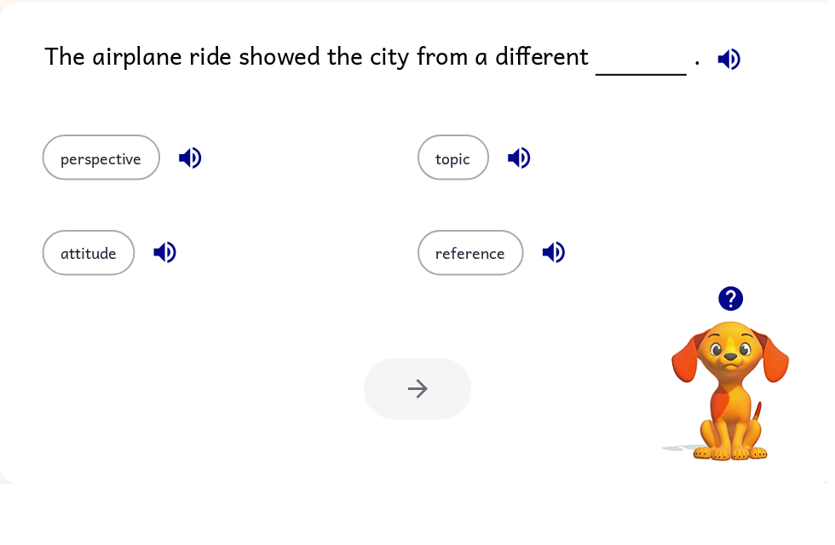
click at [531, 201] on icon "button" at bounding box center [525, 216] width 30 height 30
click at [441, 193] on button "topic" at bounding box center [458, 216] width 72 height 46
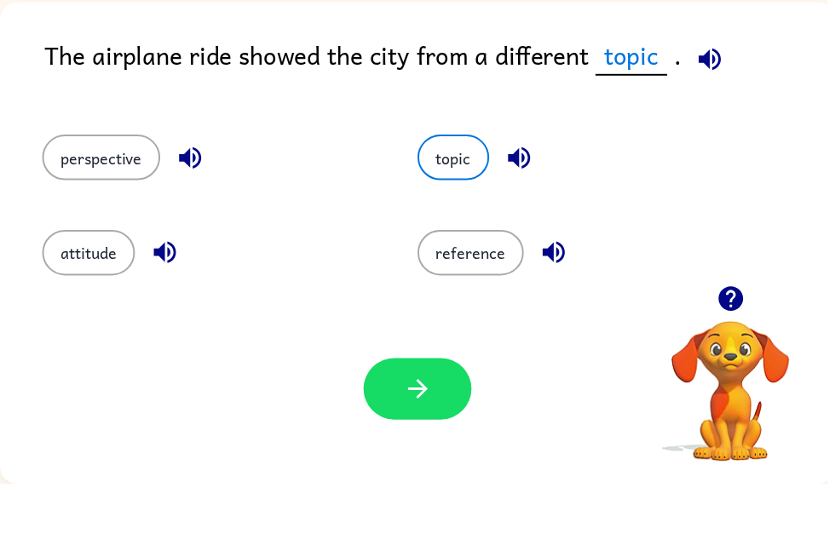
click at [431, 435] on icon "button" at bounding box center [422, 450] width 30 height 30
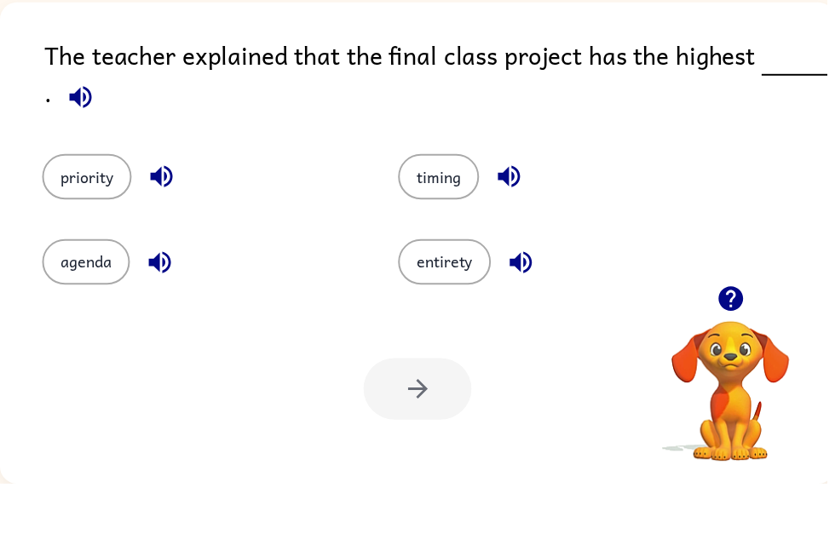
click at [529, 307] on icon "button" at bounding box center [526, 322] width 30 height 30
click at [518, 220] on icon "button" at bounding box center [514, 235] width 30 height 30
click at [519, 220] on icon "button" at bounding box center [514, 235] width 30 height 30
click at [508, 224] on icon "button" at bounding box center [514, 235] width 22 height 22
click at [460, 212] on button "timing" at bounding box center [443, 235] width 82 height 46
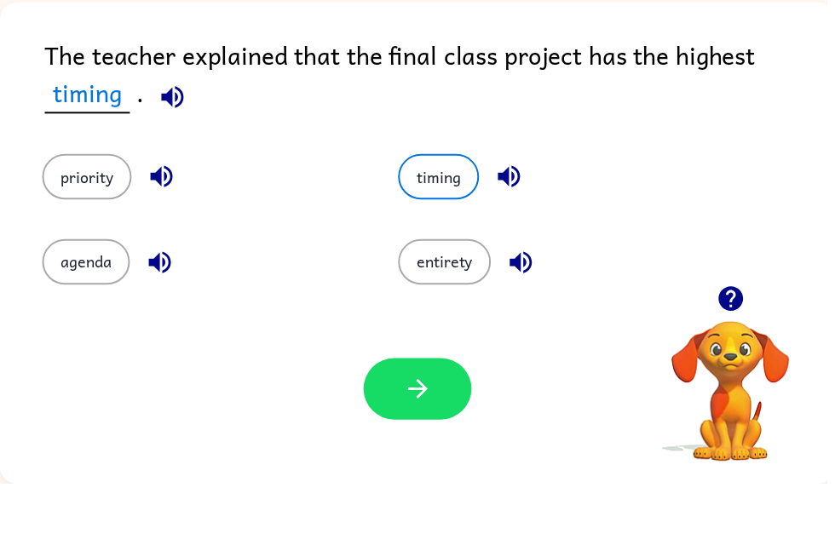
click at [441, 418] on button "button" at bounding box center [421, 449] width 109 height 62
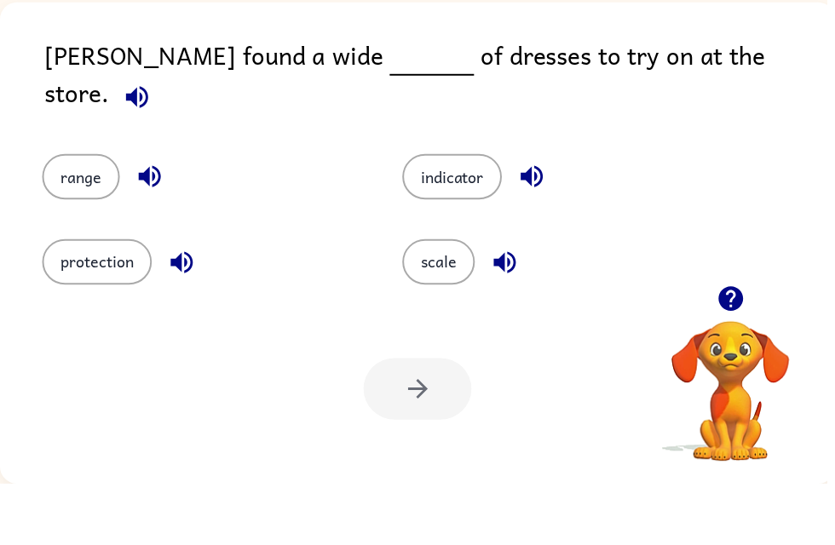
click at [54, 354] on div "Your browser must support playing .mp4 files to use Literably. Please try using…" at bounding box center [422, 450] width 844 height 192
click at [153, 140] on icon "button" at bounding box center [139, 155] width 30 height 30
click at [525, 307] on icon "button" at bounding box center [510, 322] width 30 height 30
click at [442, 298] on button "scale" at bounding box center [443, 321] width 73 height 46
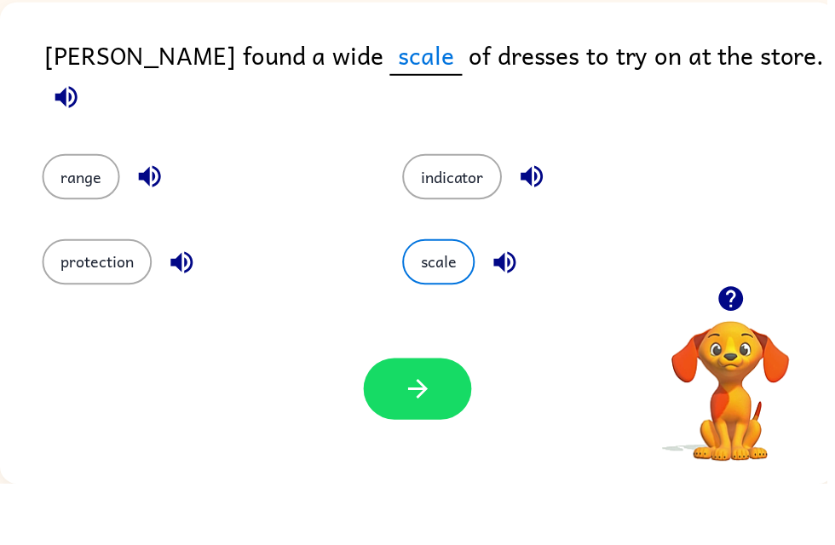
click at [455, 418] on button "button" at bounding box center [421, 449] width 109 height 62
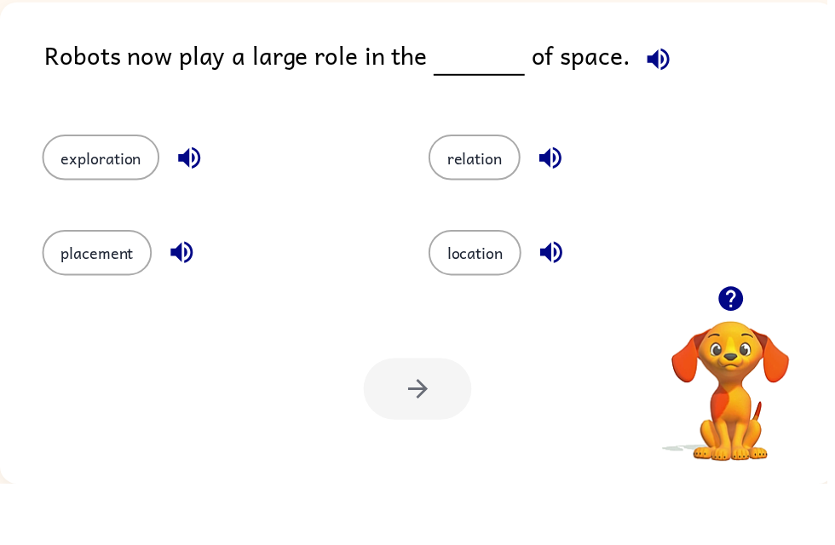
click at [650, 101] on icon "button" at bounding box center [665, 116] width 30 height 30
click at [556, 205] on icon "button" at bounding box center [556, 216] width 22 height 22
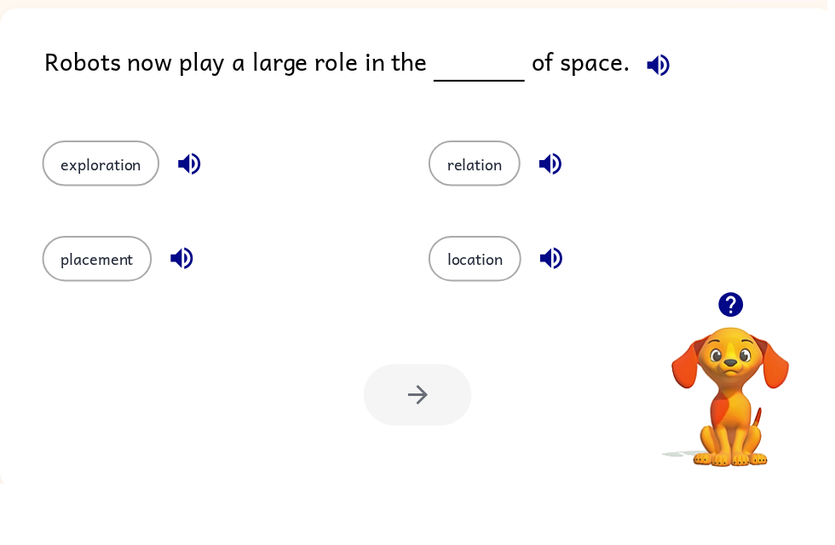
scroll to position [55, 0]
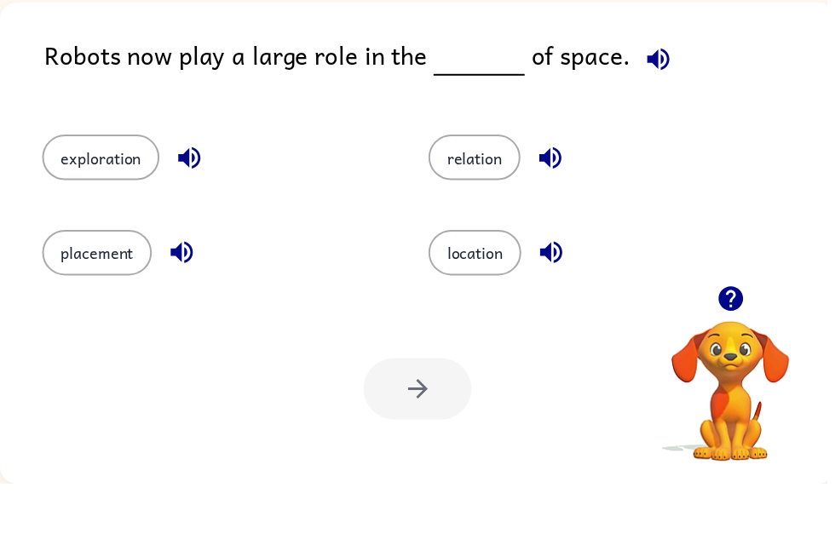
click at [650, 101] on icon "button" at bounding box center [665, 116] width 30 height 30
click at [654, 105] on icon "button" at bounding box center [665, 116] width 22 height 22
click at [655, 101] on icon "button" at bounding box center [665, 116] width 30 height 30
click at [67, 257] on div "placement" at bounding box center [205, 304] width 390 height 95
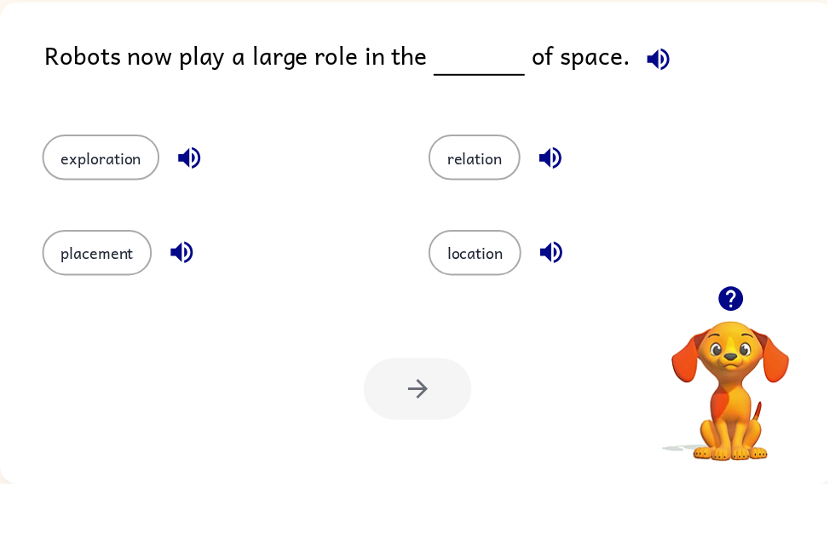
click at [197, 205] on icon "button" at bounding box center [191, 216] width 22 height 22
click at [51, 193] on button "exploration" at bounding box center [102, 216] width 118 height 46
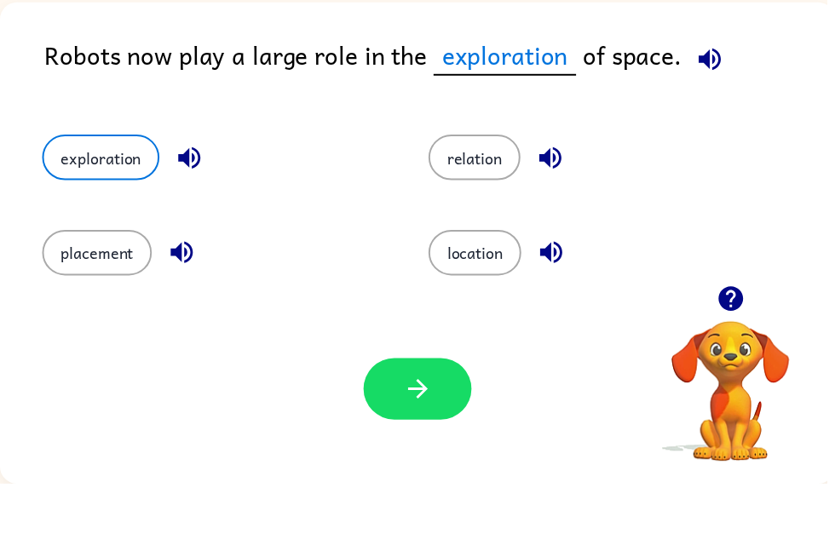
click at [395, 418] on button "button" at bounding box center [421, 449] width 109 height 62
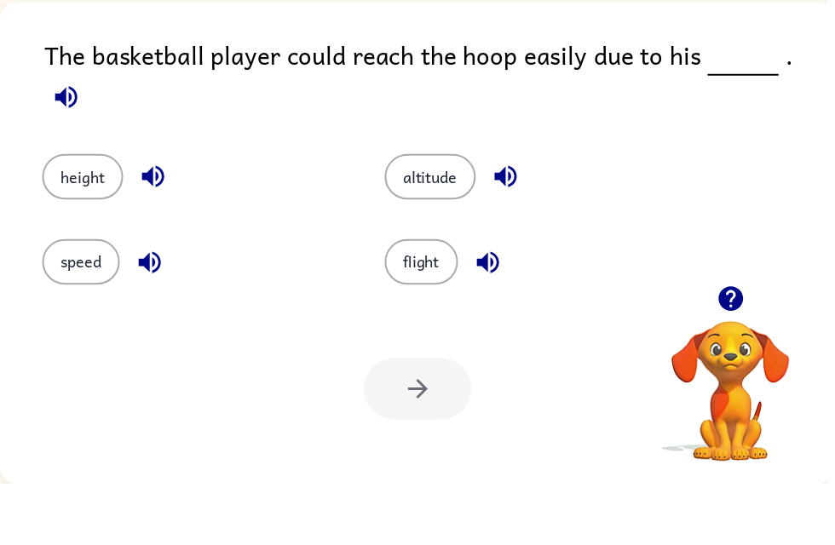
click at [82, 212] on button "height" at bounding box center [84, 235] width 82 height 46
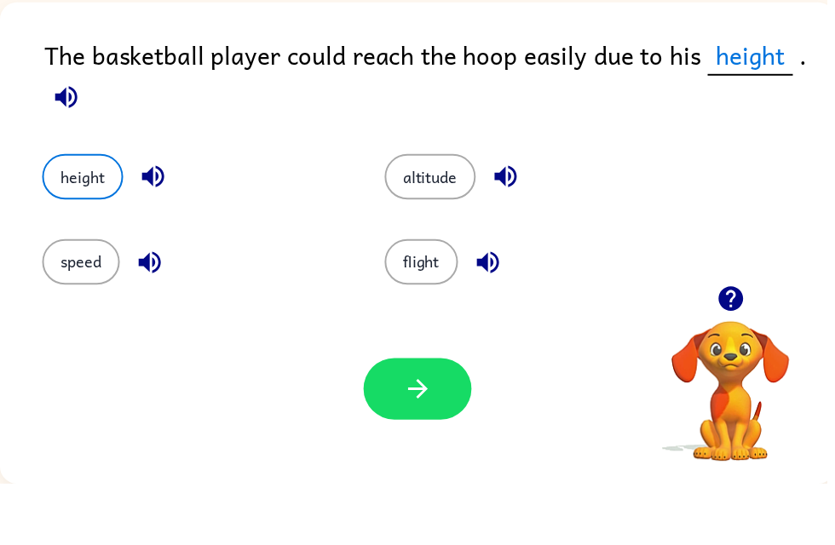
click at [152, 220] on icon "button" at bounding box center [155, 235] width 30 height 30
click at [470, 418] on button "button" at bounding box center [421, 449] width 109 height 62
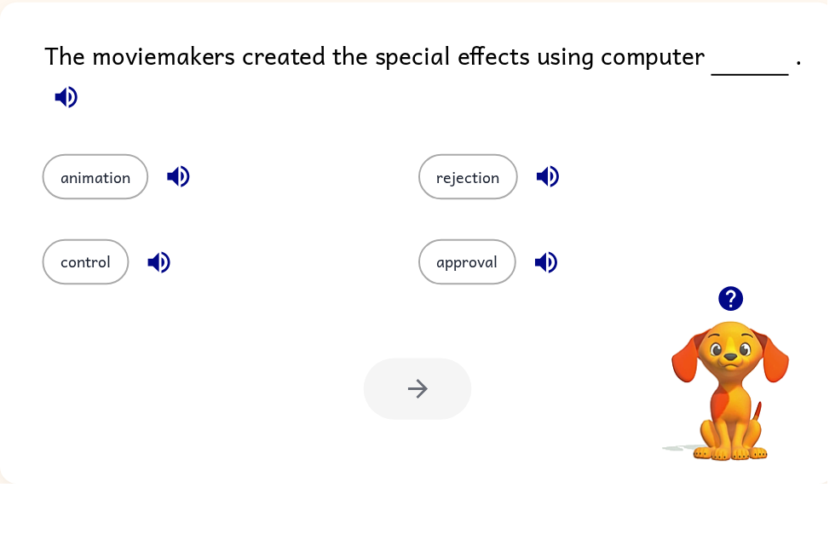
click at [551, 220] on icon "button" at bounding box center [554, 235] width 30 height 30
click at [458, 212] on button "rejection" at bounding box center [473, 235] width 101 height 46
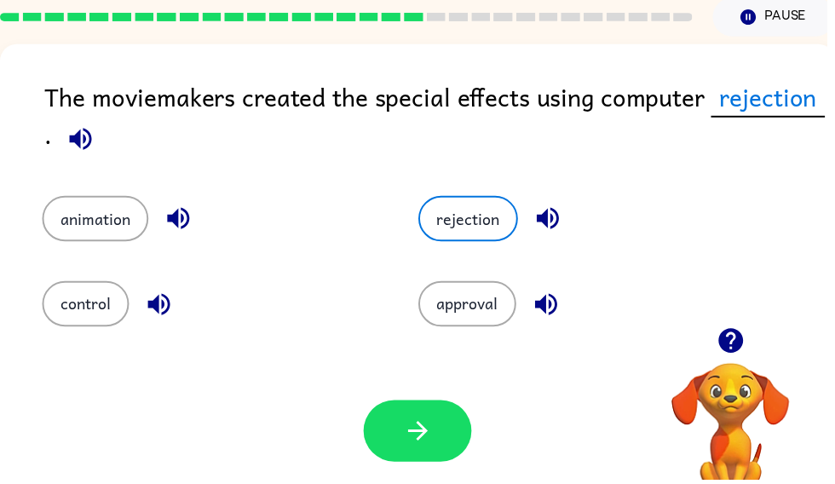
scroll to position [68, 0]
click at [448, 435] on button "button" at bounding box center [421, 435] width 109 height 62
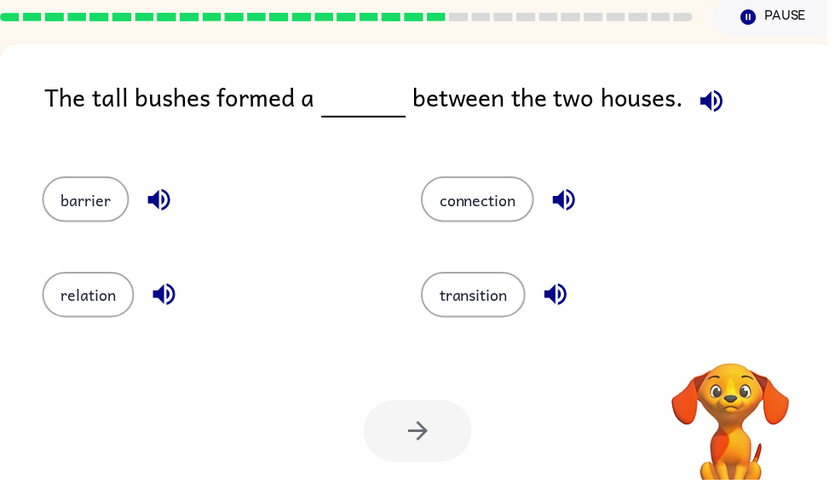
click at [707, 107] on icon "button" at bounding box center [718, 101] width 22 height 22
click at [718, 98] on icon "button" at bounding box center [719, 102] width 30 height 30
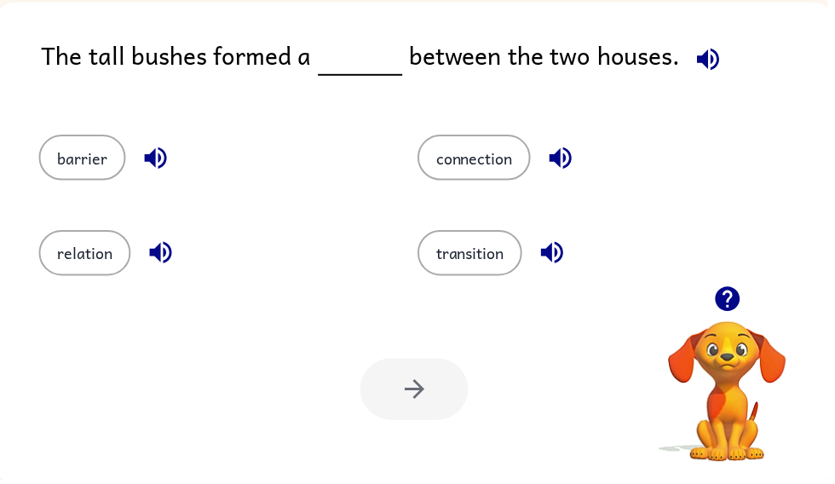
scroll to position [111, 0]
click at [701, 67] on icon "button" at bounding box center [716, 59] width 30 height 30
click at [577, 160] on icon "button" at bounding box center [566, 159] width 30 height 30
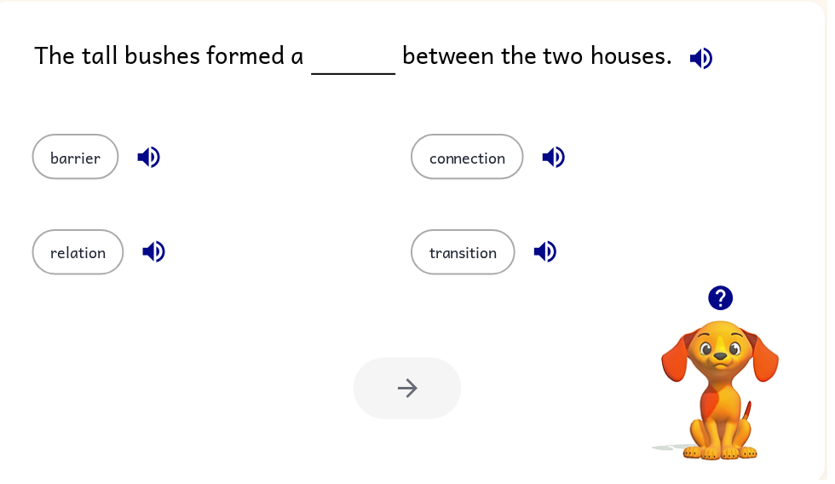
scroll to position [0, 10]
click at [484, 182] on button "connection" at bounding box center [472, 159] width 114 height 46
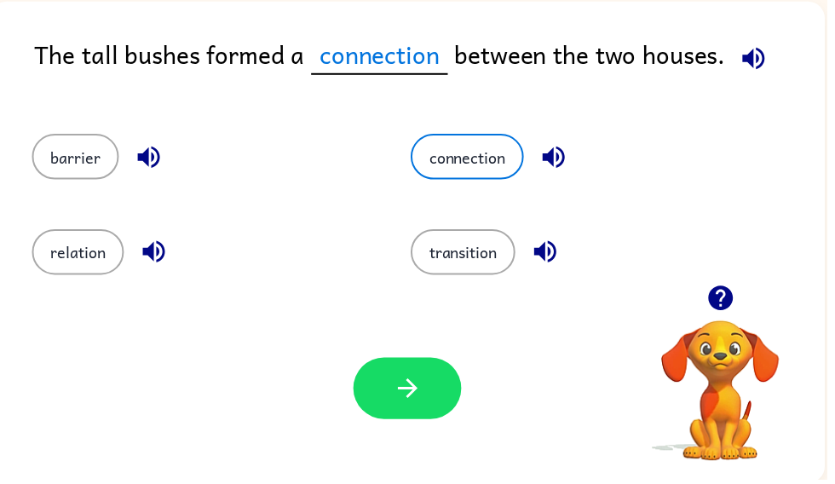
click at [717, 309] on icon "button" at bounding box center [728, 301] width 30 height 30
click at [425, 401] on icon "button" at bounding box center [412, 393] width 30 height 30
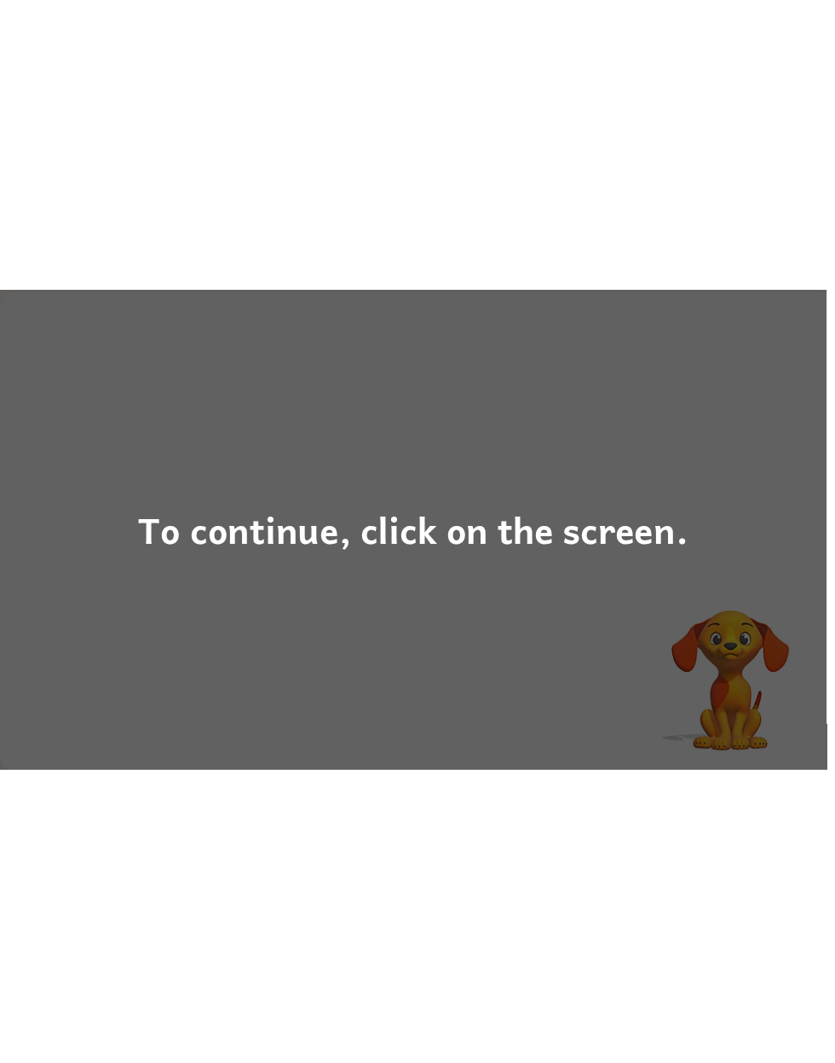
scroll to position [41, 0]
